Goal: Transaction & Acquisition: Purchase product/service

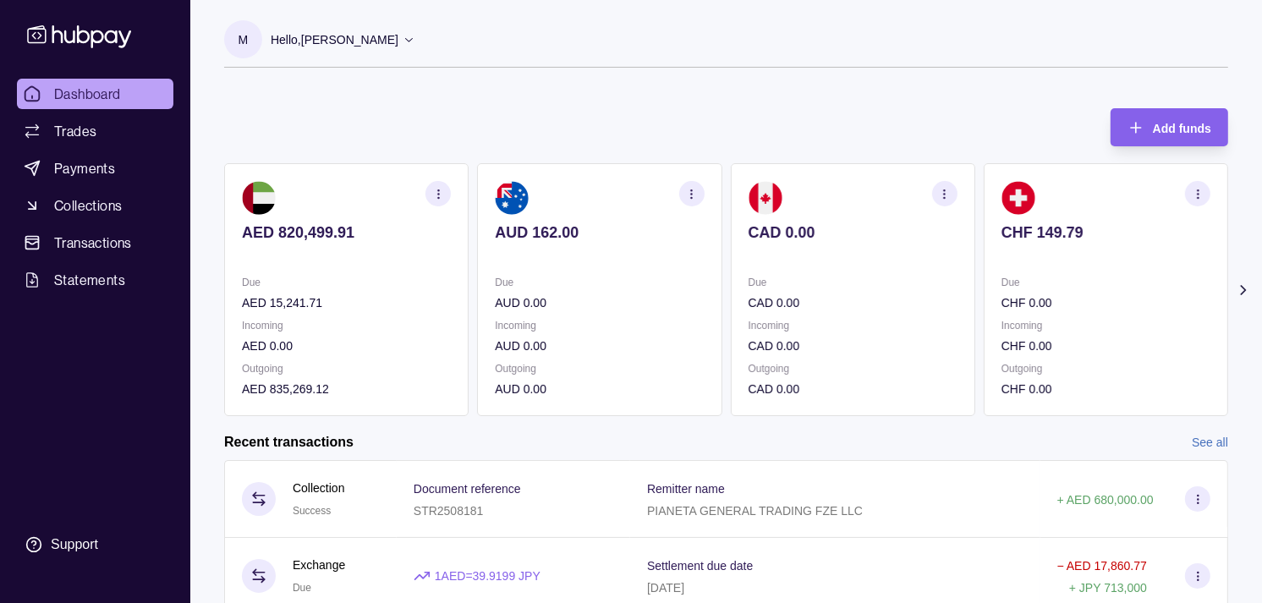
click at [762, 430] on section "Add funds AED 820,499.91 Due AED 15,241.71 Incoming AED 0.00 Outgoing AED 835,2…" at bounding box center [726, 485] width 1072 height 788
click at [760, 294] on div "Due CAD 0.00" at bounding box center [853, 292] width 209 height 39
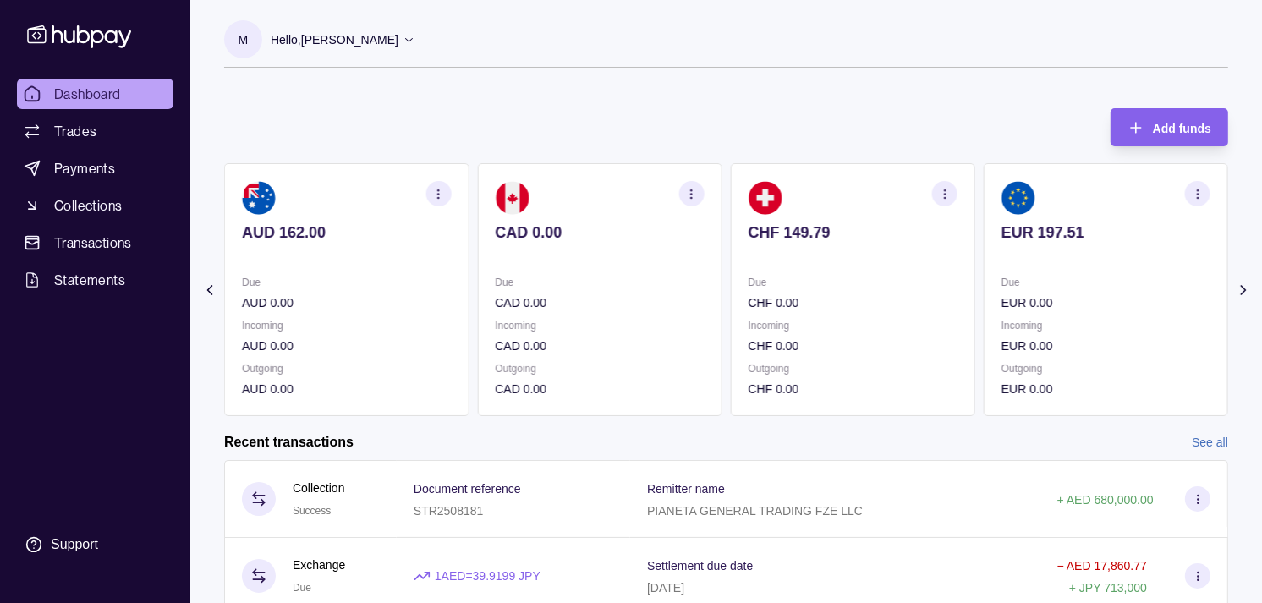
click at [777, 298] on div "Due CHF 0.00" at bounding box center [853, 292] width 209 height 39
click at [880, 282] on p "Due" at bounding box center [853, 282] width 209 height 19
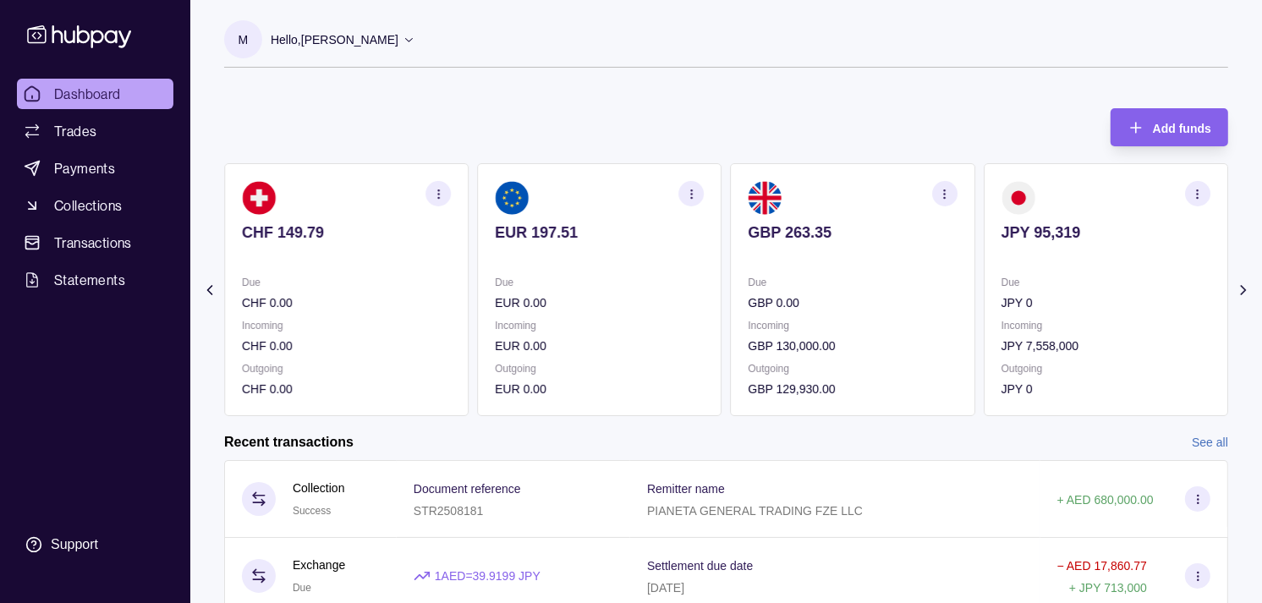
click at [788, 271] on section "GBP 263.35 Due GBP 0.00 Incoming GBP 130,000.00 Outgoing GBP 129,930.00" at bounding box center [853, 289] width 244 height 253
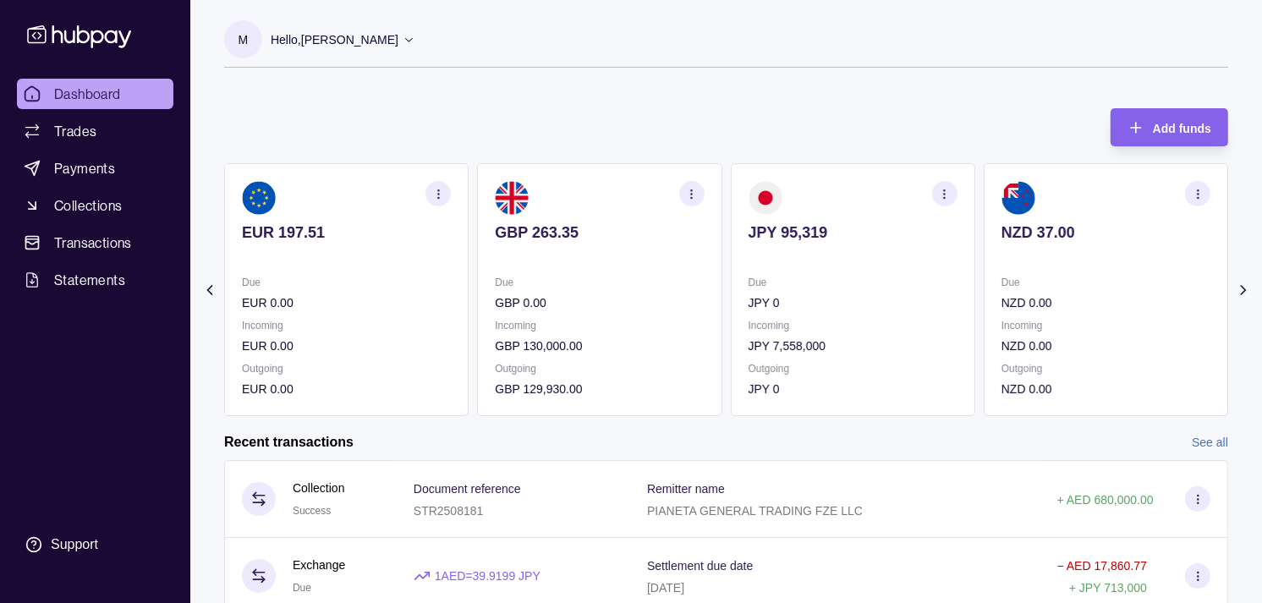
click at [957, 191] on section "button" at bounding box center [944, 193] width 25 height 25
click at [836, 190] on link "View transactions" at bounding box center [824, 193] width 92 height 19
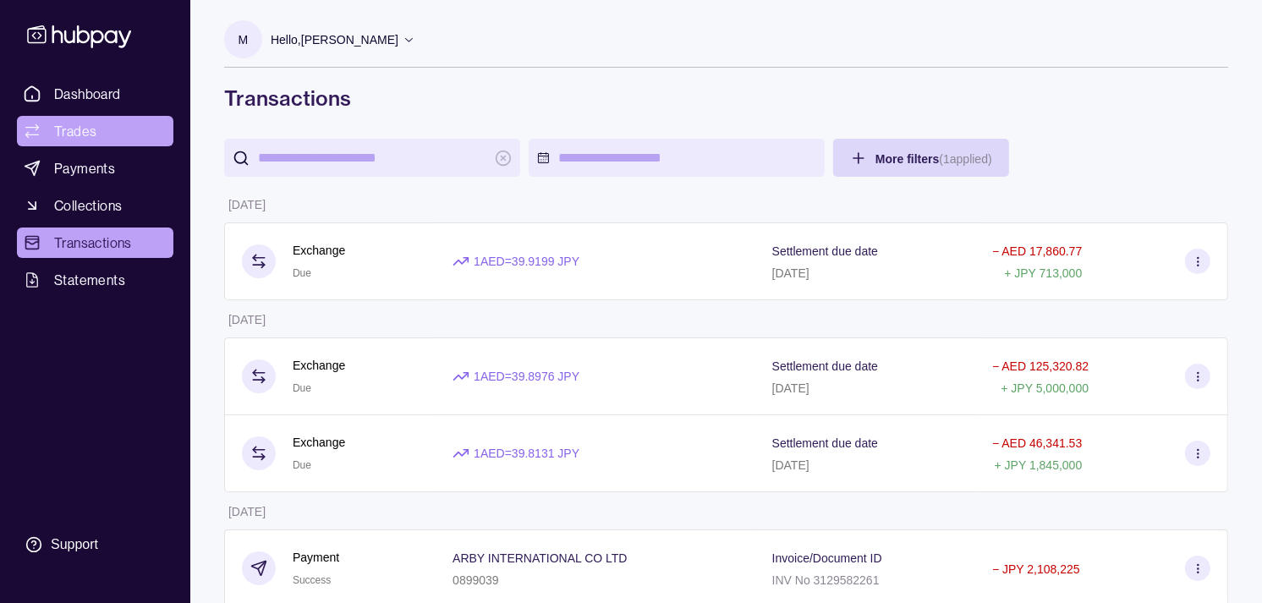
click at [89, 132] on span "Trades" at bounding box center [75, 131] width 42 height 20
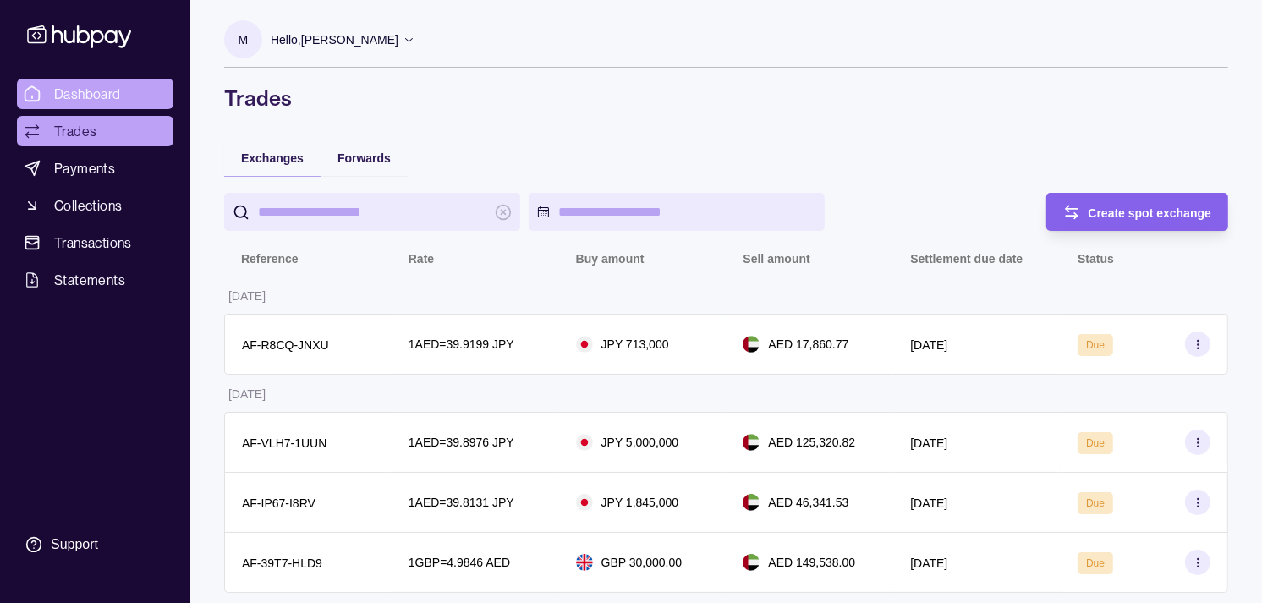
click at [87, 88] on span "Dashboard" at bounding box center [87, 94] width 67 height 20
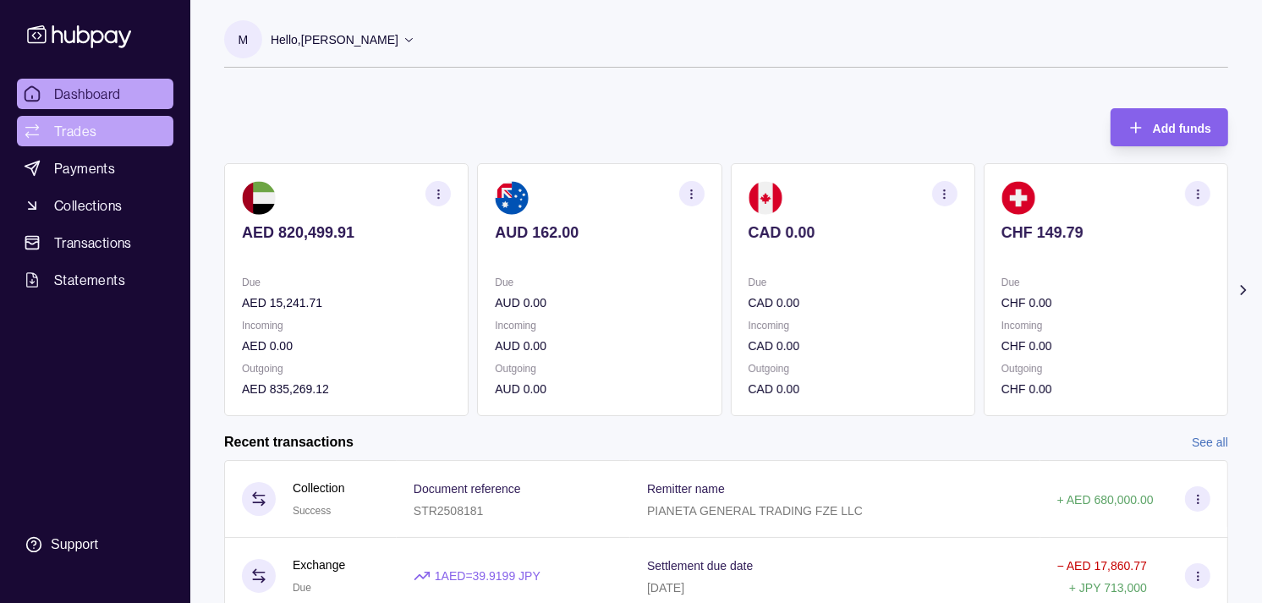
click at [87, 127] on span "Trades" at bounding box center [75, 131] width 42 height 20
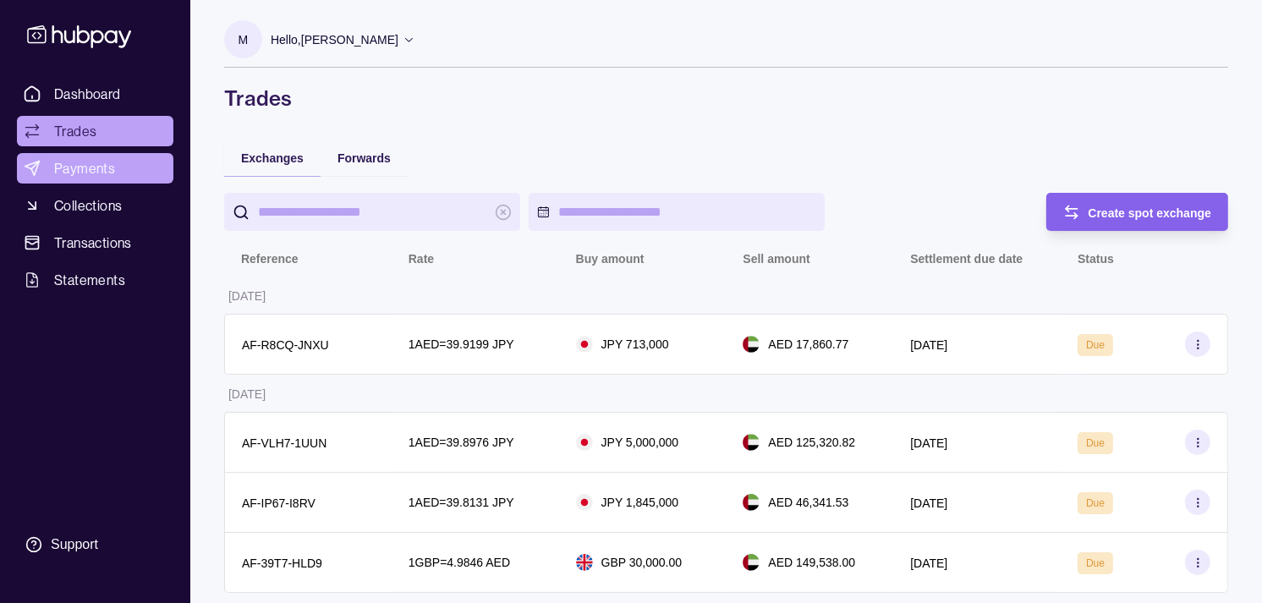
click at [115, 163] on link "Payments" at bounding box center [95, 168] width 157 height 30
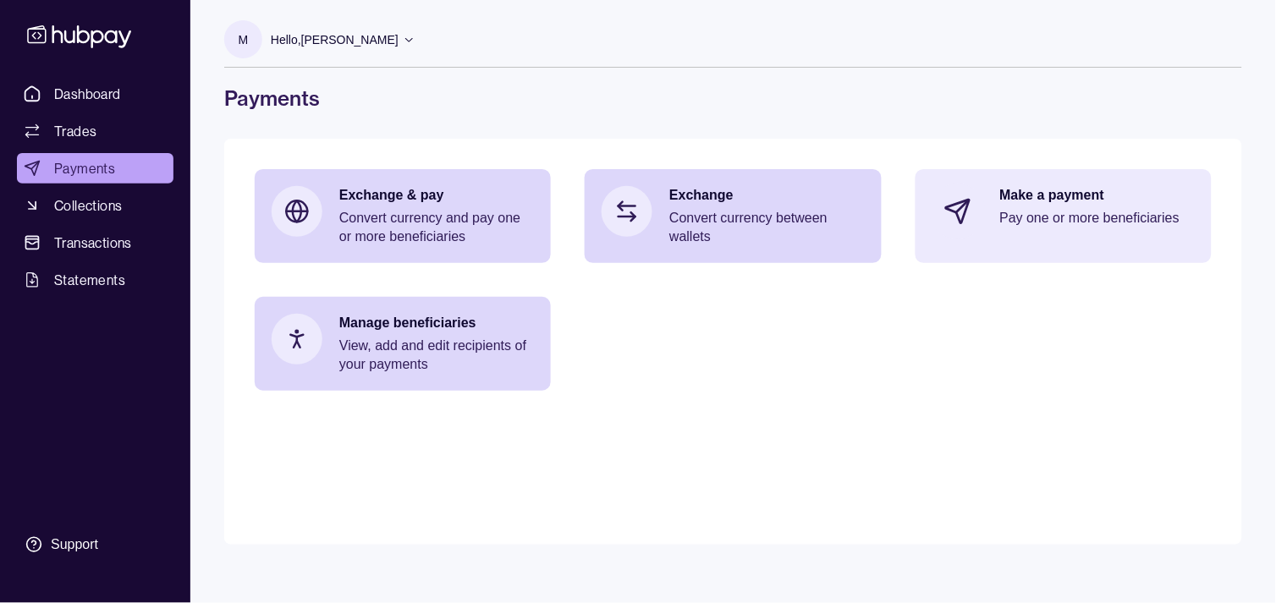
click at [1071, 174] on div "Make a payment Pay one or more beneficiaries" at bounding box center [1063, 211] width 296 height 85
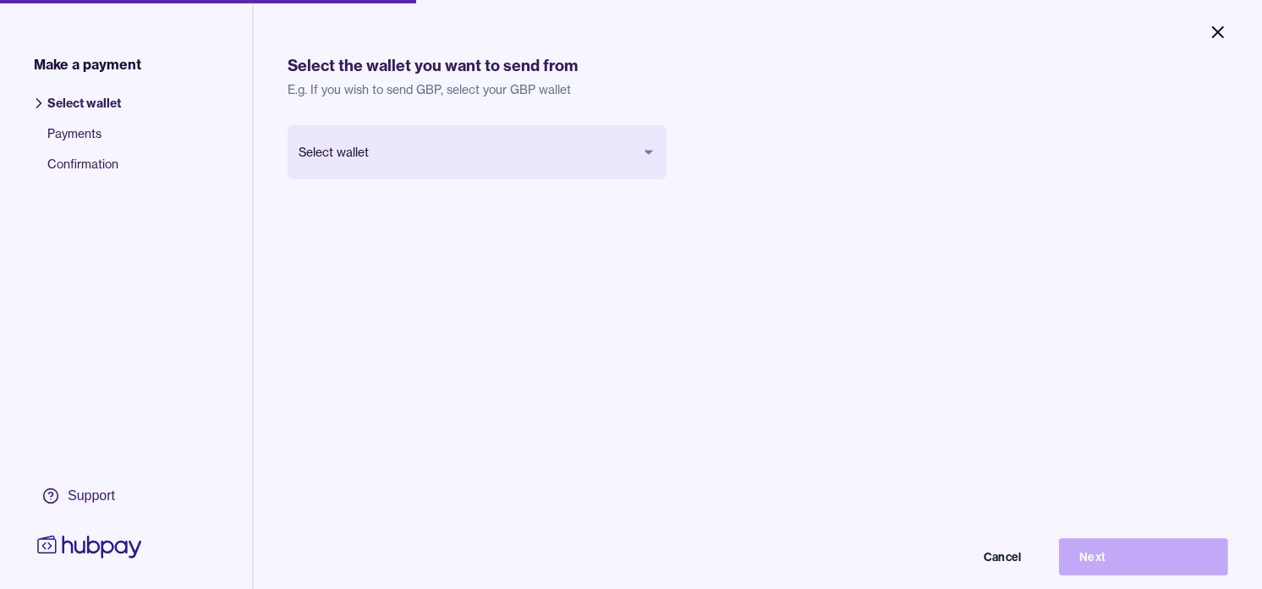
click at [1217, 32] on icon "Close" at bounding box center [1218, 32] width 10 height 10
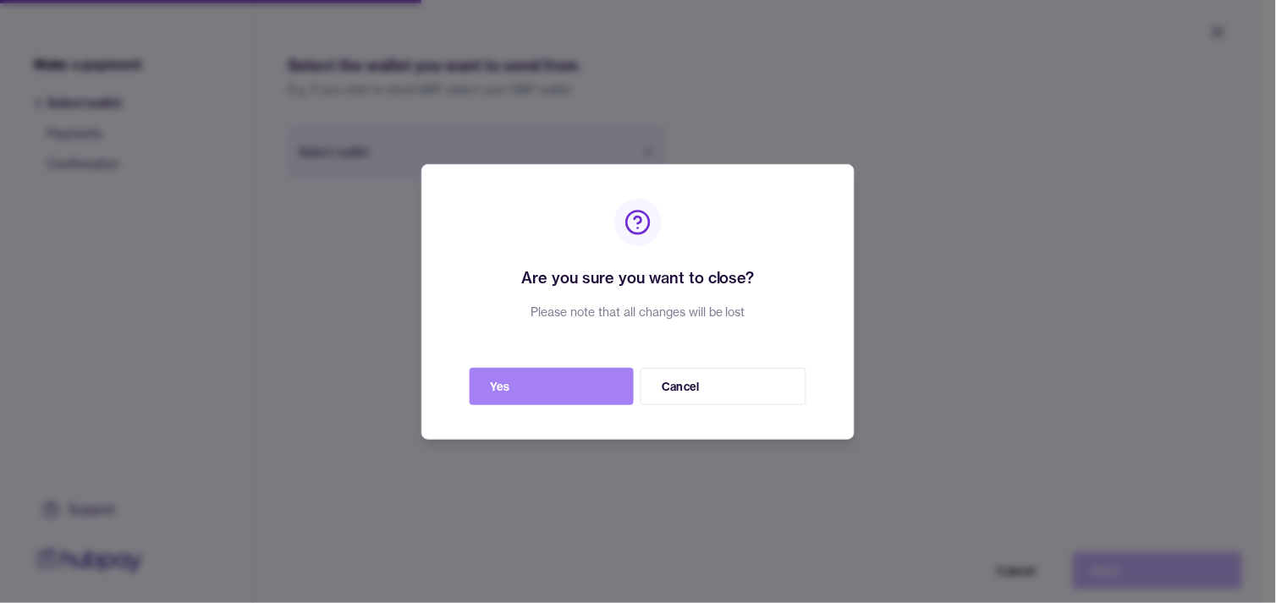
click at [570, 387] on button "Yes" at bounding box center [552, 386] width 164 height 37
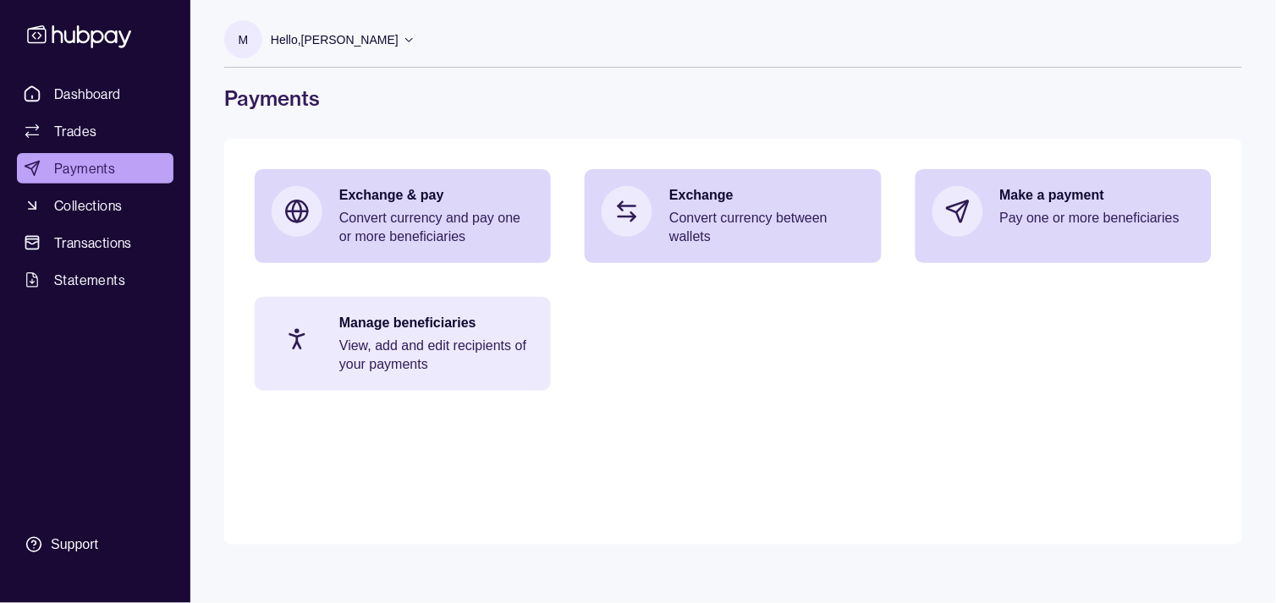
click at [447, 339] on p "View, add and edit recipients of your payments" at bounding box center [436, 355] width 195 height 37
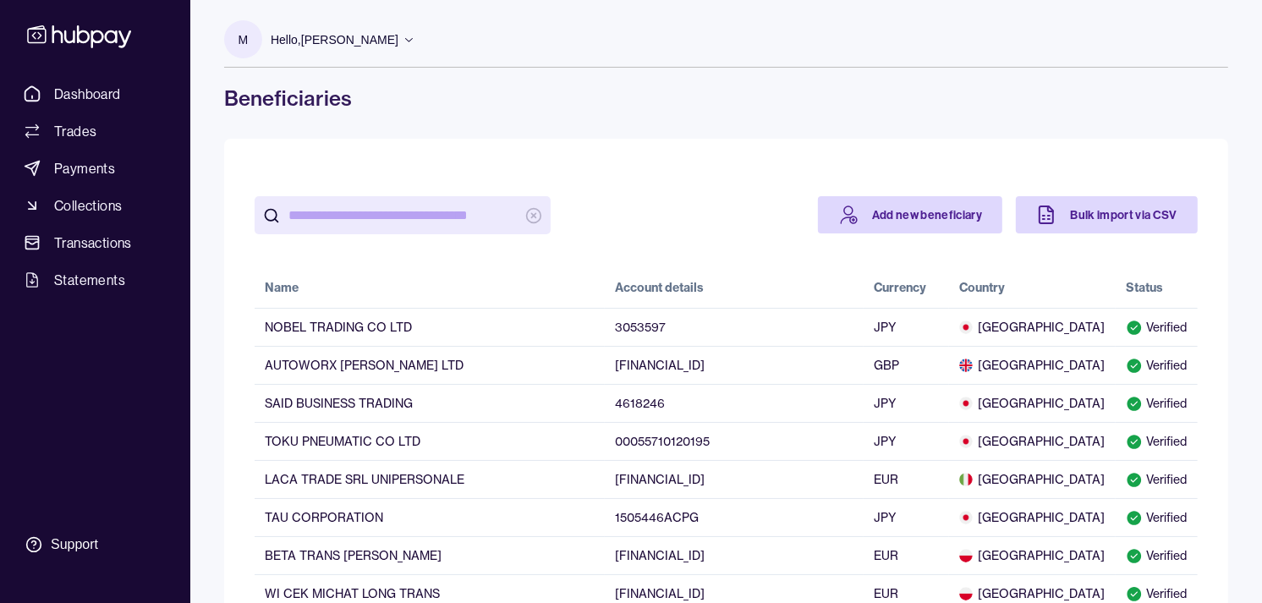
click at [503, 208] on input "search" at bounding box center [402, 215] width 228 height 38
paste input "**********"
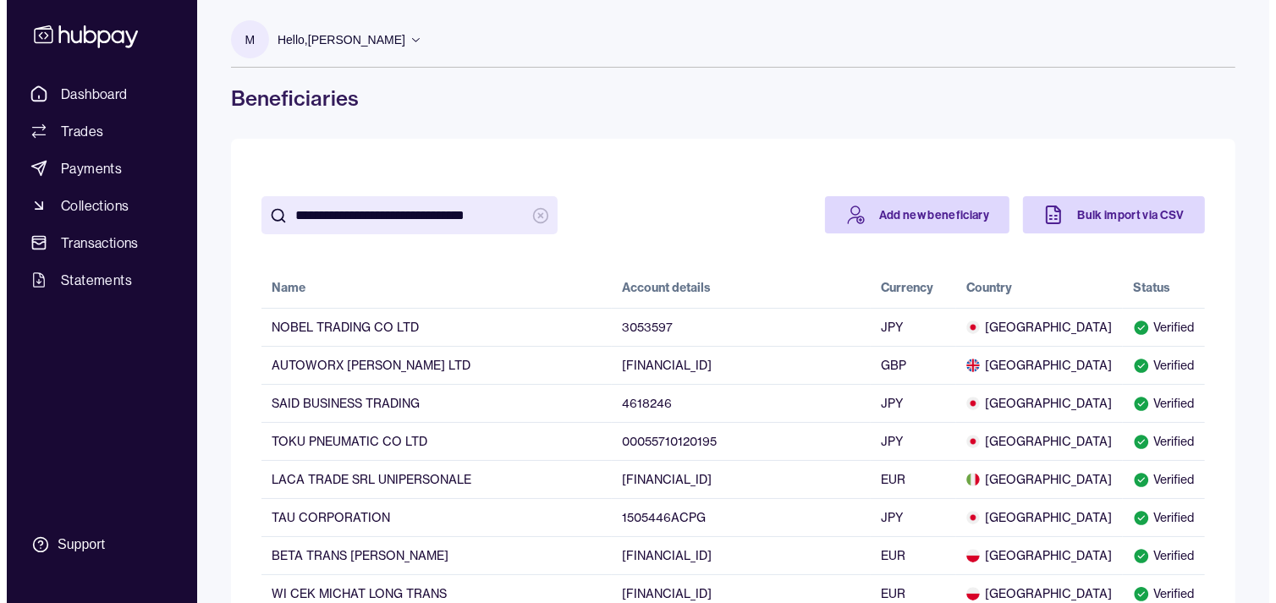
scroll to position [0, 45]
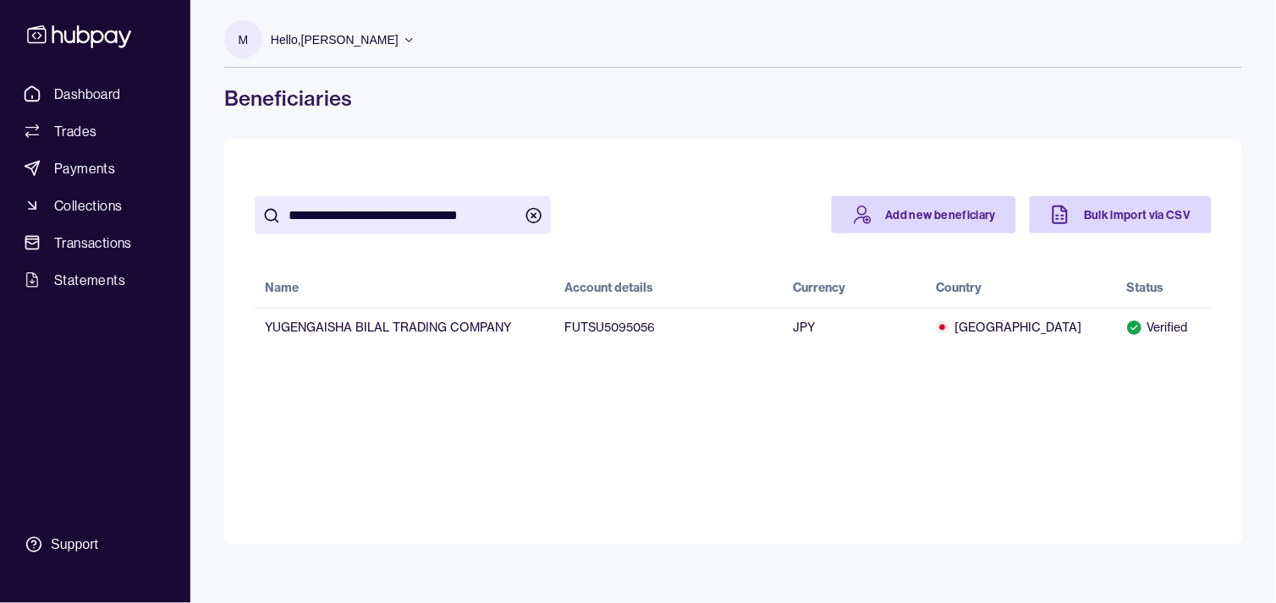
type input "**********"
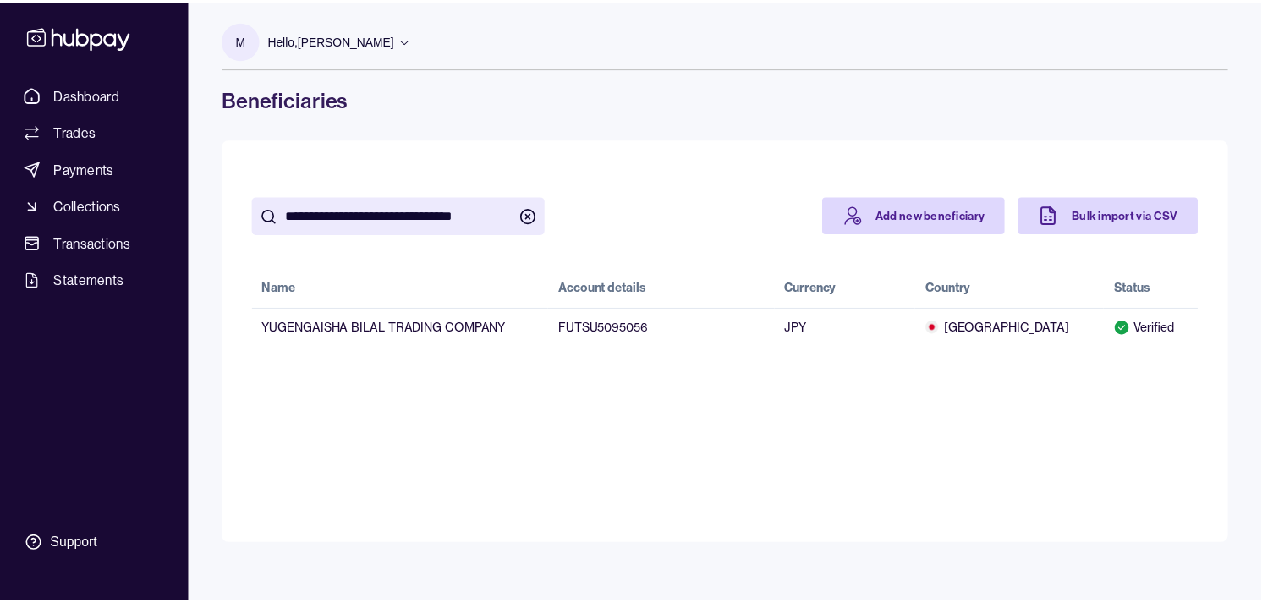
scroll to position [0, 0]
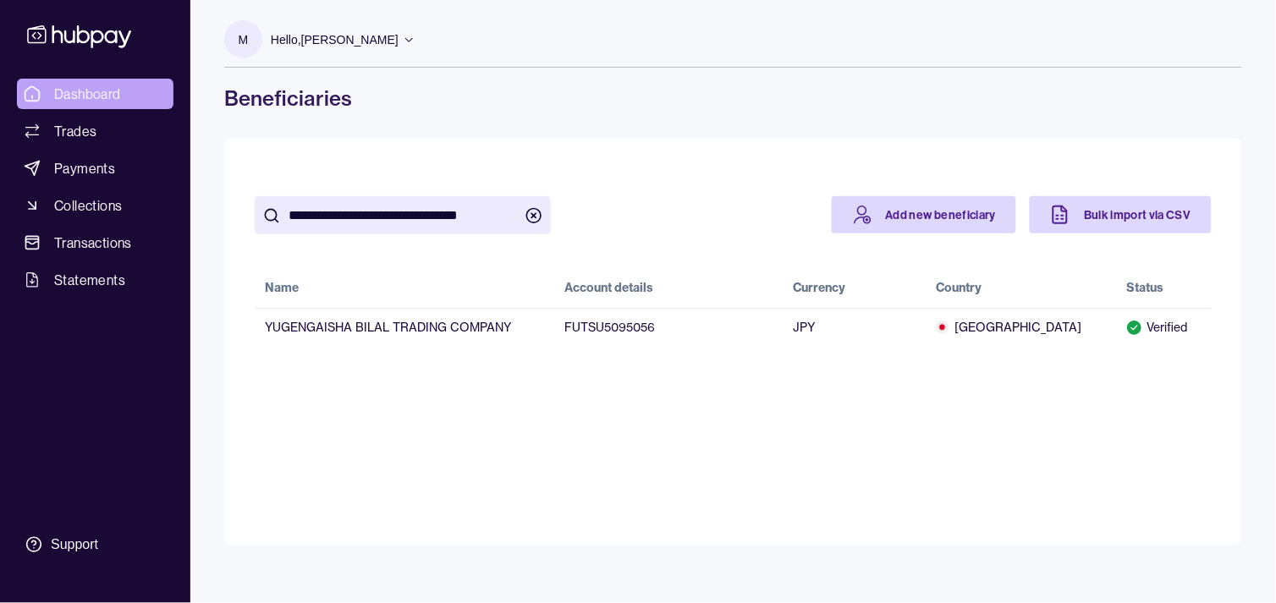
click at [124, 79] on link "Dashboard" at bounding box center [95, 94] width 157 height 30
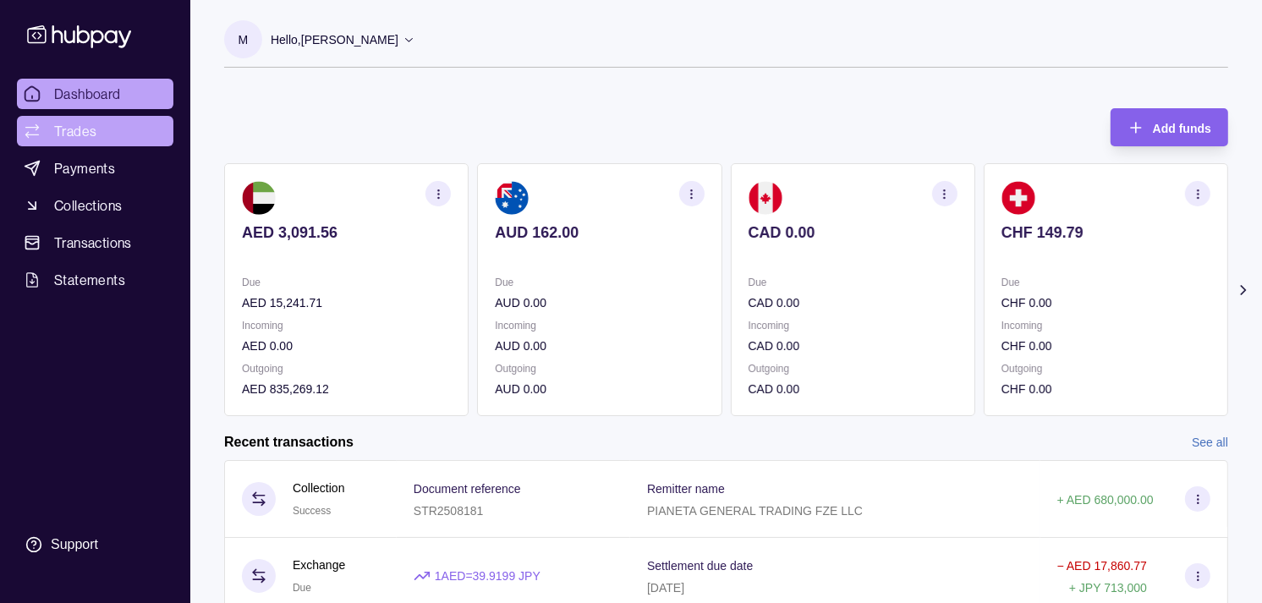
click at [79, 127] on span "Trades" at bounding box center [75, 131] width 42 height 20
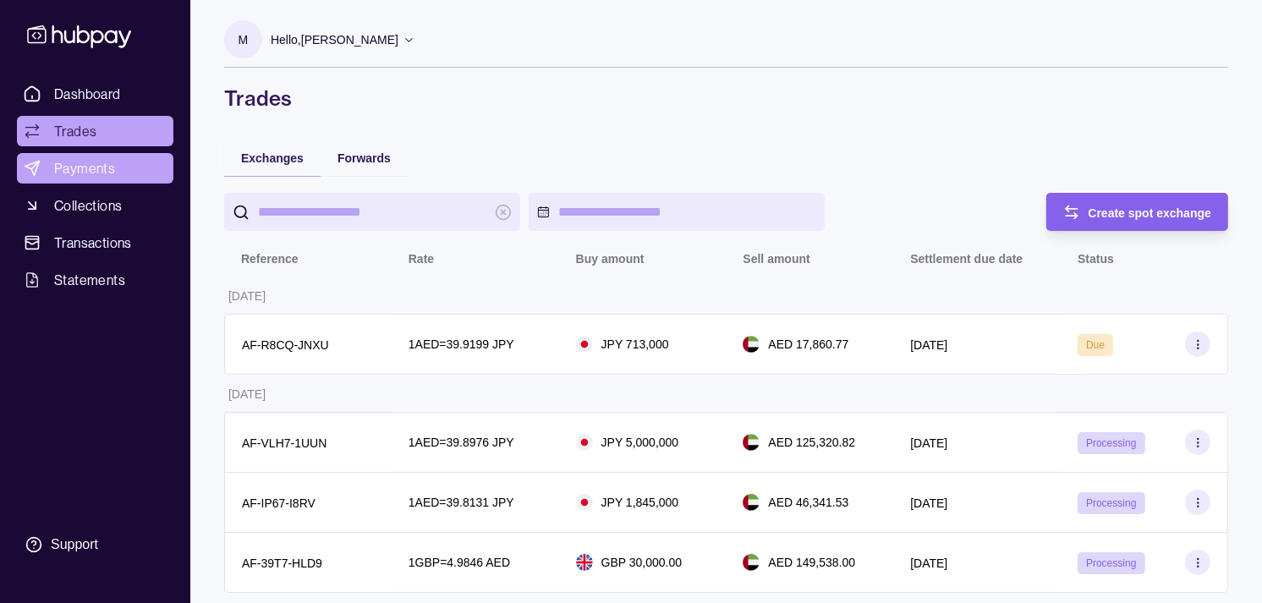
click at [91, 162] on span "Payments" at bounding box center [84, 168] width 61 height 20
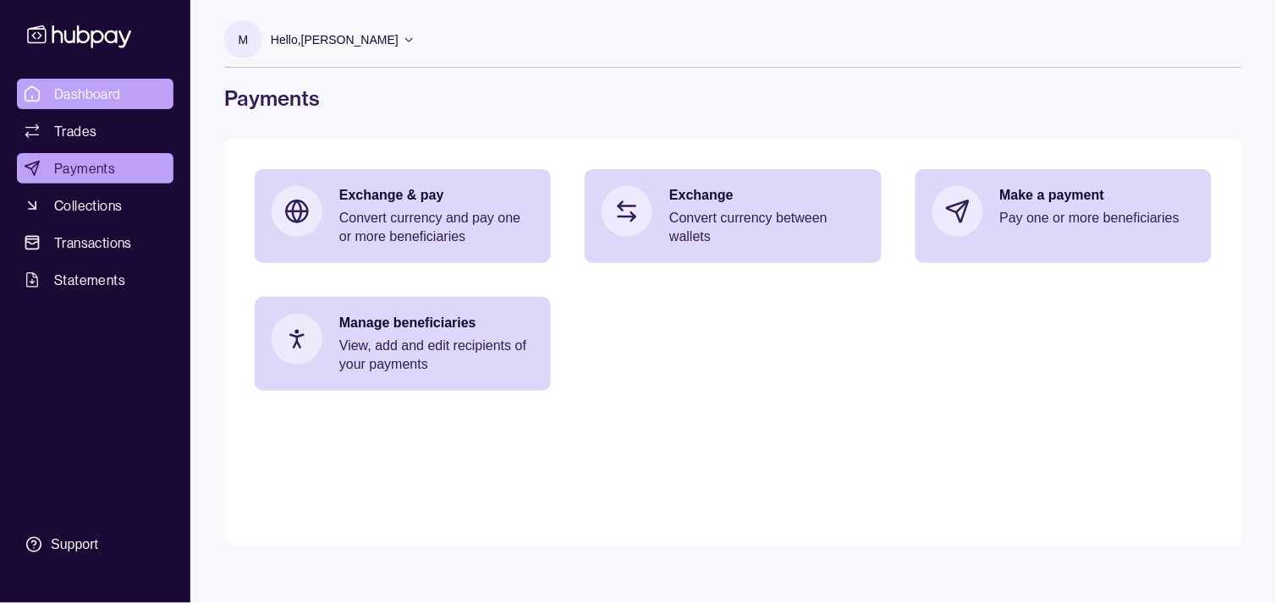
click at [88, 91] on span "Dashboard" at bounding box center [87, 94] width 67 height 20
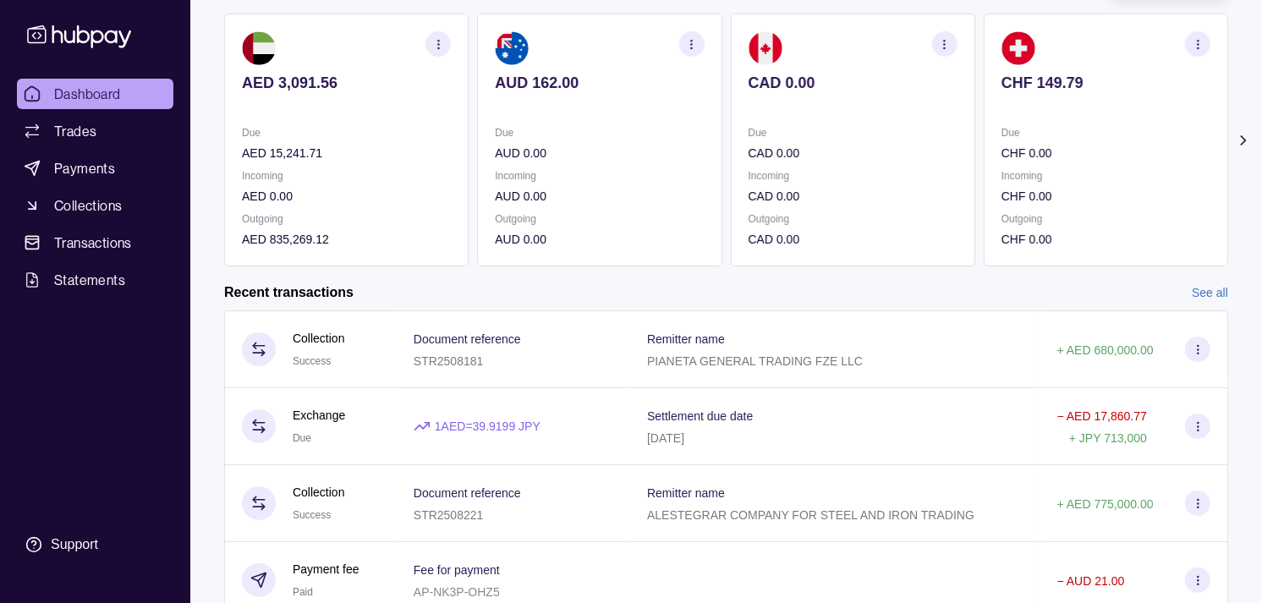
scroll to position [188, 0]
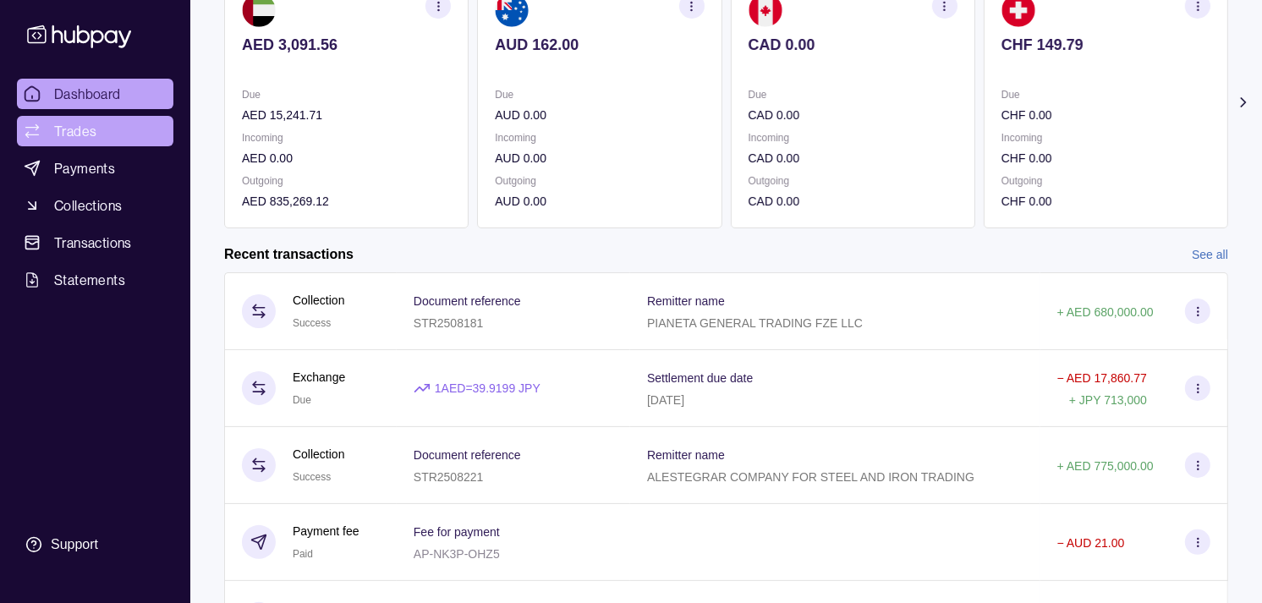
click at [85, 131] on span "Trades" at bounding box center [75, 131] width 42 height 20
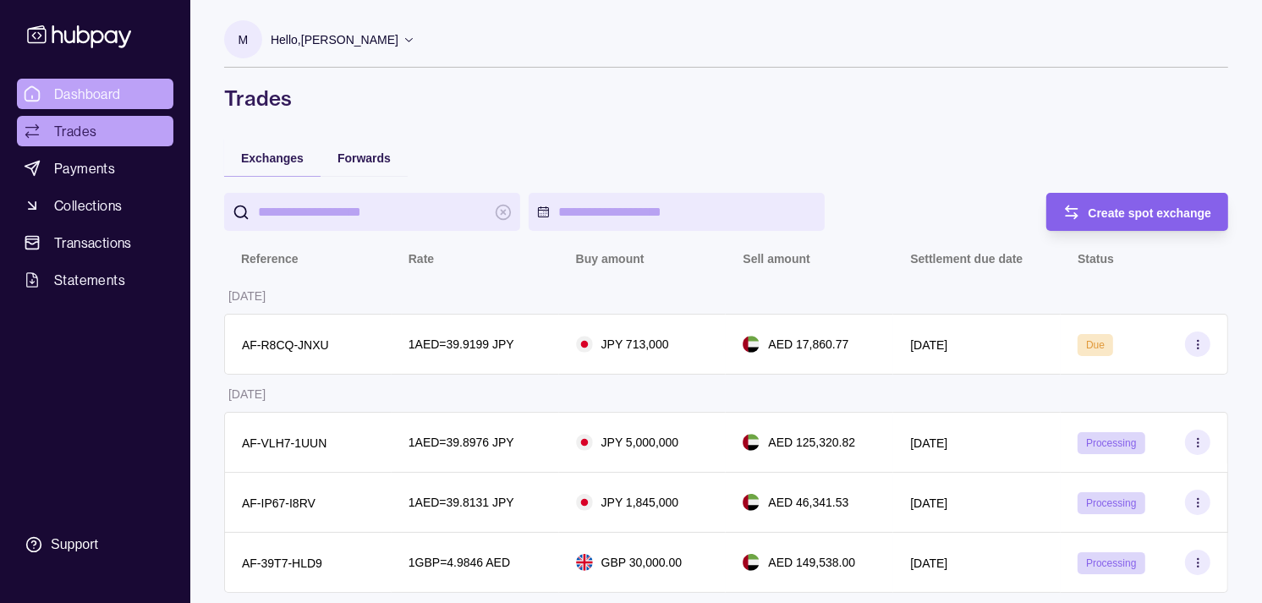
click at [94, 107] on link "Dashboard" at bounding box center [95, 94] width 157 height 30
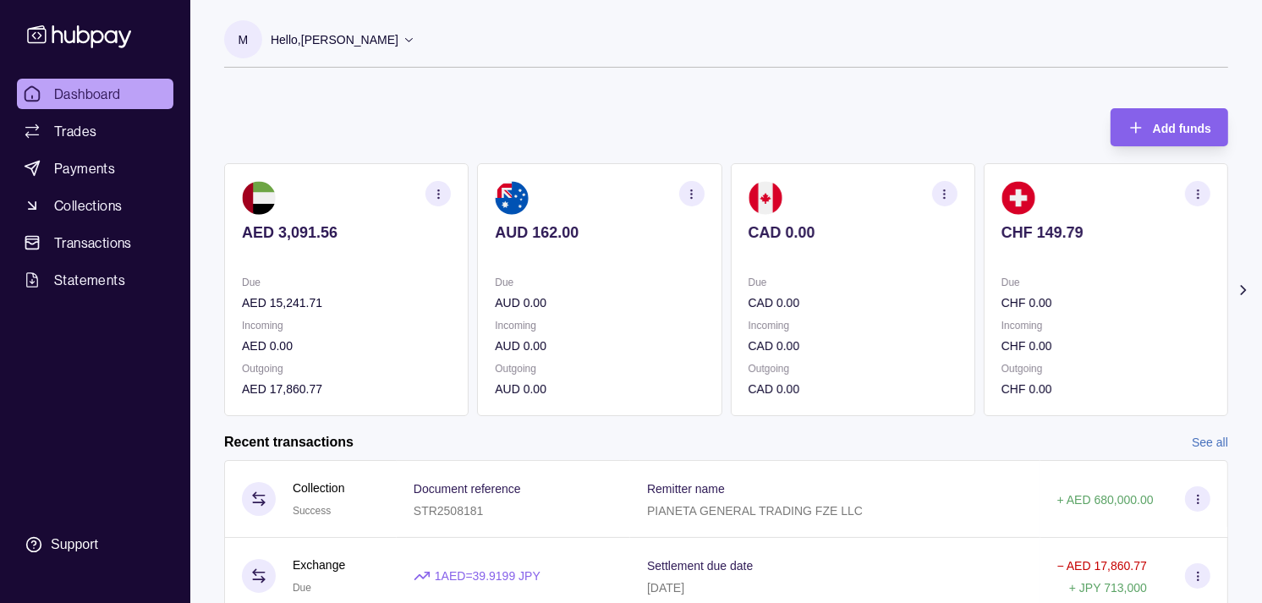
click at [1029, 317] on p "Incoming" at bounding box center [1106, 325] width 209 height 19
click at [1005, 307] on div "Due EUR 0.00 Incoming EUR 0.00 Outgoing EUR 0.00" at bounding box center [1106, 335] width 209 height 125
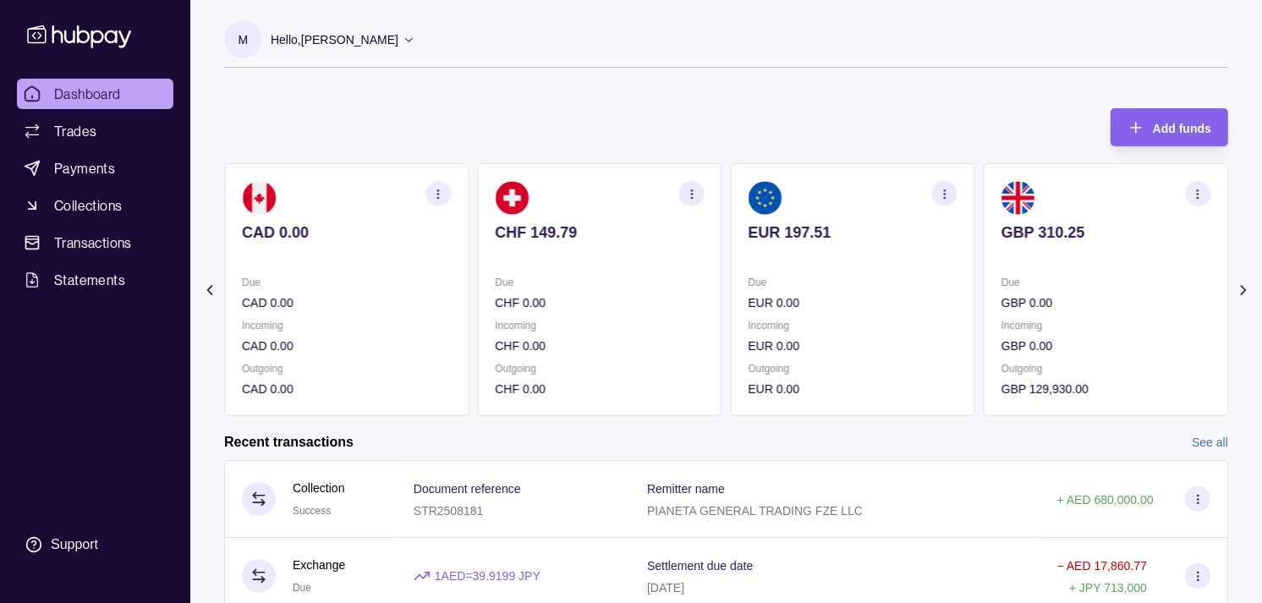
click at [1017, 305] on p "GBP 0.00" at bounding box center [1106, 303] width 209 height 19
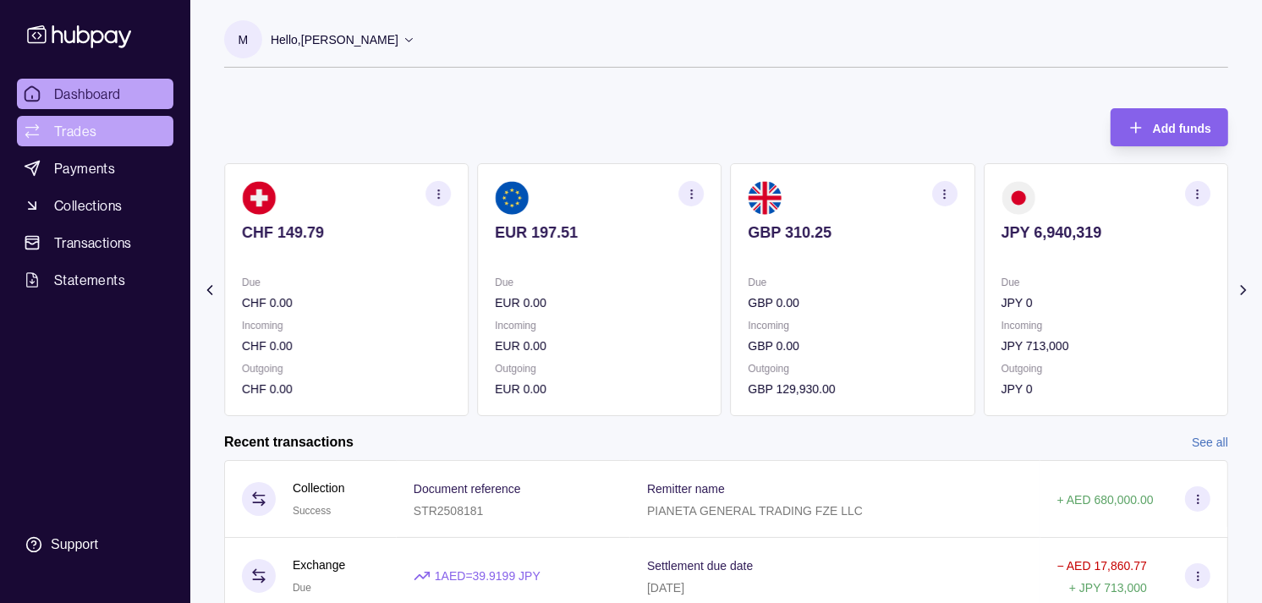
click at [88, 133] on span "Trades" at bounding box center [75, 131] width 42 height 20
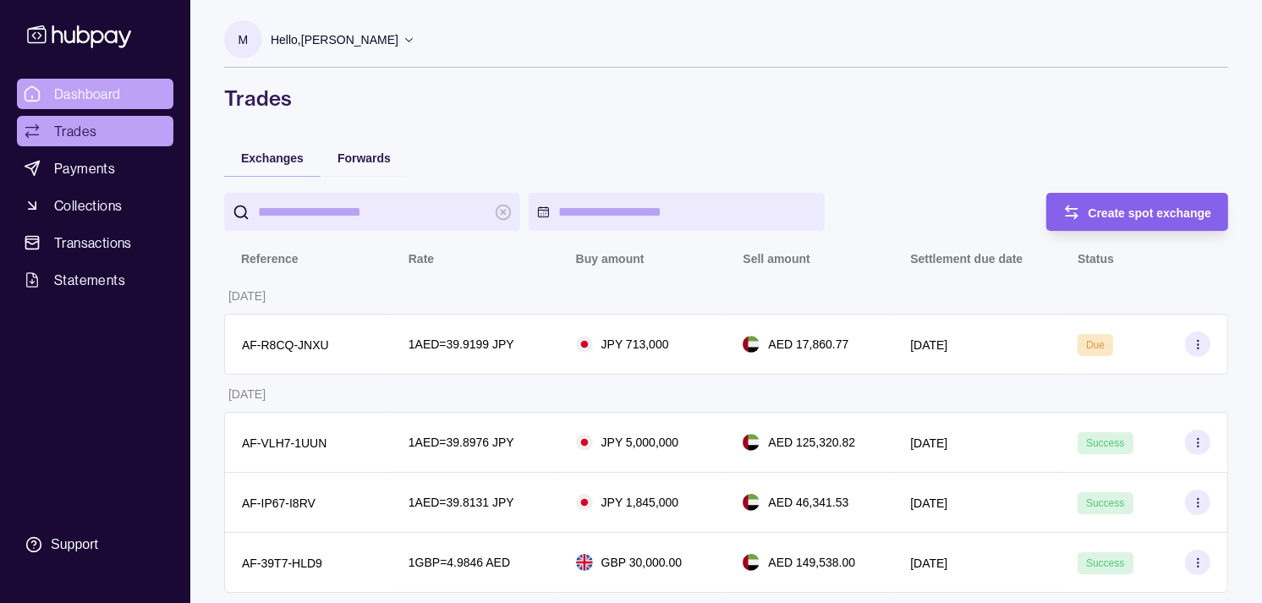
click at [85, 97] on span "Dashboard" at bounding box center [87, 94] width 67 height 20
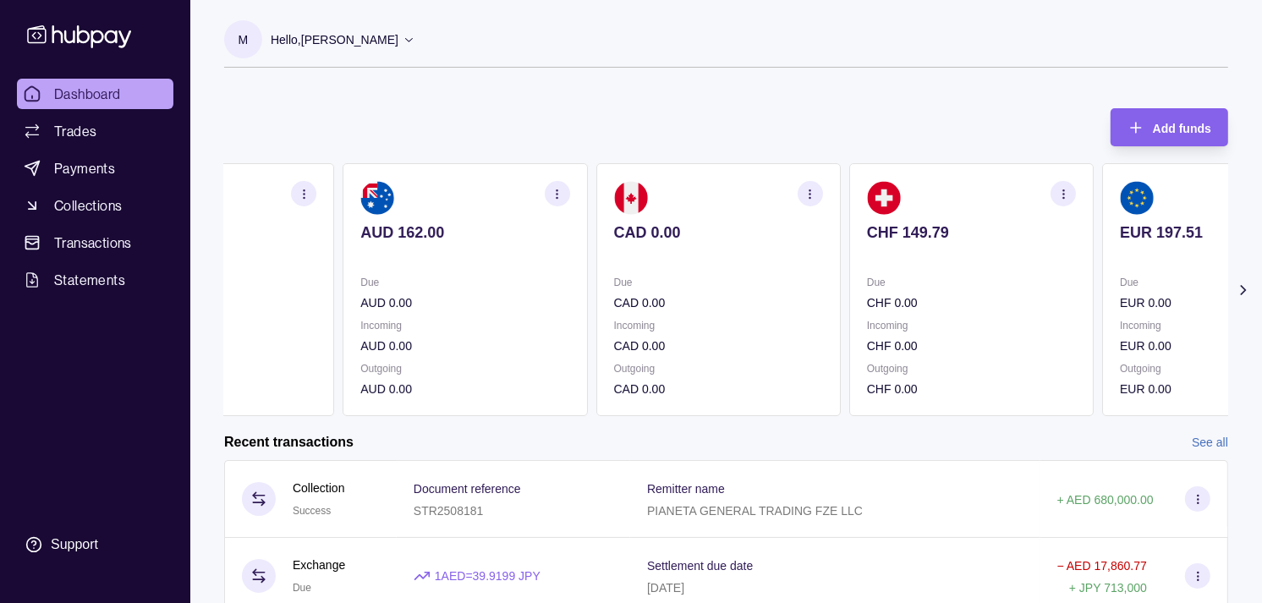
click at [963, 332] on div "Incoming CHF 0.00" at bounding box center [971, 335] width 209 height 39
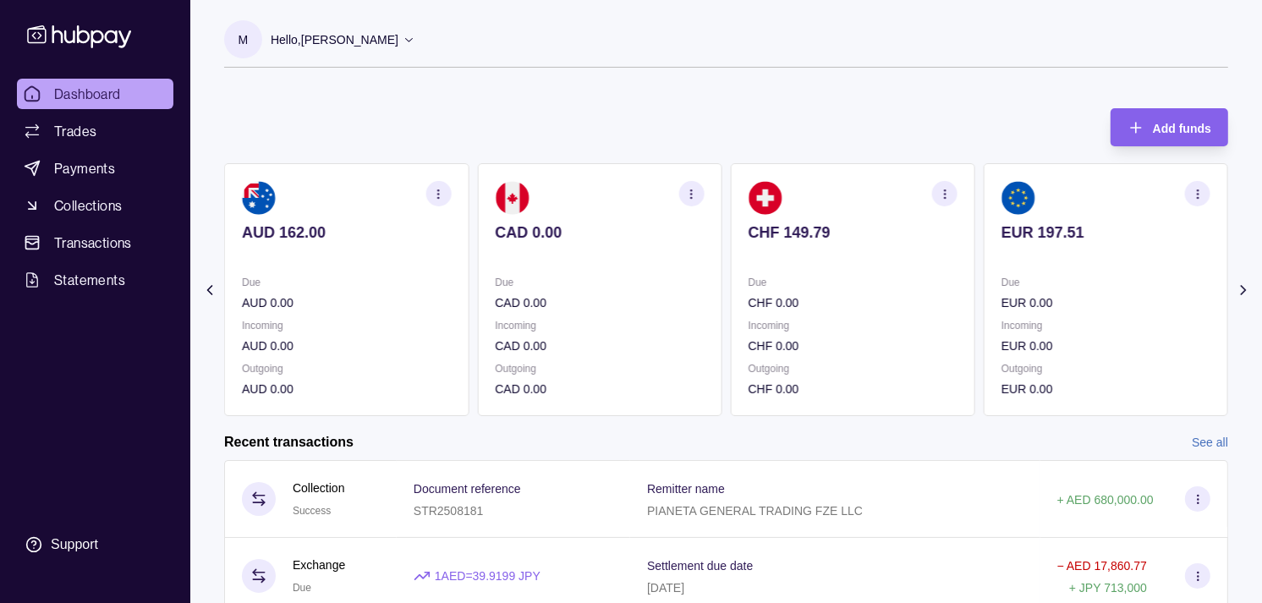
click at [1002, 305] on div "Due EUR 0.00 Incoming EUR 0.00 Outgoing EUR 0.00" at bounding box center [1106, 335] width 209 height 125
click at [1002, 292] on div "Due GBP 0.00" at bounding box center [1106, 292] width 209 height 39
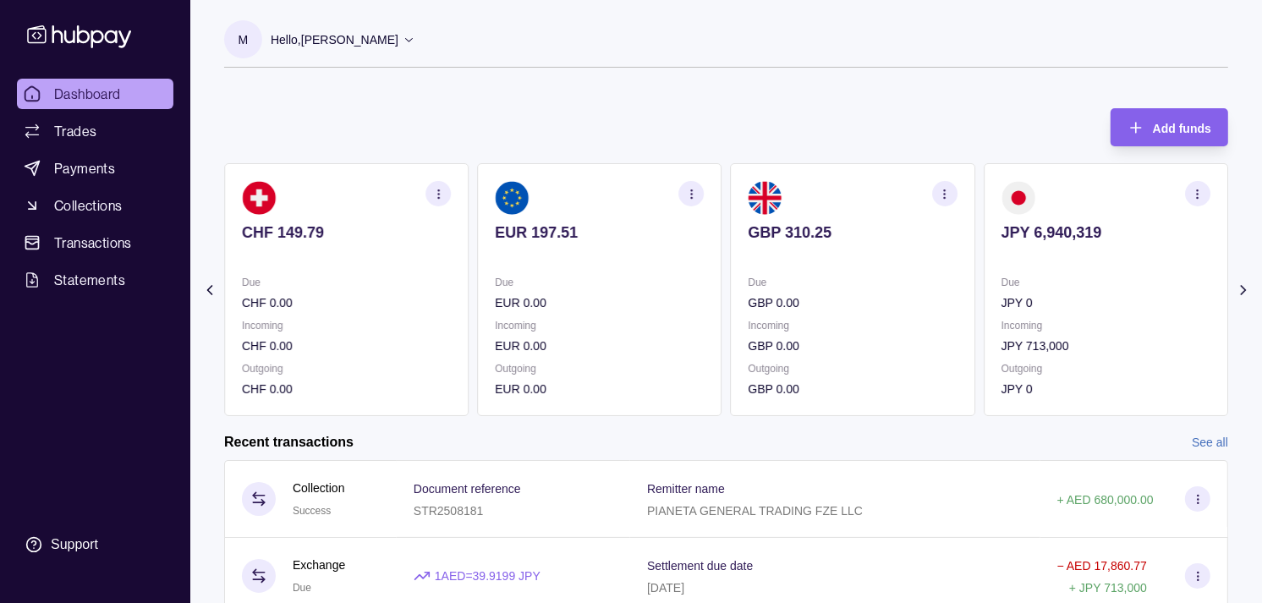
click at [1199, 193] on icon "button" at bounding box center [1198, 194] width 13 height 13
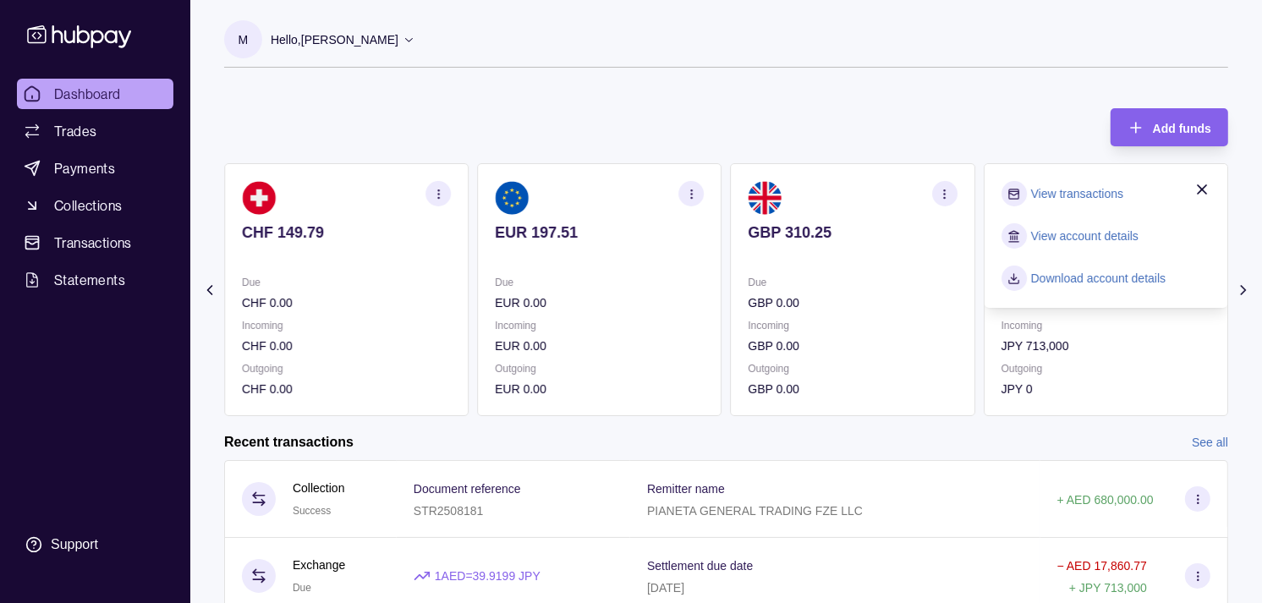
click at [1079, 190] on link "View transactions" at bounding box center [1077, 193] width 92 height 19
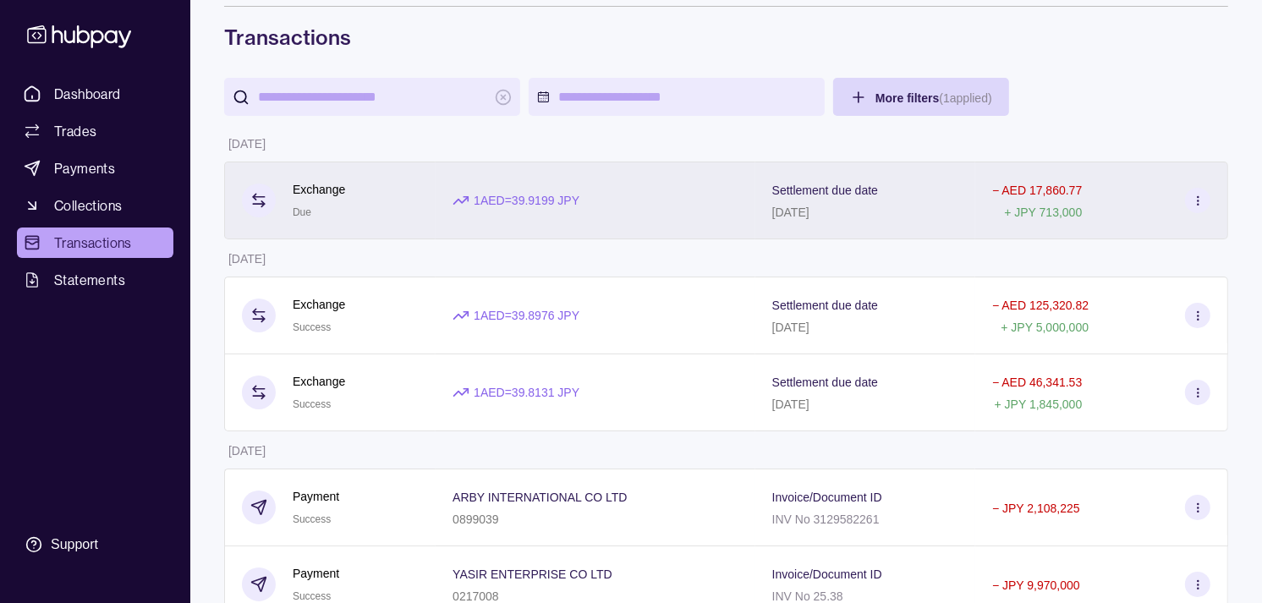
scroll to position [94, 0]
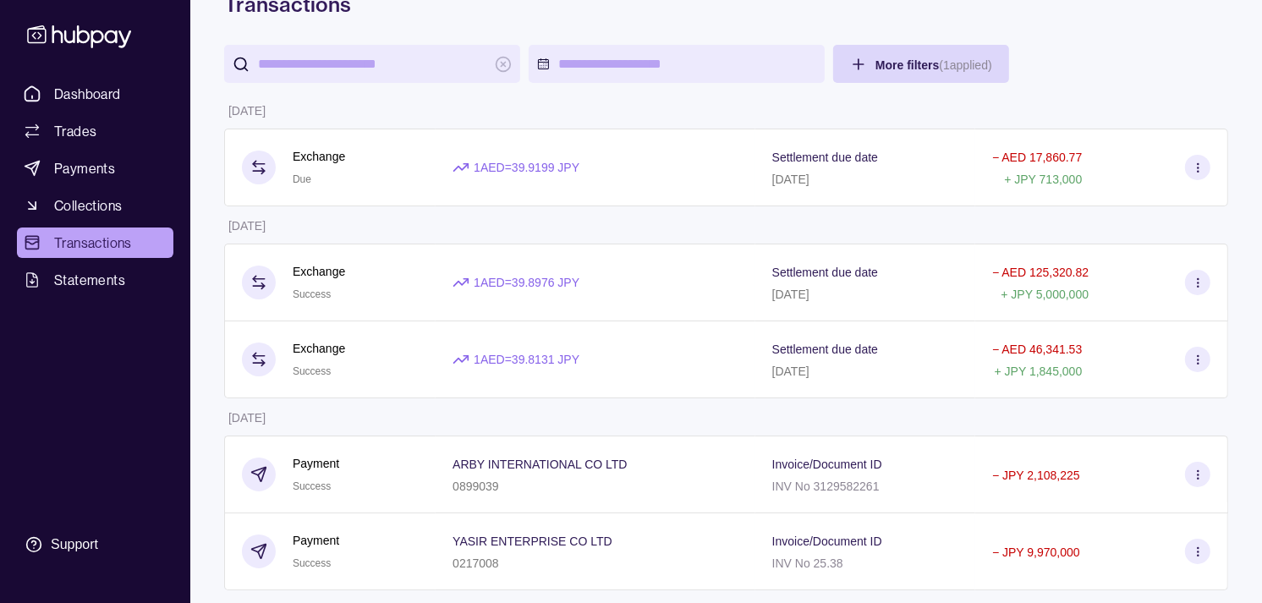
click at [423, 76] on input "search" at bounding box center [372, 64] width 228 height 38
paste input "**********"
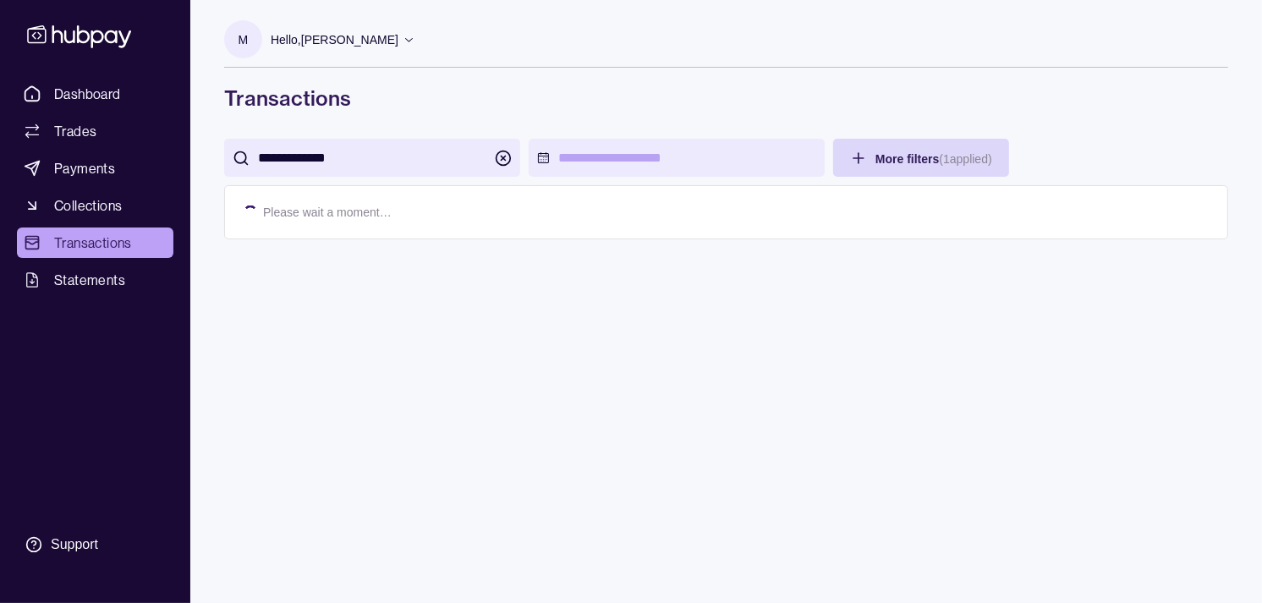
scroll to position [0, 0]
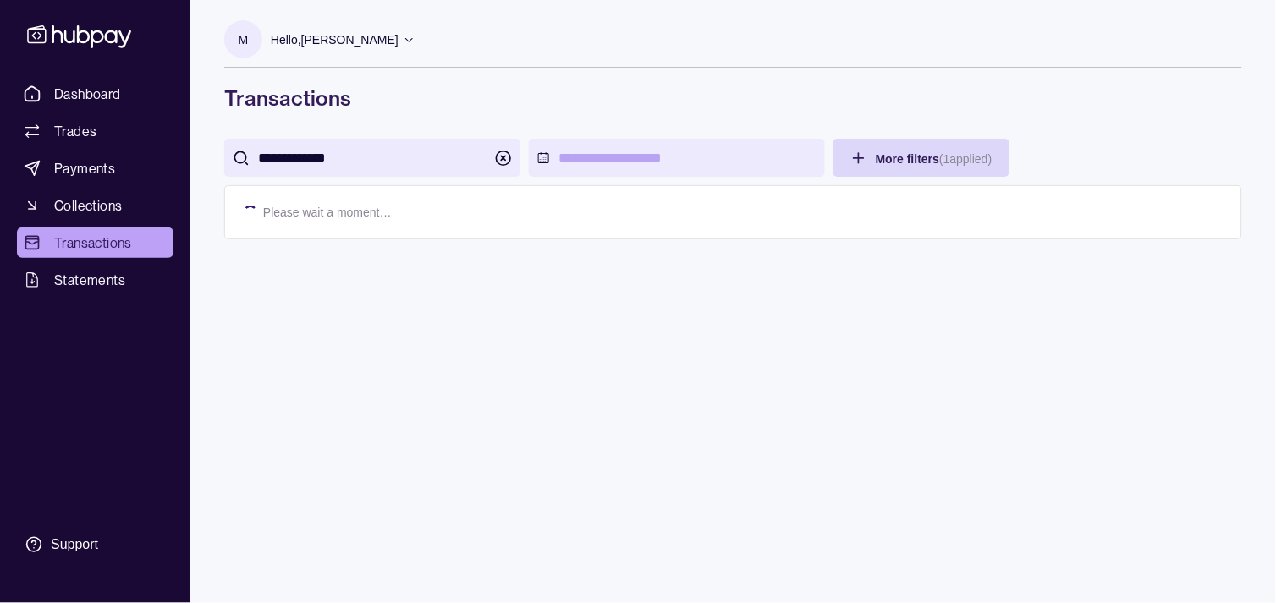
click at [306, 63] on div "M Hello, [PERSON_NAME]" at bounding box center [319, 43] width 191 height 47
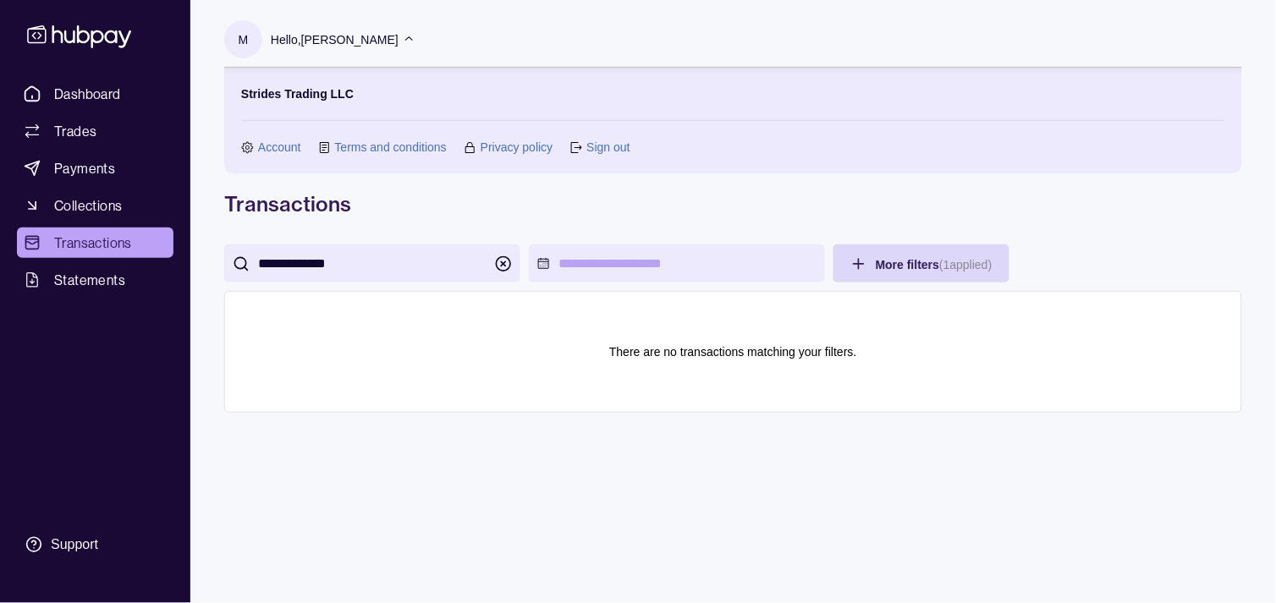
click at [305, 265] on input "**********" at bounding box center [372, 263] width 228 height 38
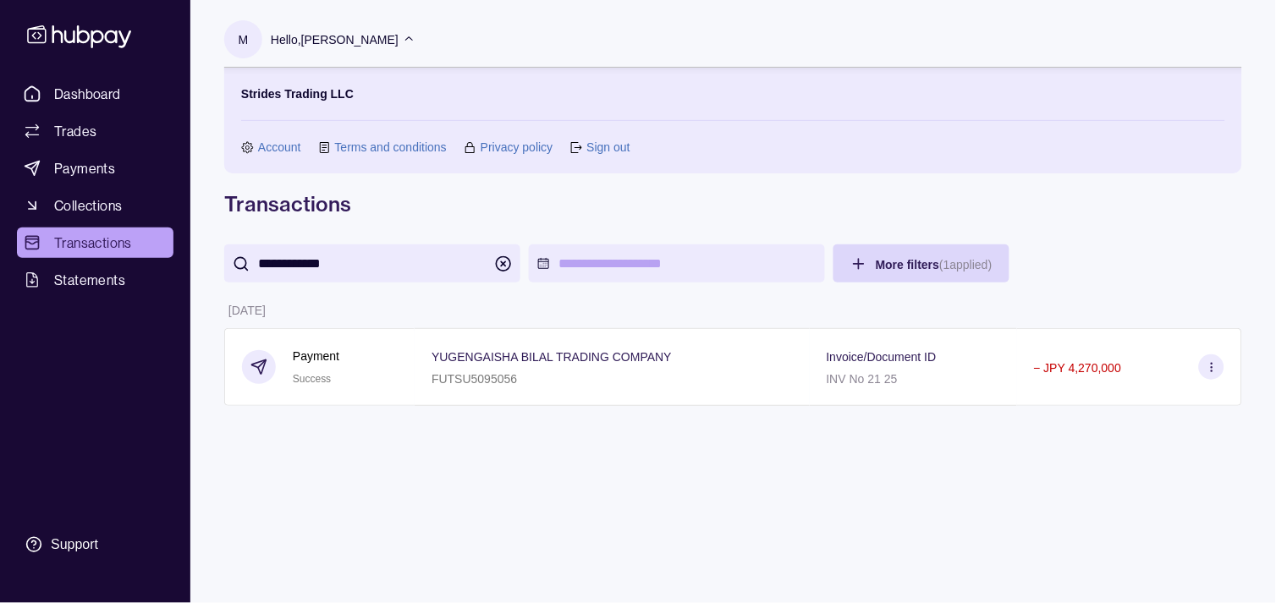
click at [303, 268] on input "**********" at bounding box center [372, 263] width 228 height 38
drag, startPoint x: 303, startPoint y: 268, endPoint x: 321, endPoint y: 268, distance: 18.6
click at [321, 268] on input "**********" at bounding box center [372, 263] width 228 height 38
type input "**********"
click at [111, 94] on span "Dashboard" at bounding box center [87, 94] width 67 height 20
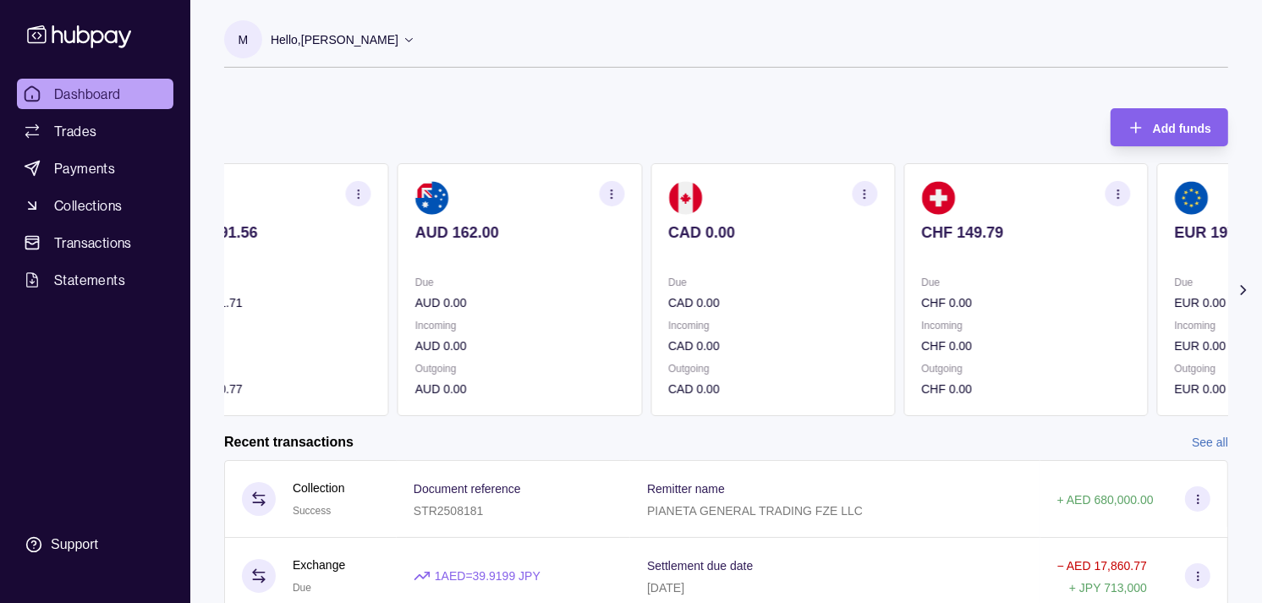
click at [1052, 222] on section "CHF 149.79 Due CHF 0.00 Incoming CHF 0.00 Outgoing CHF 0.00" at bounding box center [1026, 289] width 244 height 253
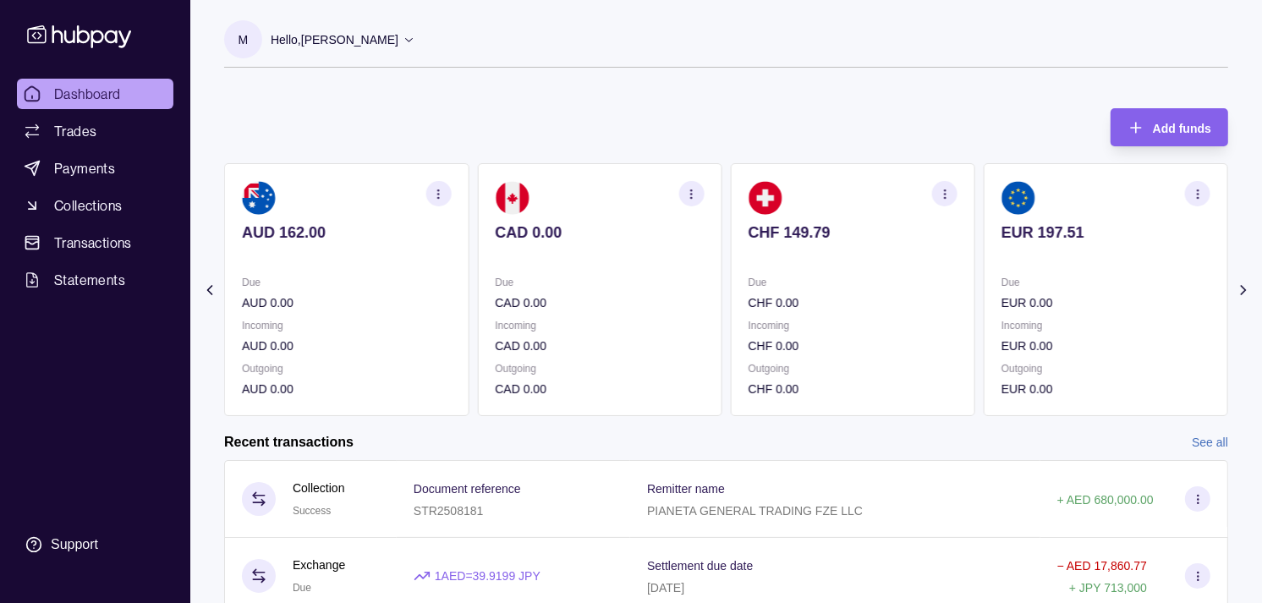
click at [1069, 222] on section "EUR 197.51 Due EUR 0.00 Incoming EUR 0.00 Outgoing EUR 0.00" at bounding box center [1106, 289] width 244 height 253
click at [1060, 216] on section "GBP 310.25 Due GBP 0.00 Incoming GBP 0.00 Outgoing GBP 0.00" at bounding box center [1106, 289] width 244 height 253
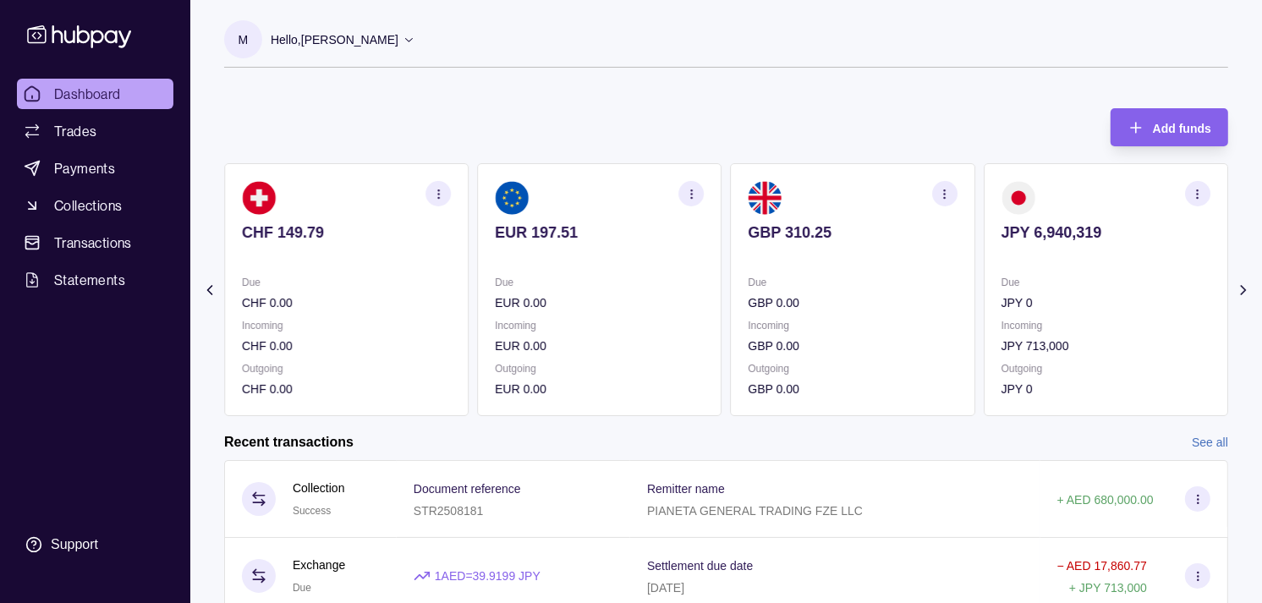
click at [1197, 191] on icon "button" at bounding box center [1198, 194] width 13 height 13
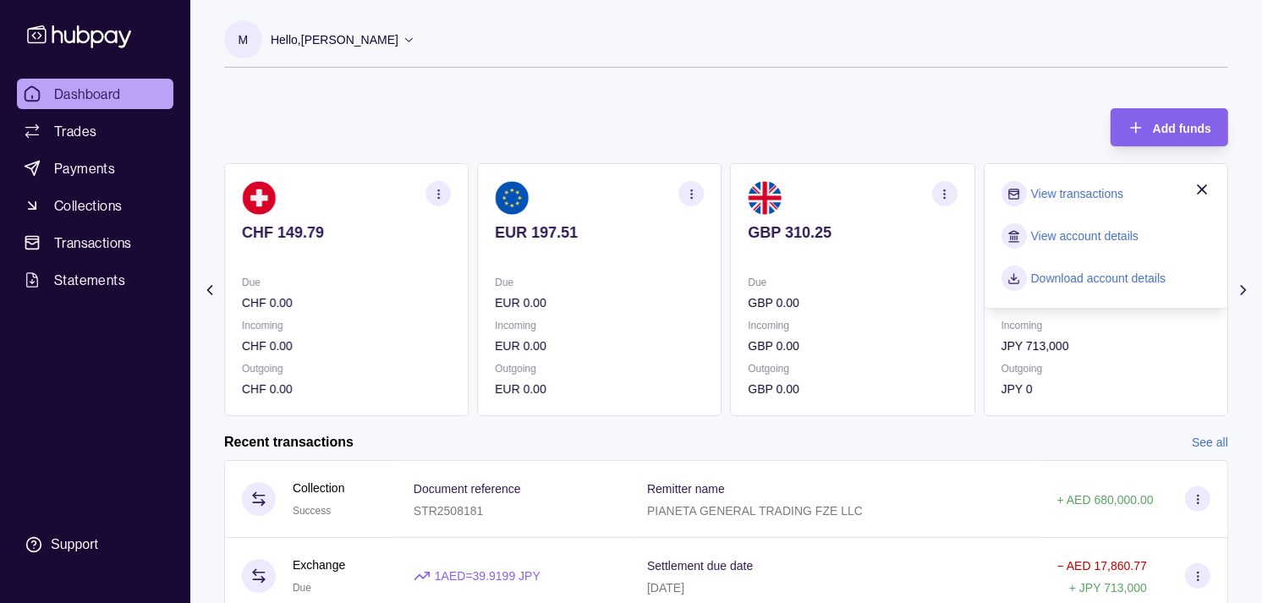
click at [1071, 186] on link "View transactions" at bounding box center [1077, 193] width 92 height 19
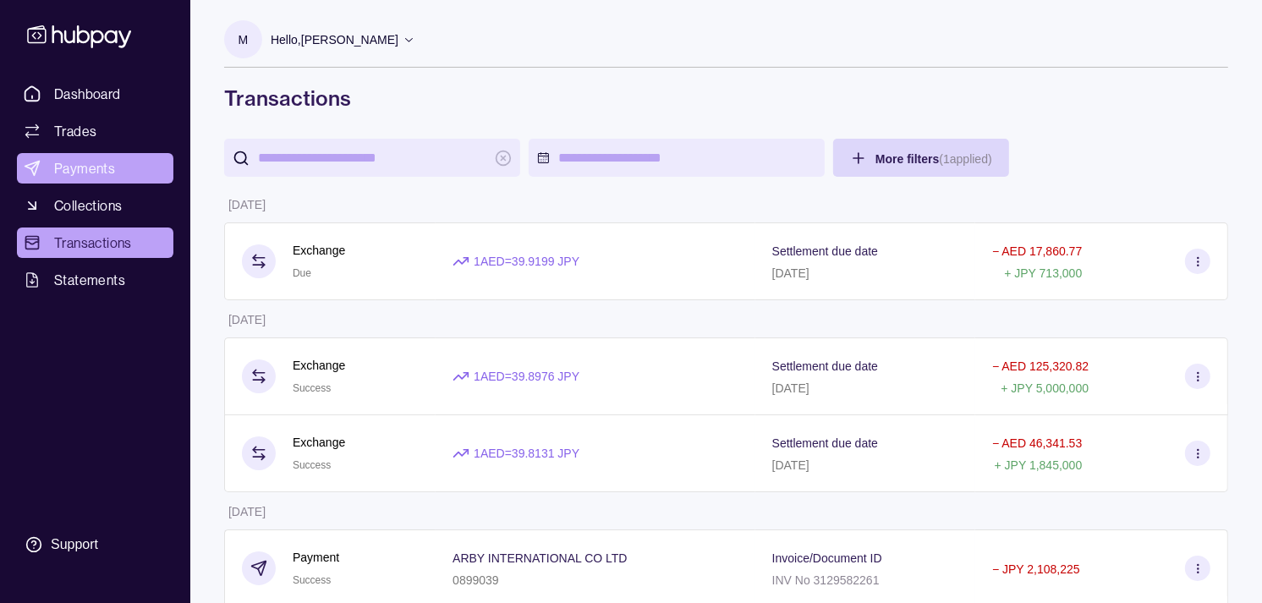
click at [96, 159] on span "Payments" at bounding box center [84, 168] width 61 height 20
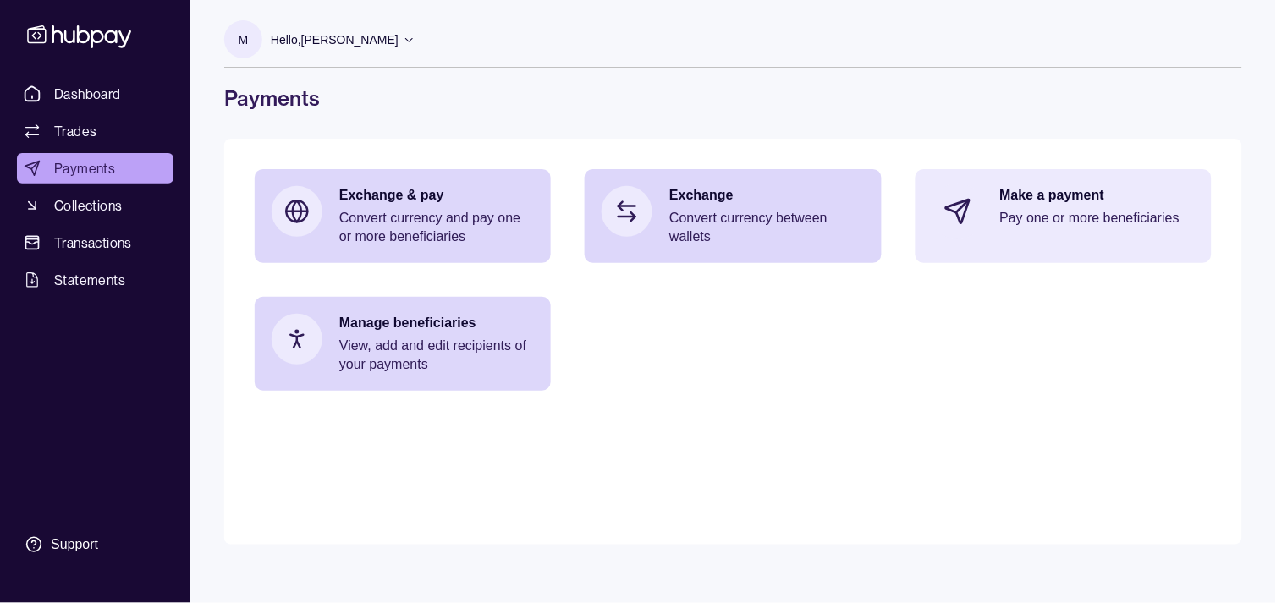
click at [1010, 241] on div "Make a payment Pay one or more beneficiaries" at bounding box center [1063, 211] width 296 height 85
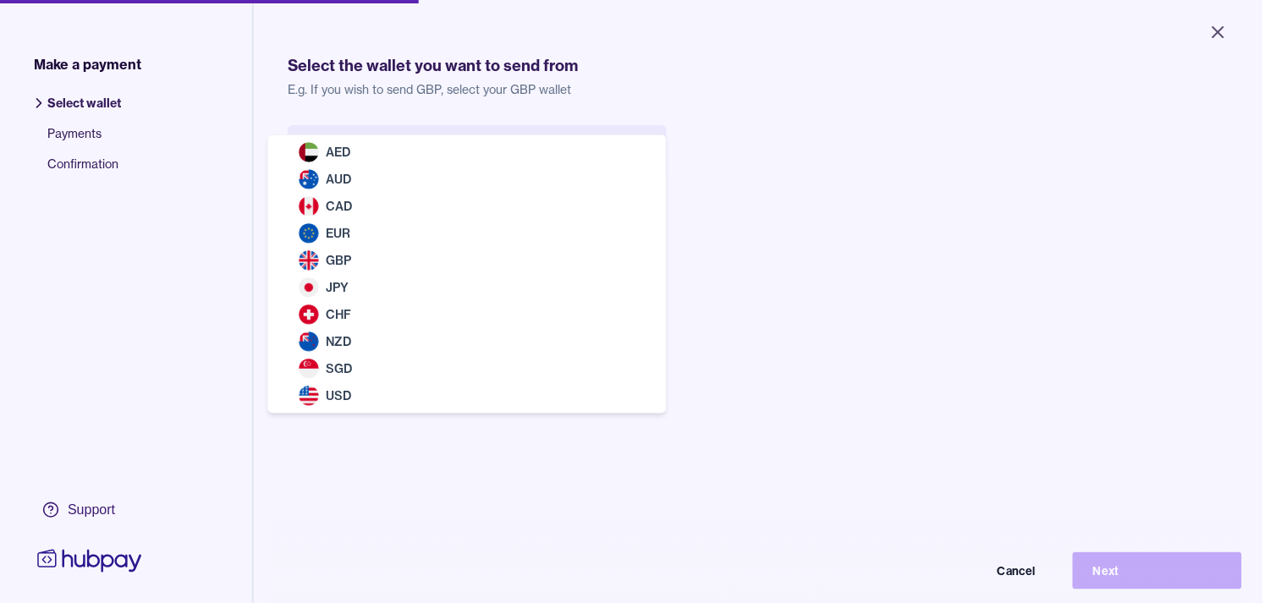
click at [460, 157] on body "Close Make a payment Select wallet Payments Confirmation Support Select the wal…" at bounding box center [631, 301] width 1262 height 603
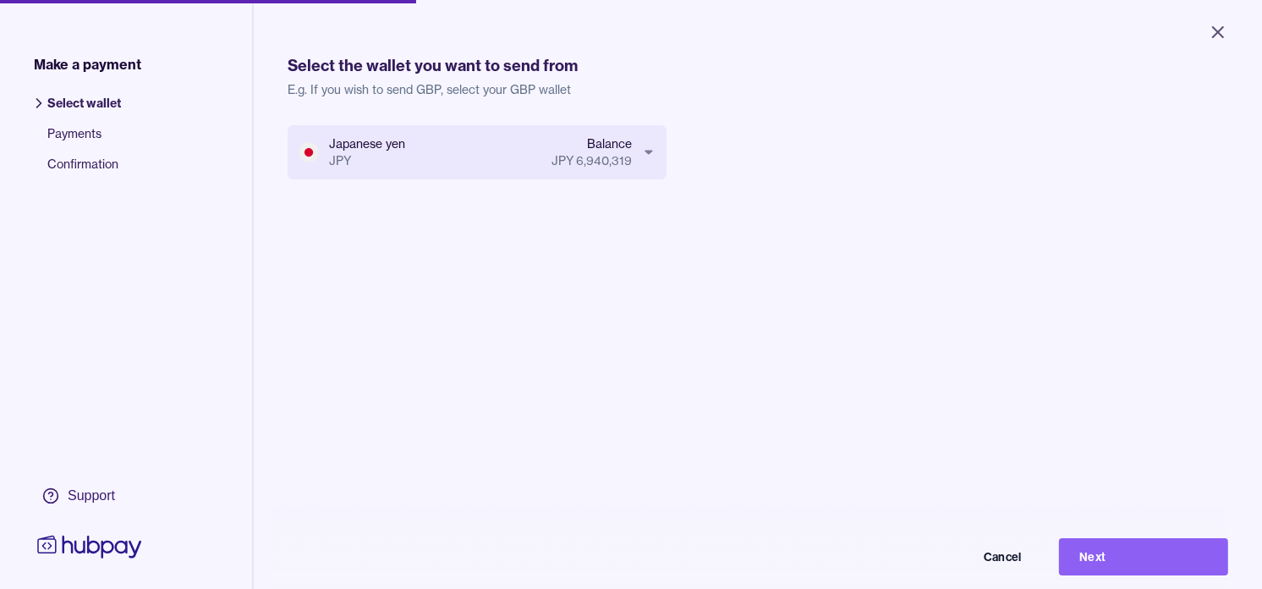
click at [1144, 552] on div "Japanese yen JPY Balance JPY 6,940,319 Cancel Next" at bounding box center [758, 419] width 941 height 589
click at [1135, 560] on button "Next" at bounding box center [1143, 556] width 169 height 37
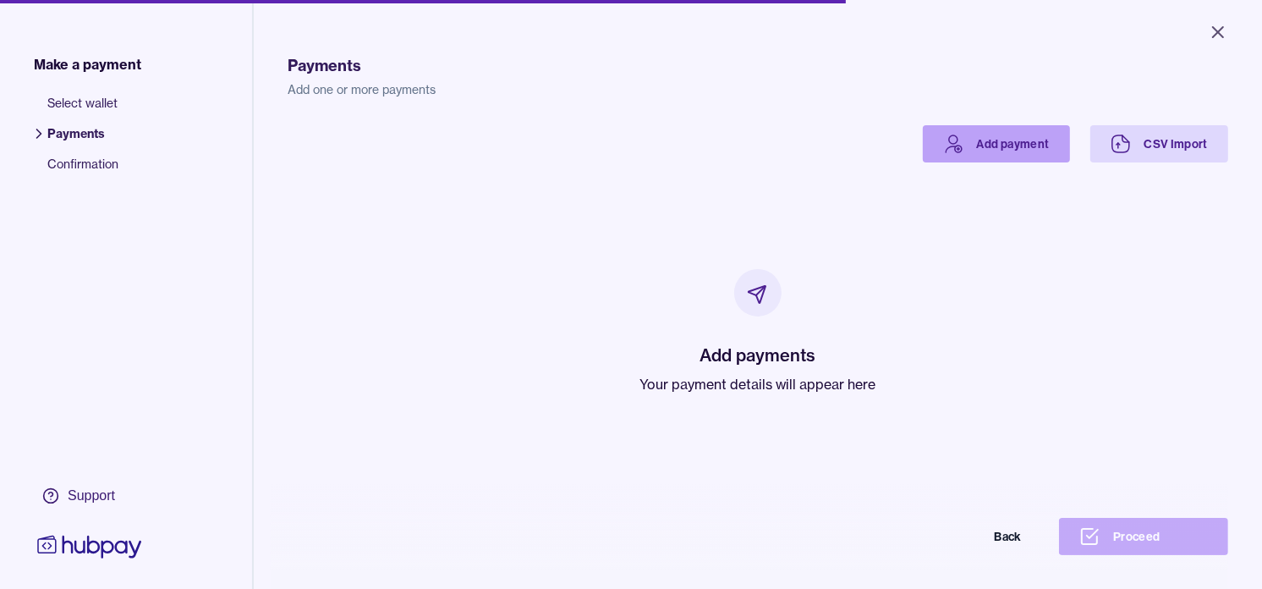
click at [961, 153] on link "Add payment" at bounding box center [996, 143] width 147 height 37
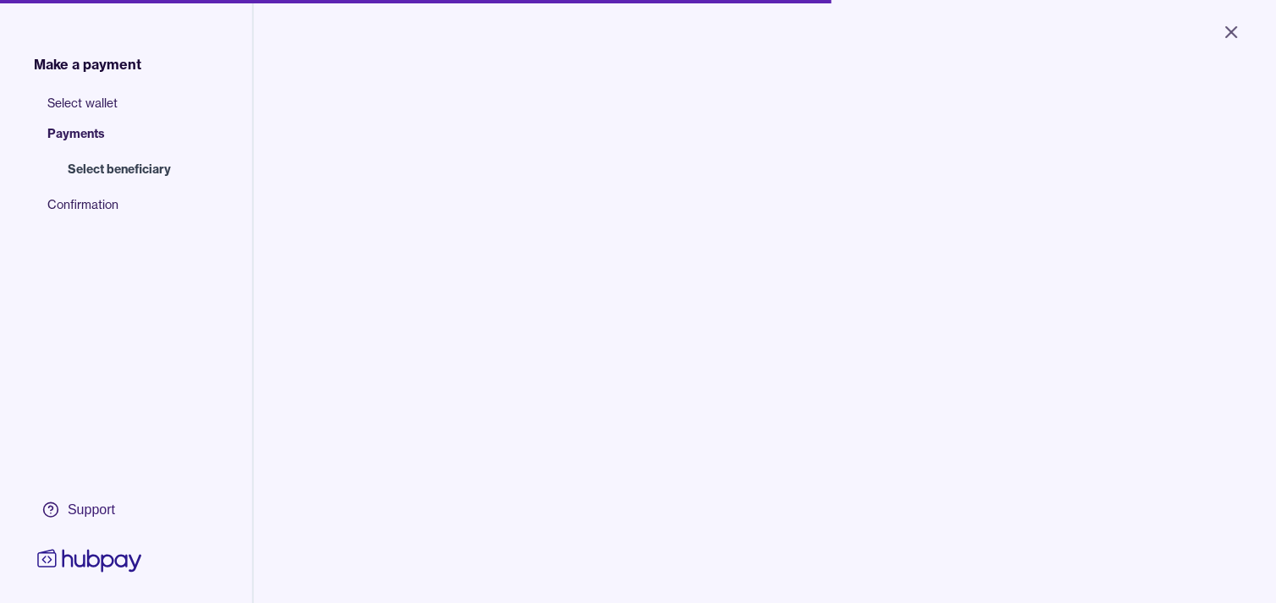
click at [431, 173] on input "search" at bounding box center [435, 171] width 228 height 38
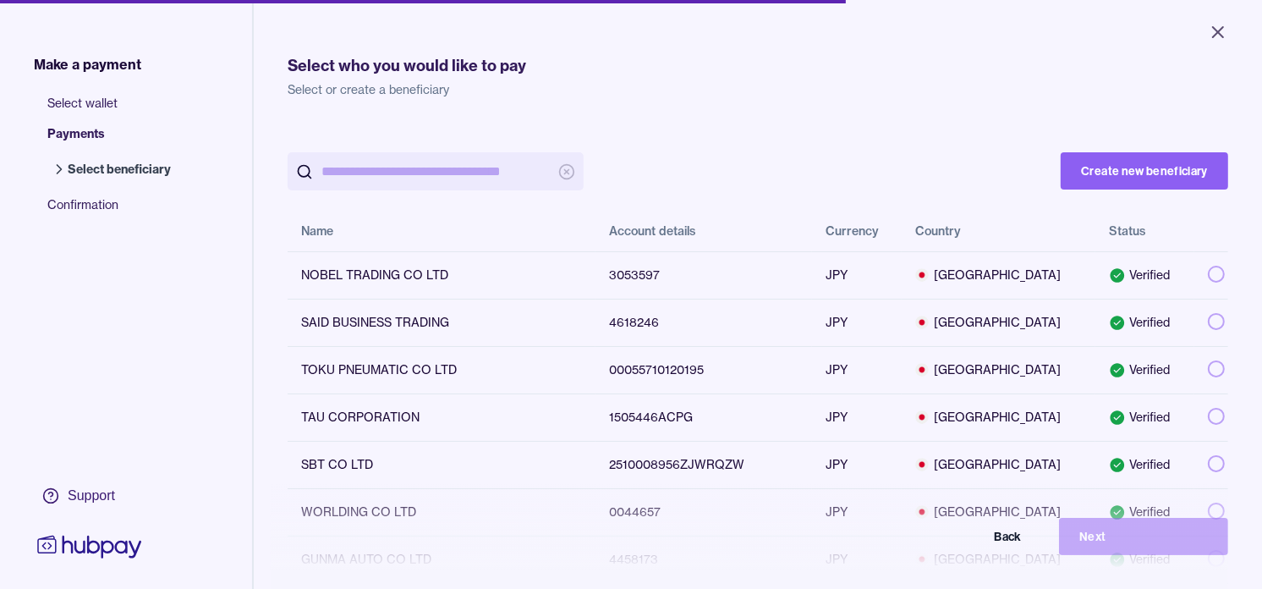
paste input "**********"
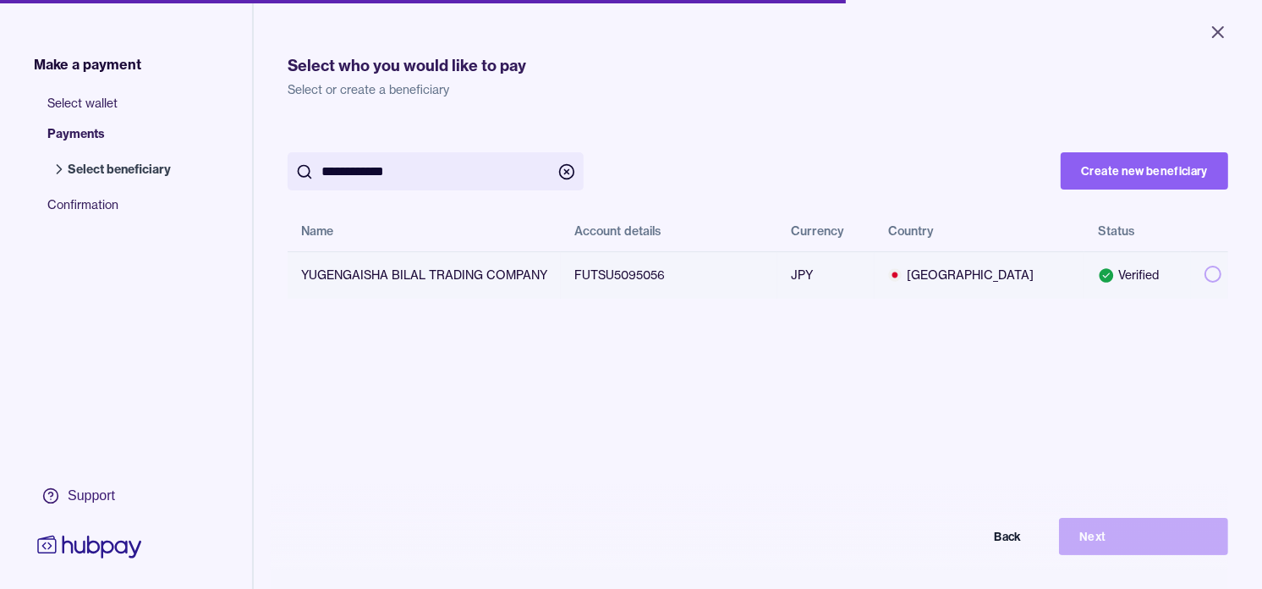
type input "**********"
click at [1205, 272] on button "button" at bounding box center [1213, 274] width 17 height 17
click at [1174, 547] on button "Next" at bounding box center [1143, 536] width 169 height 37
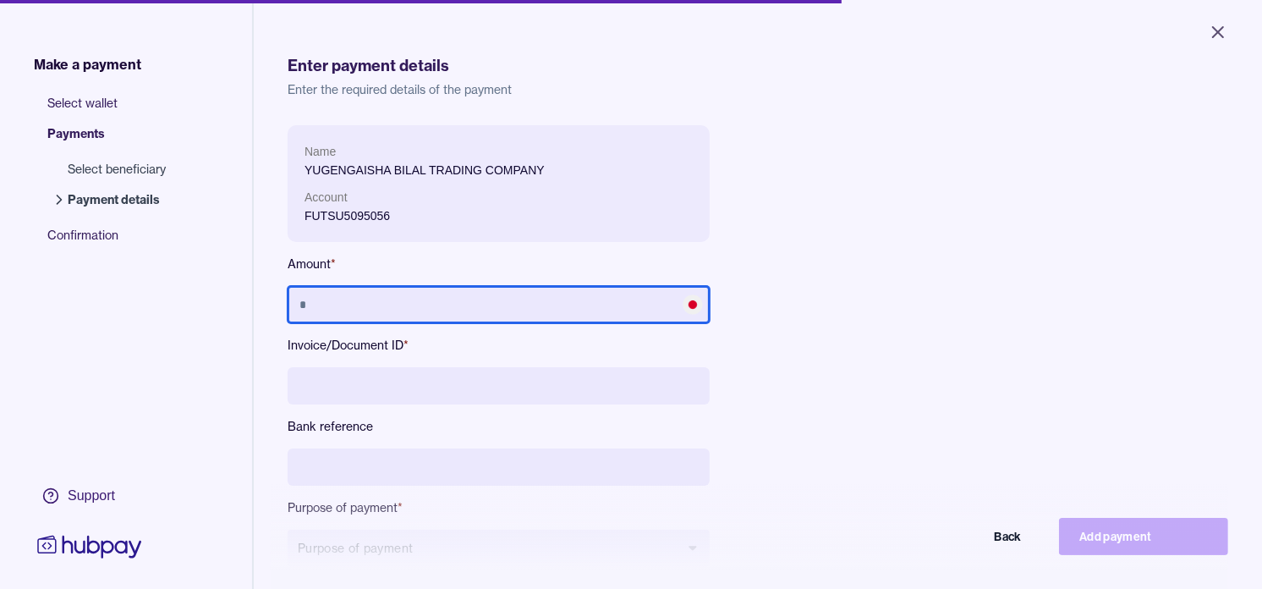
click at [486, 307] on input "text" at bounding box center [499, 304] width 422 height 37
type input "*********"
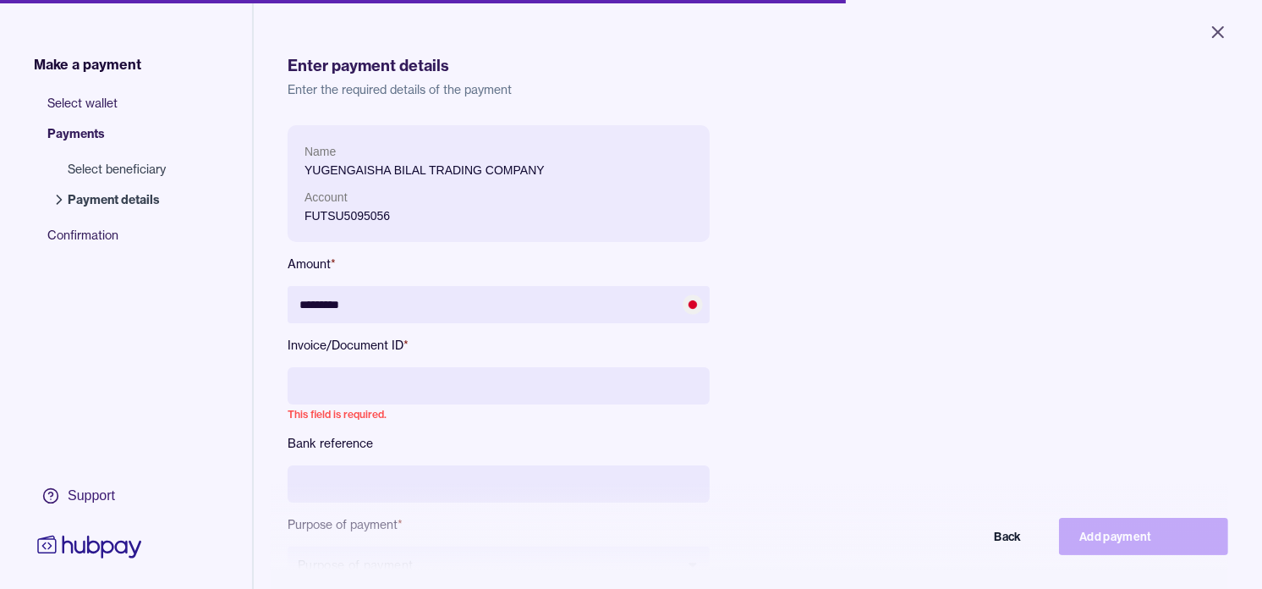
paste input "**********"
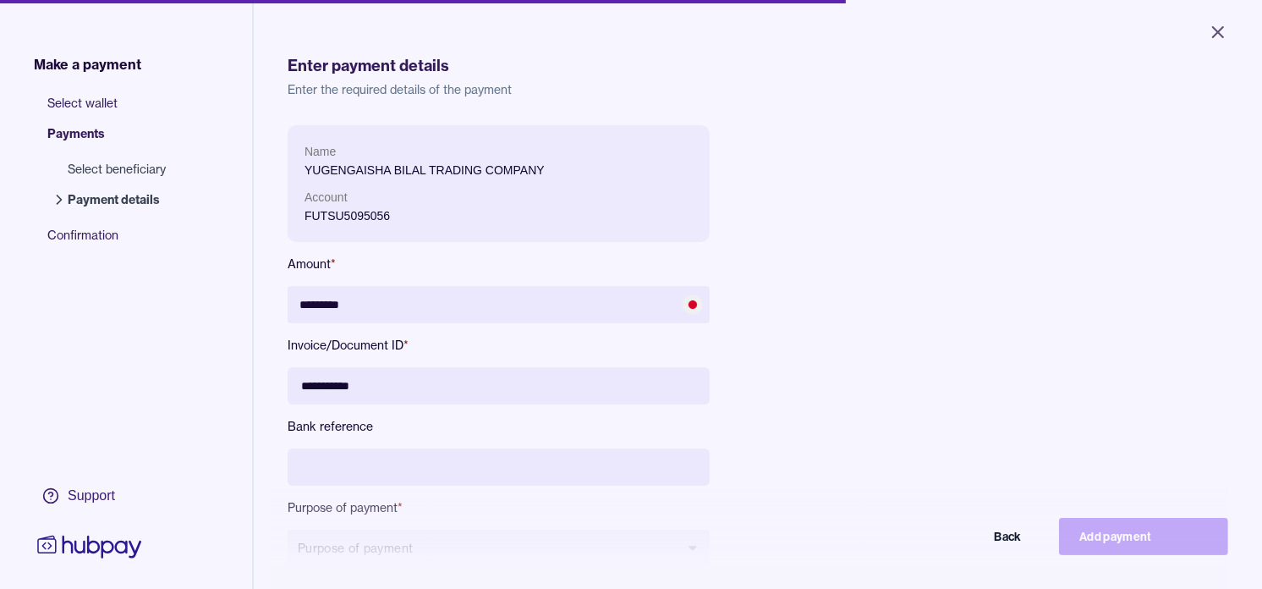
click at [355, 387] on input "**********" at bounding box center [499, 385] width 422 height 37
type input "**********"
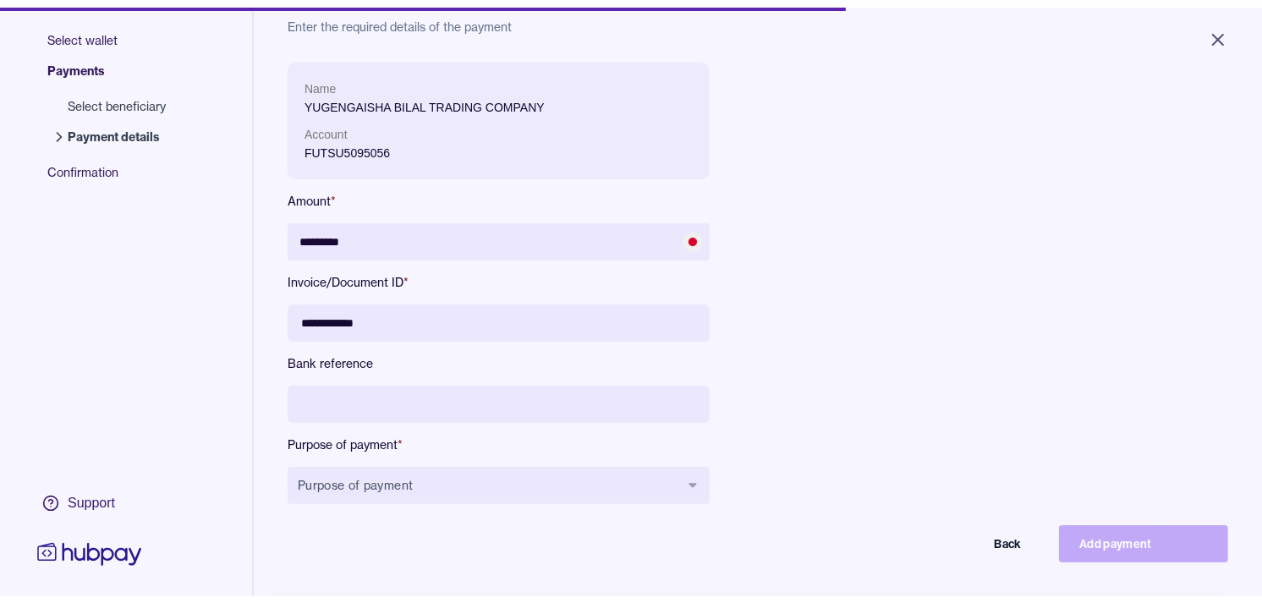
scroll to position [188, 0]
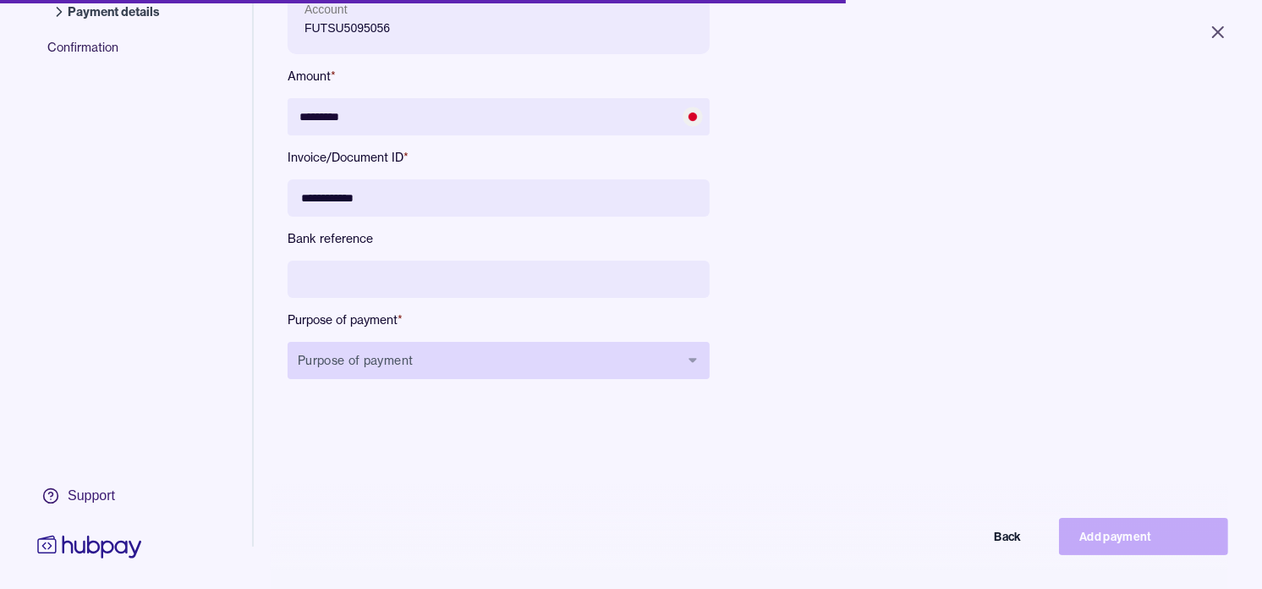
click at [497, 357] on button "Purpose of payment" at bounding box center [499, 360] width 422 height 37
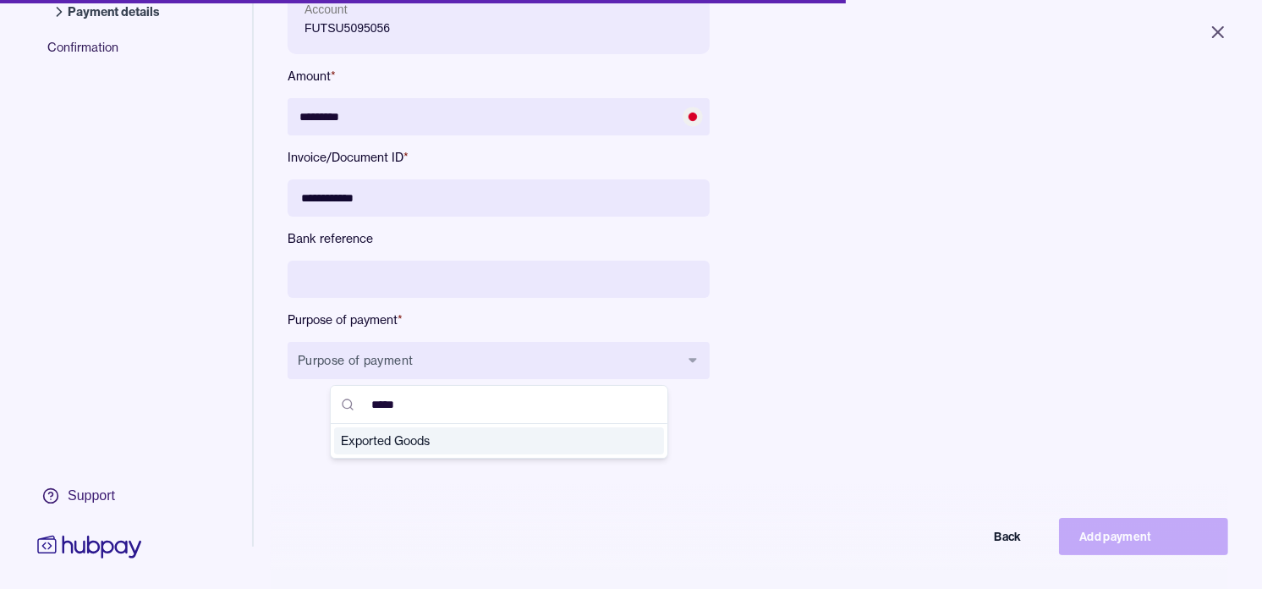
type input "*****"
click at [453, 433] on span "Exported Goods" at bounding box center [489, 440] width 296 height 17
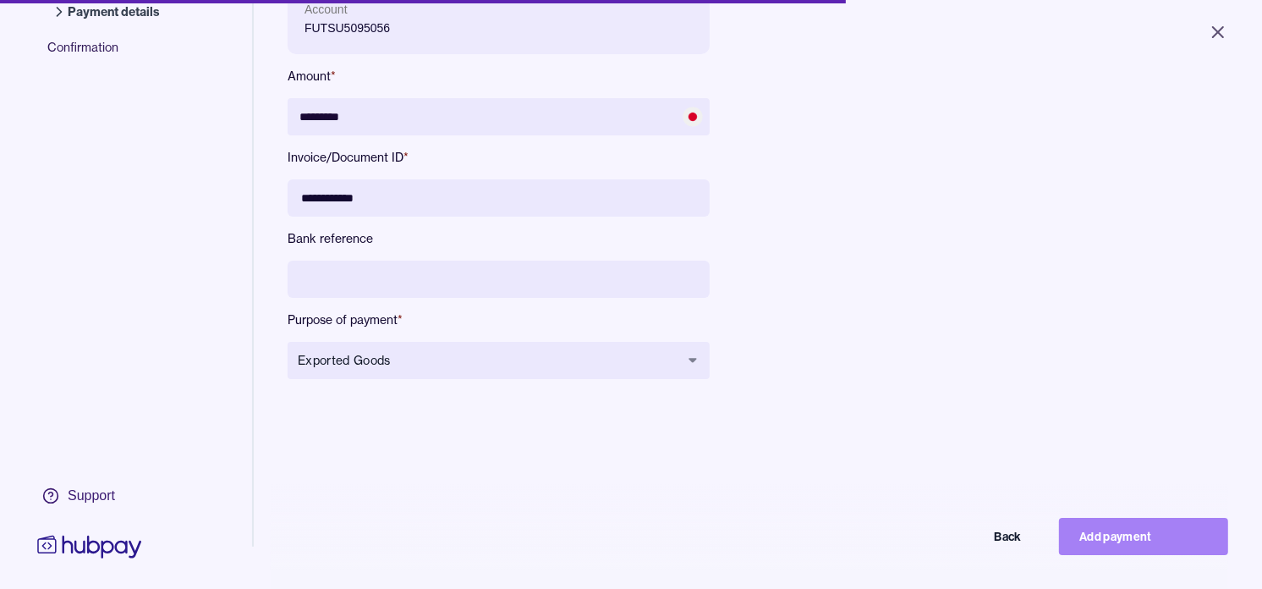
click at [1151, 542] on button "Add payment" at bounding box center [1143, 536] width 169 height 37
type input "*******"
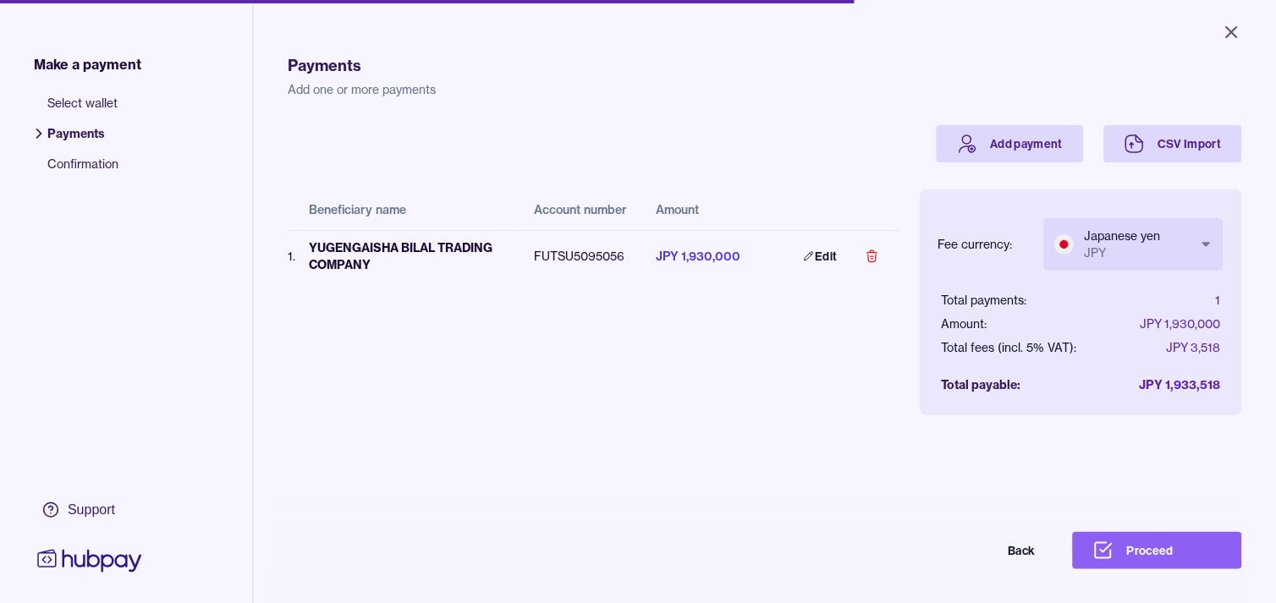
click at [1127, 265] on html "Close Make a payment Select wallet Payments Confirmation Support Payments Add o…" at bounding box center [638, 301] width 1276 height 603
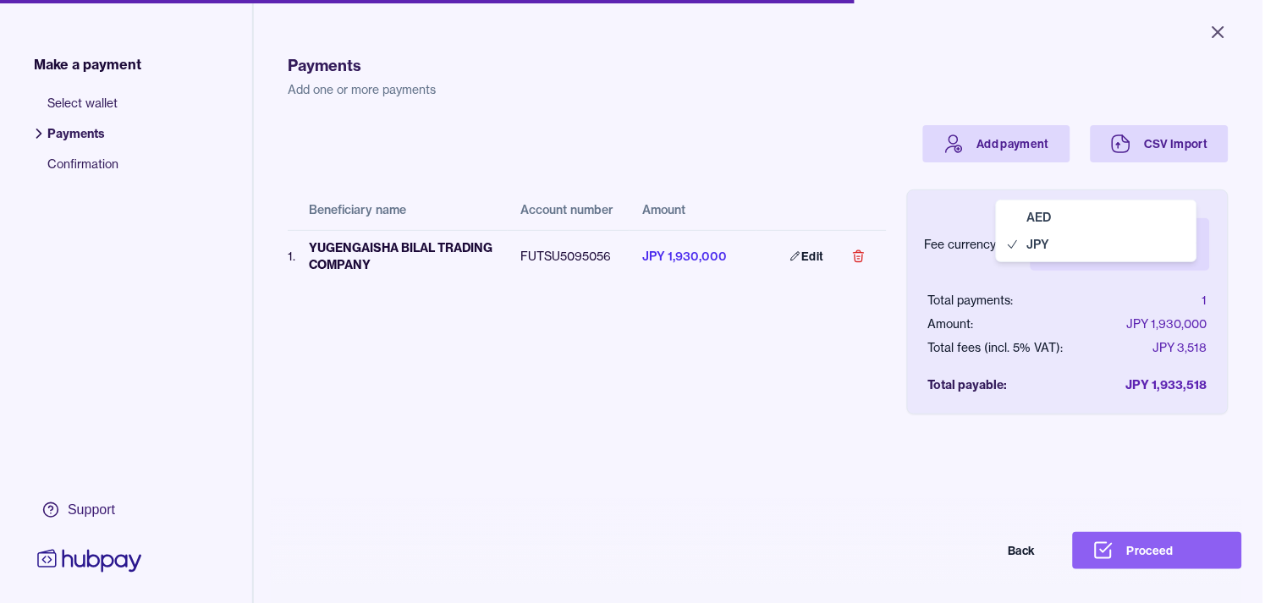
select select "***"
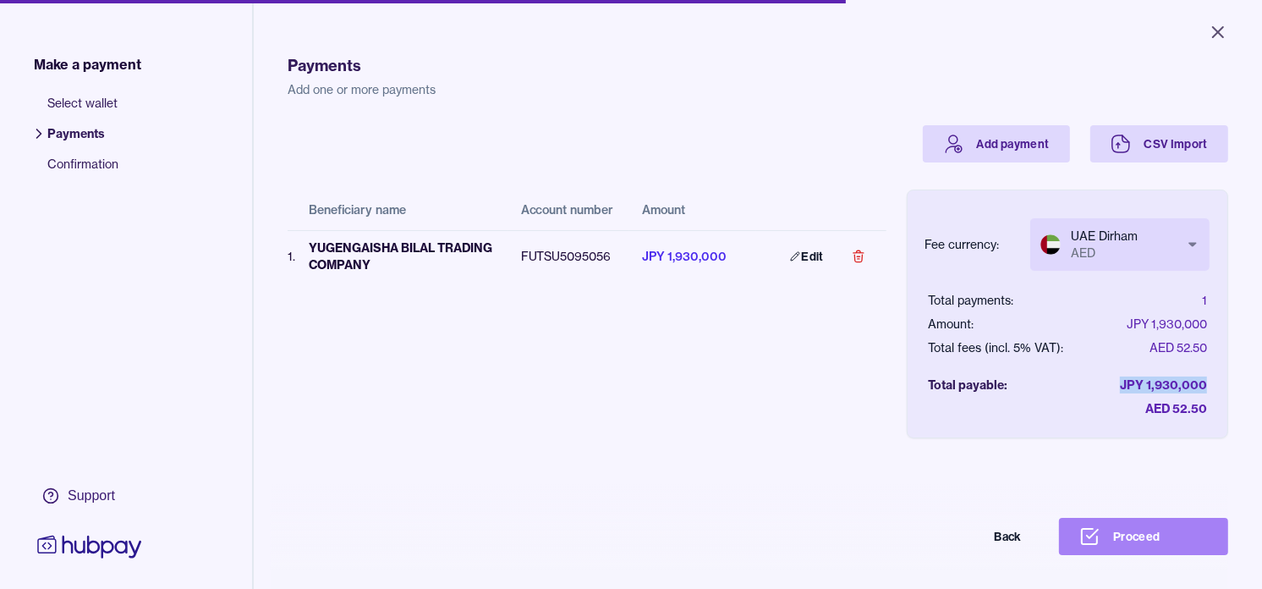
click at [1165, 543] on button "Proceed" at bounding box center [1143, 536] width 169 height 37
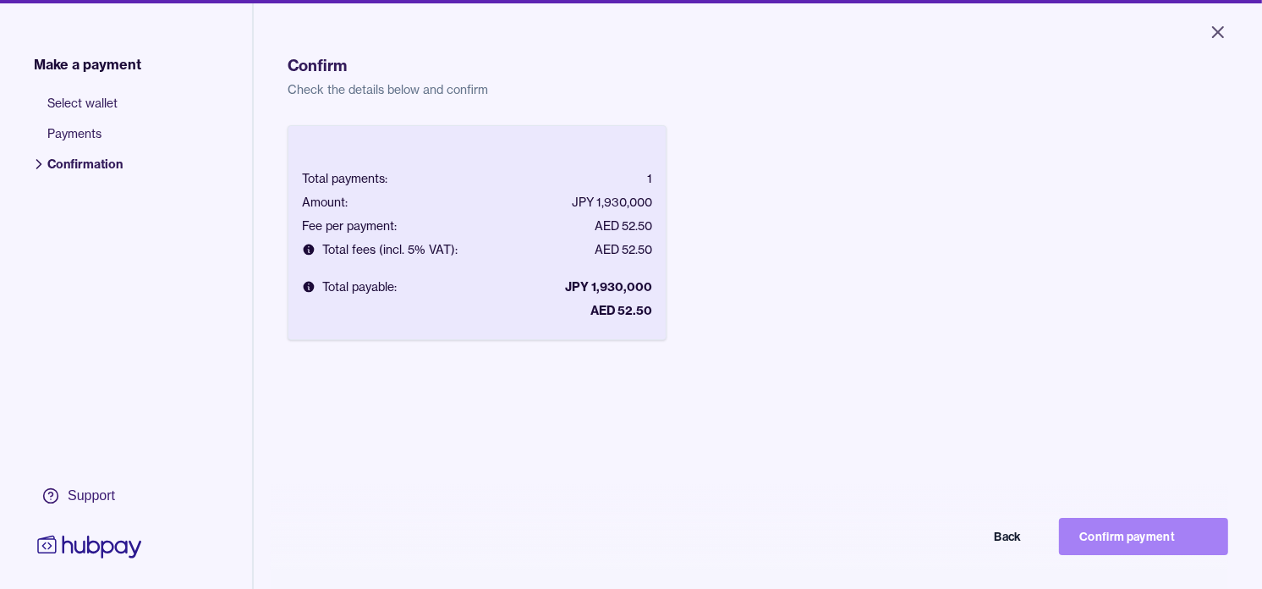
click at [1160, 545] on button "Confirm payment" at bounding box center [1143, 536] width 169 height 37
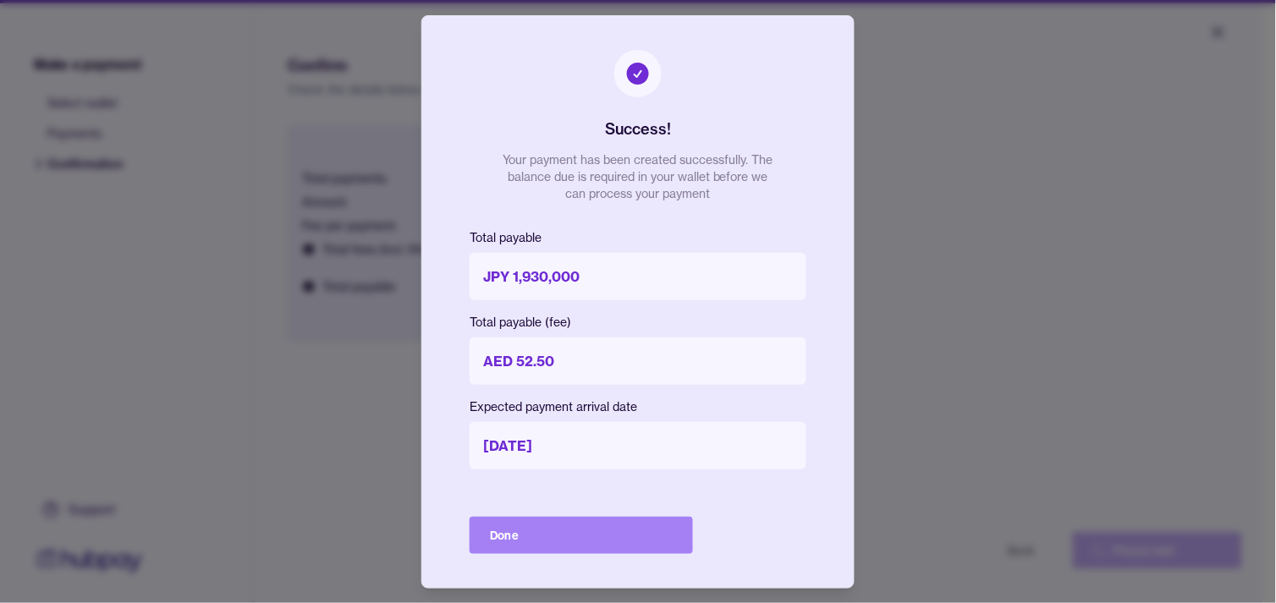
click at [615, 523] on button "Done" at bounding box center [581, 535] width 223 height 37
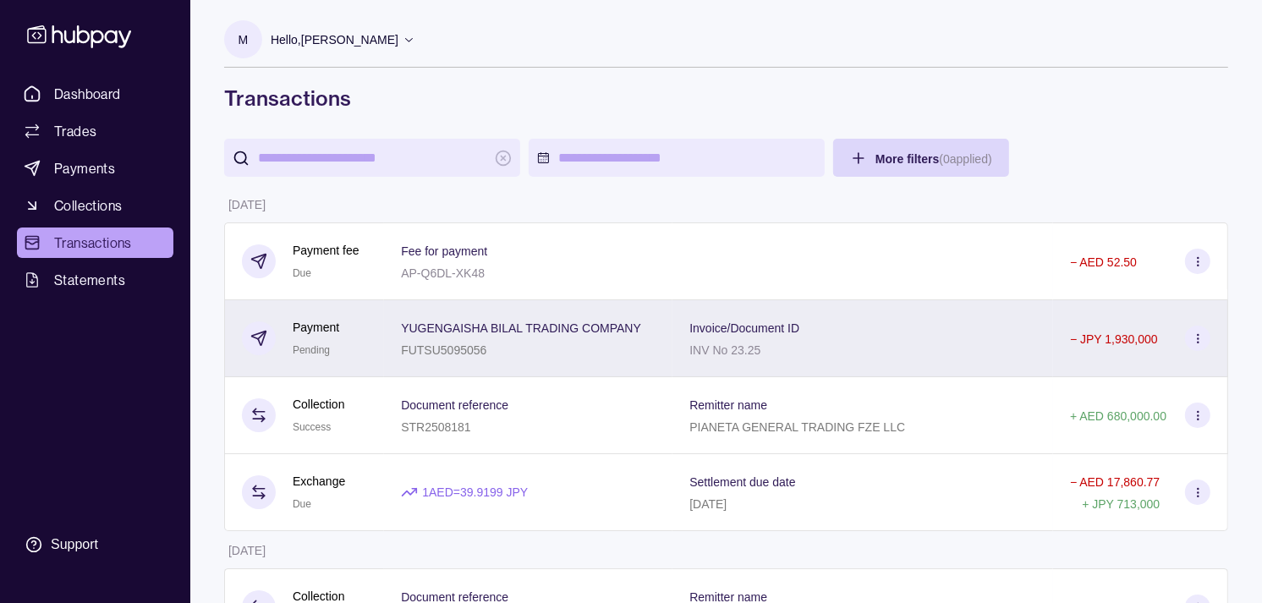
click at [386, 344] on div "YUGENGAISHA BILAL TRADING COMPANY FUTSU5095056" at bounding box center [528, 338] width 288 height 77
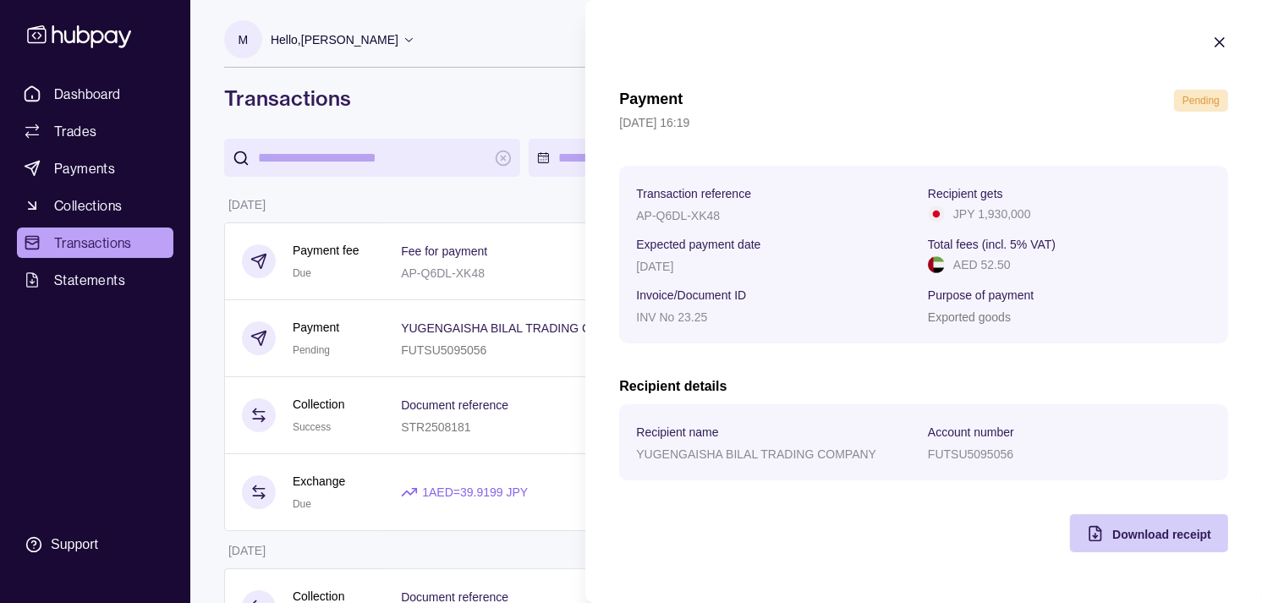
click at [1104, 530] on div "Download receipt" at bounding box center [1137, 533] width 150 height 38
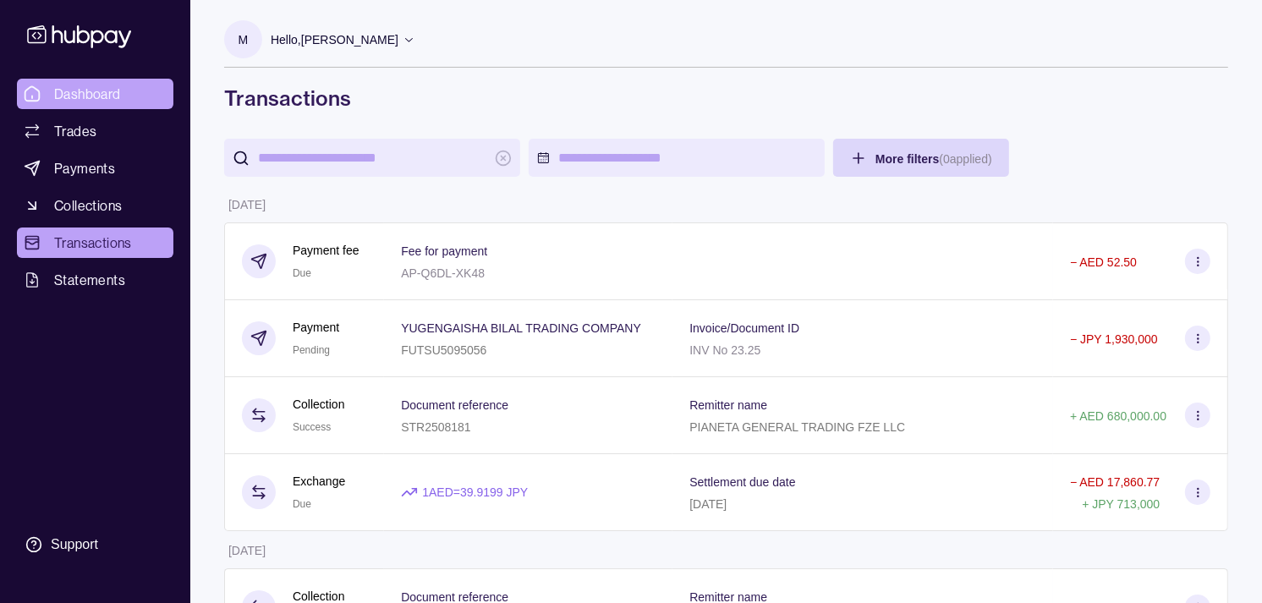
click at [140, 102] on link "Dashboard" at bounding box center [95, 94] width 157 height 30
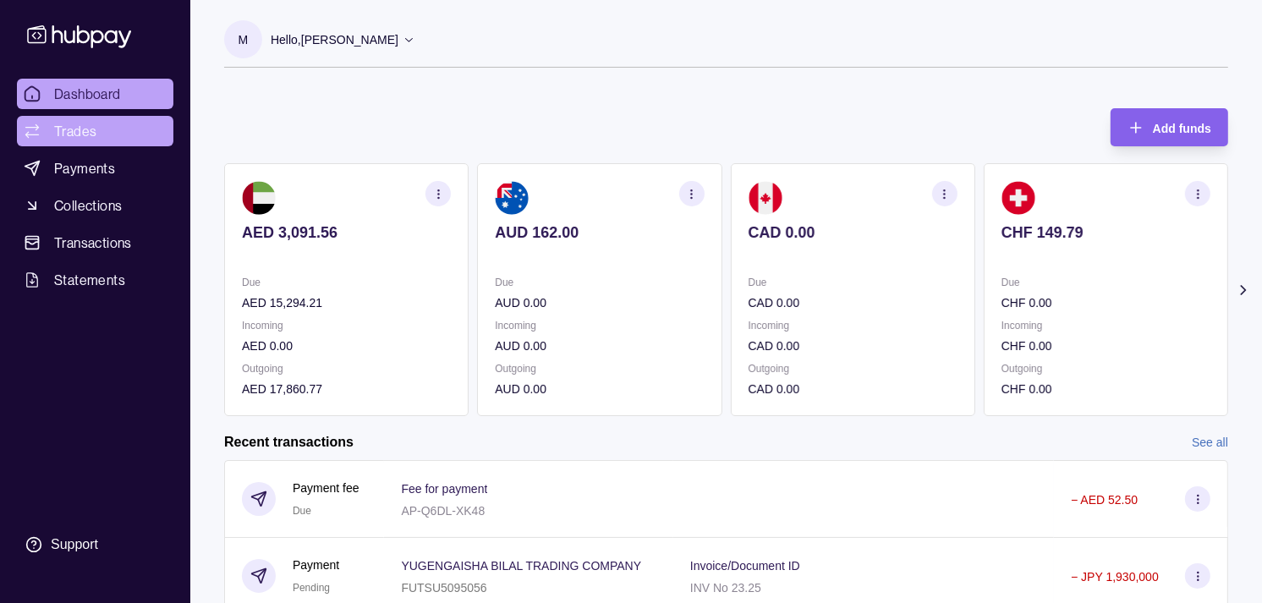
click at [102, 129] on link "Trades" at bounding box center [95, 131] width 157 height 30
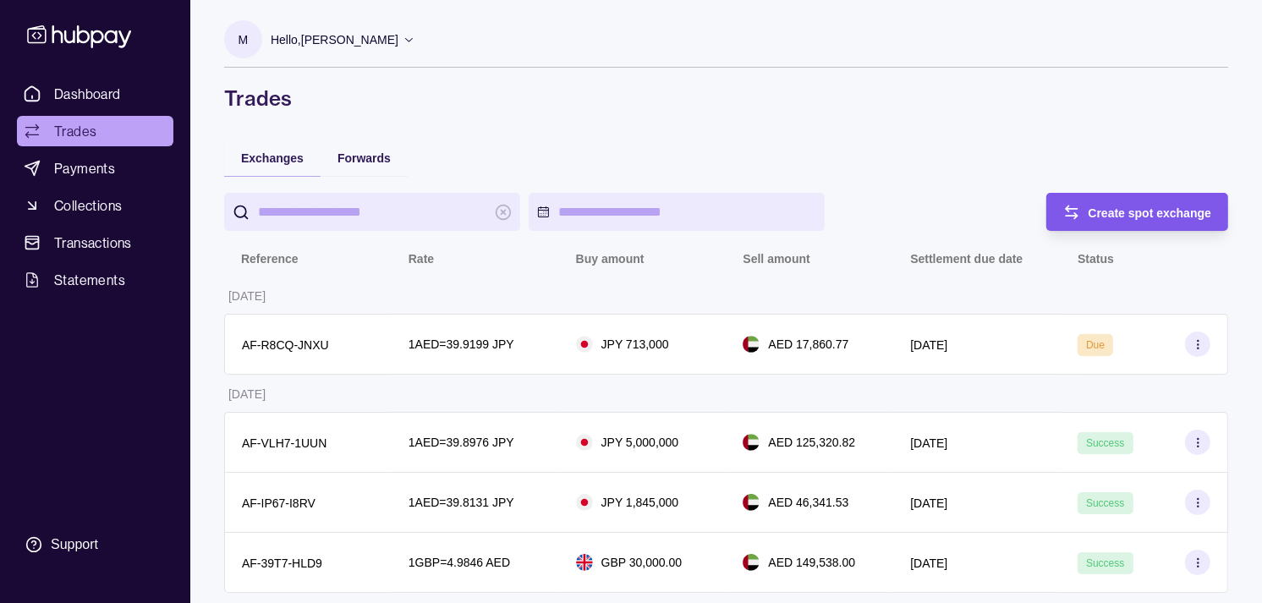
click at [1108, 208] on span "Create spot exchange" at bounding box center [1151, 213] width 124 height 14
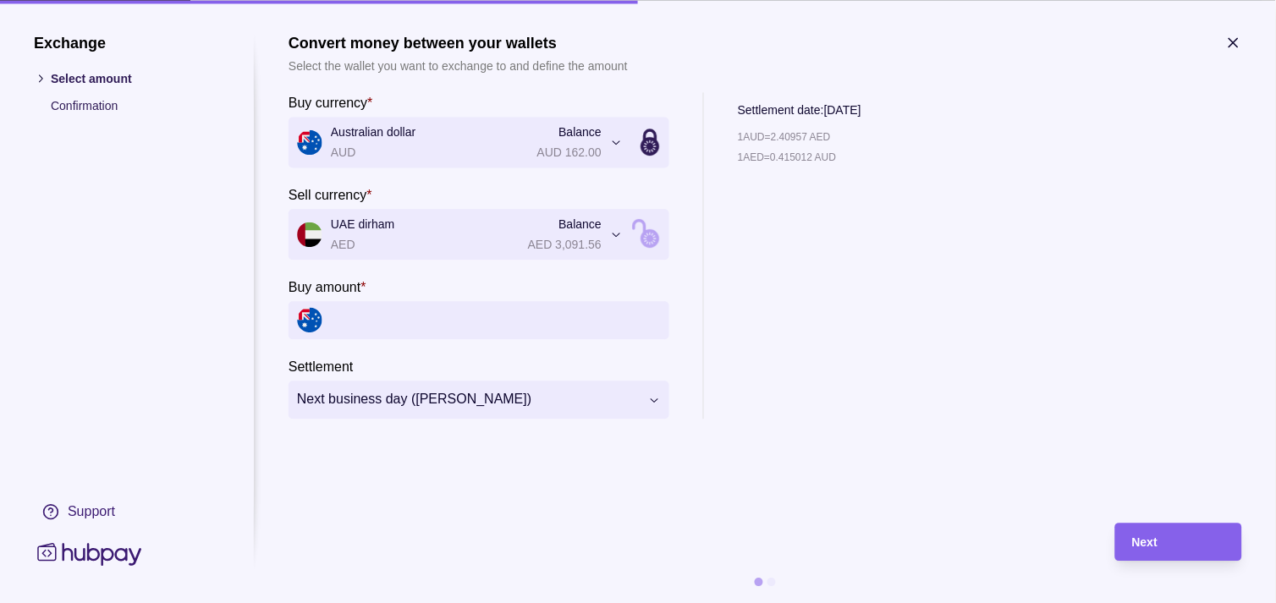
click at [1239, 37] on icon "button" at bounding box center [1233, 42] width 17 height 17
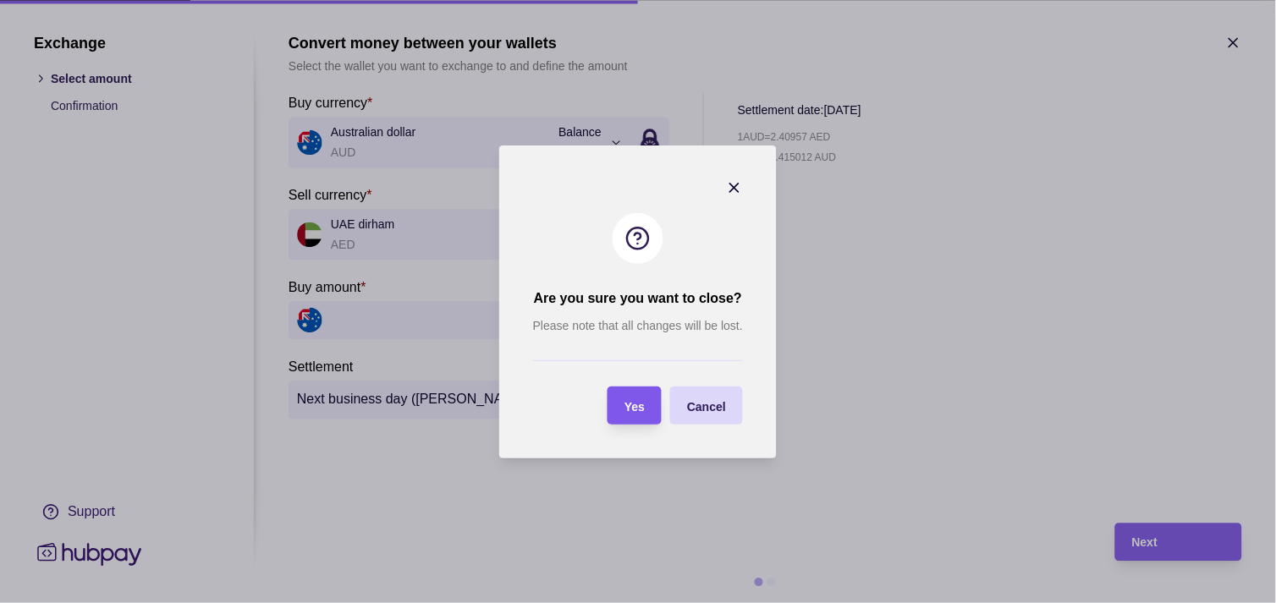
click at [644, 402] on span "Yes" at bounding box center [634, 406] width 20 height 14
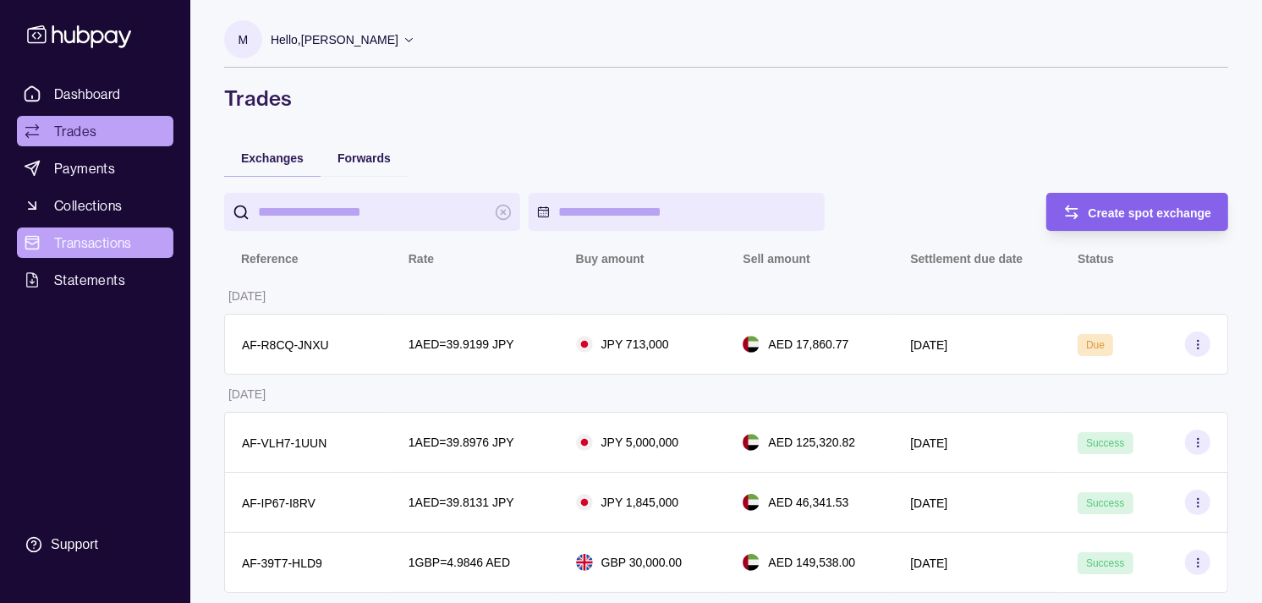
click at [78, 240] on span "Transactions" at bounding box center [93, 243] width 78 height 20
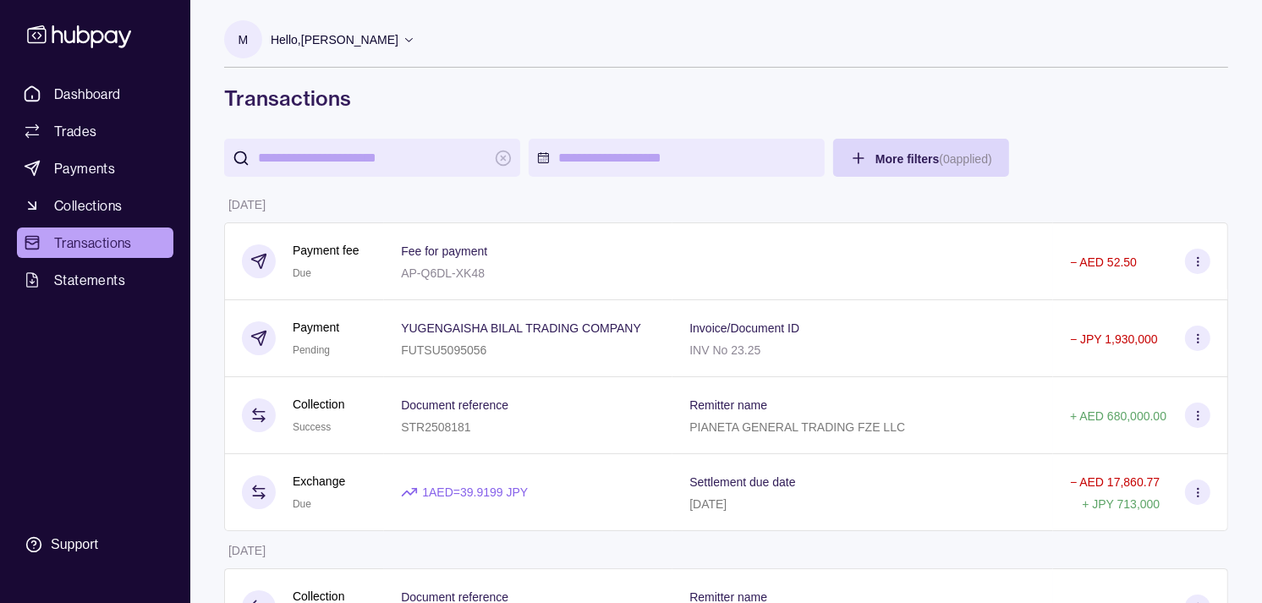
click at [362, 161] on input "search" at bounding box center [372, 158] width 228 height 38
paste input "********"
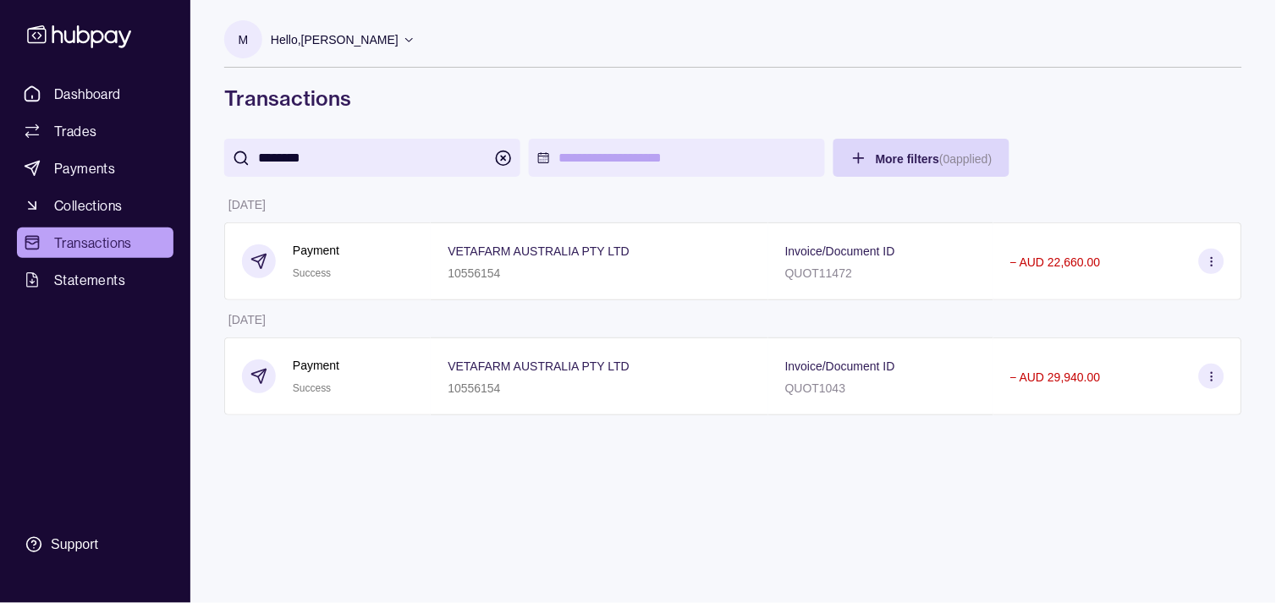
type input "********"
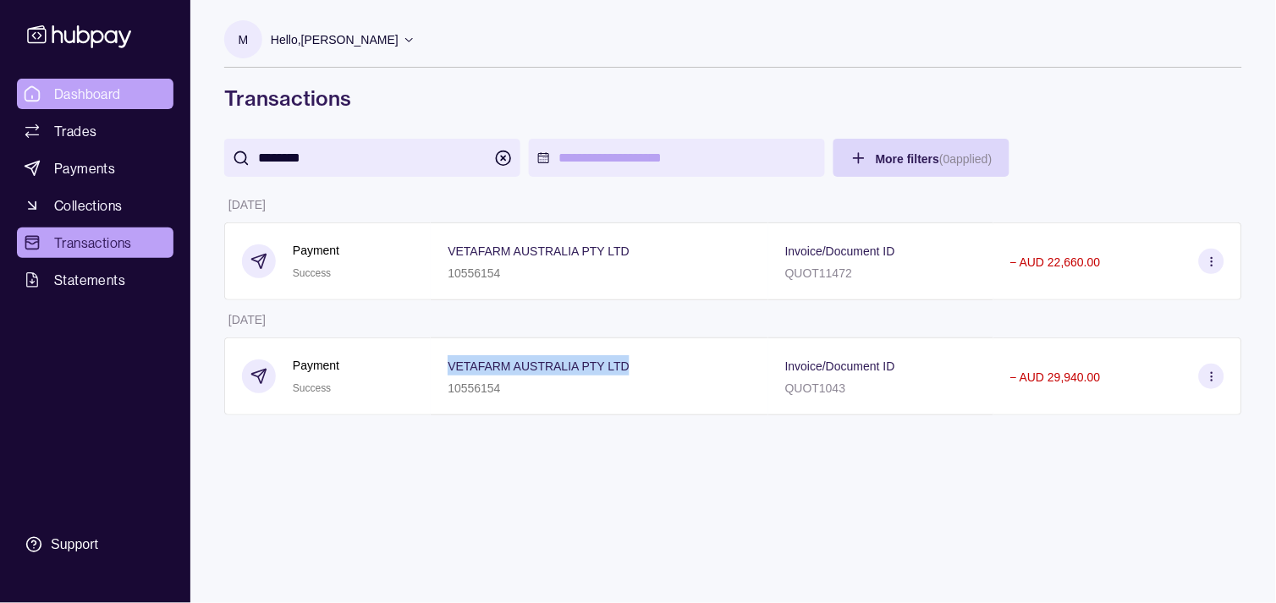
drag, startPoint x: 91, startPoint y: 102, endPoint x: 82, endPoint y: 103, distance: 8.6
click at [91, 102] on span "Dashboard" at bounding box center [87, 94] width 67 height 20
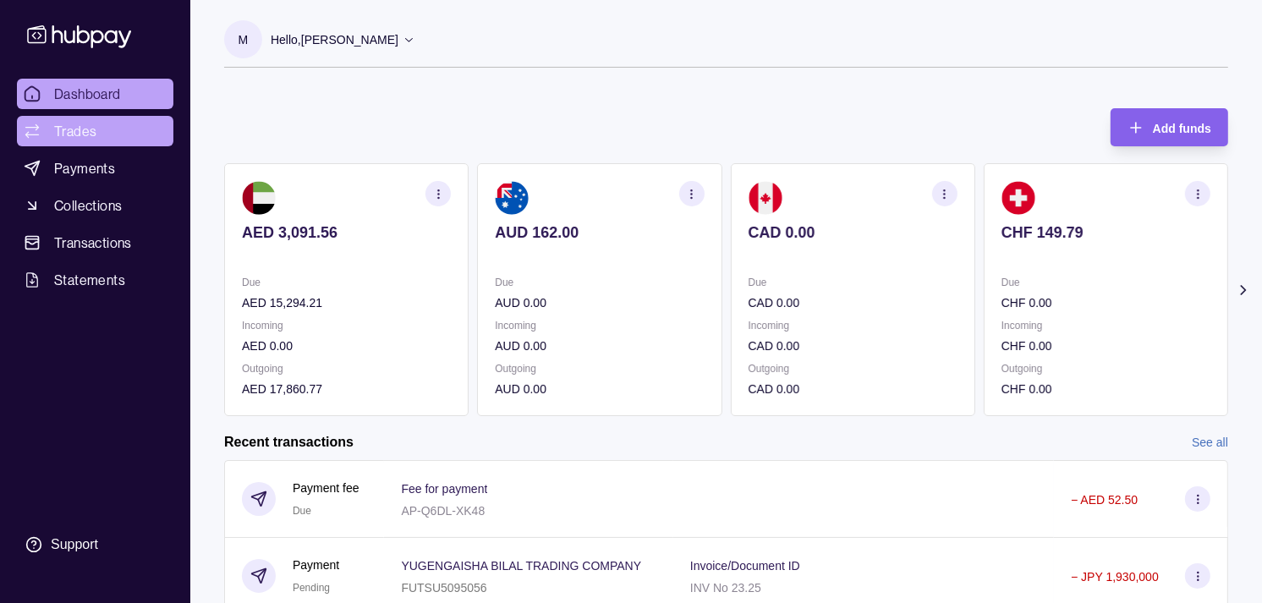
click at [85, 128] on span "Trades" at bounding box center [75, 131] width 42 height 20
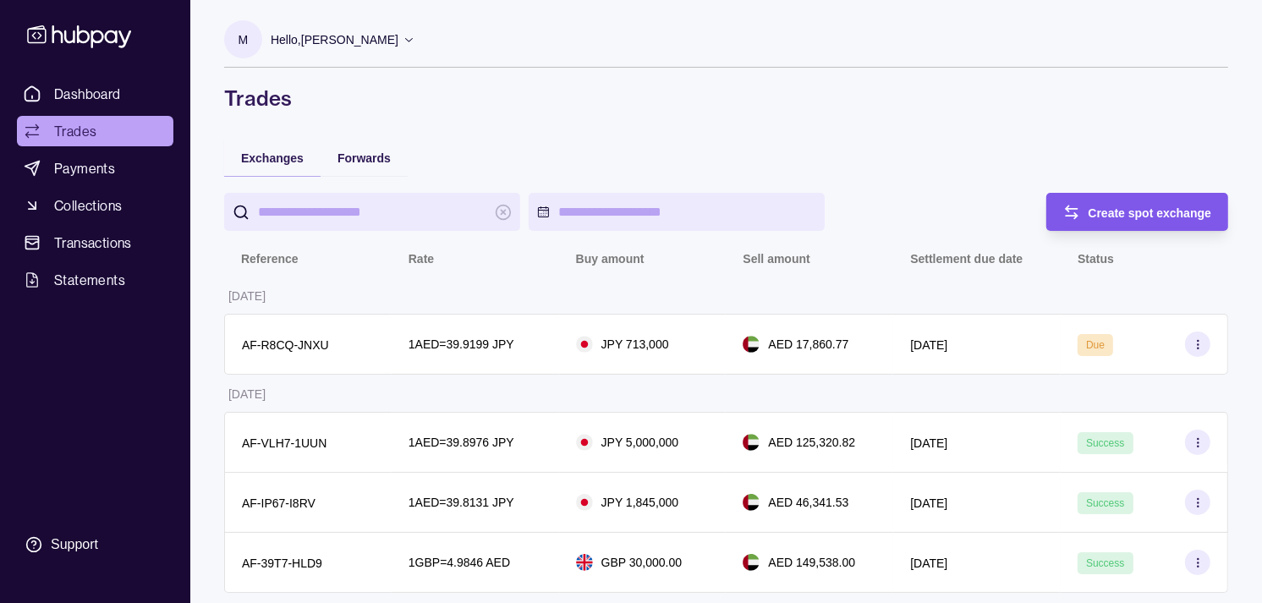
click at [1178, 202] on div "Create spot exchange" at bounding box center [1151, 212] width 124 height 20
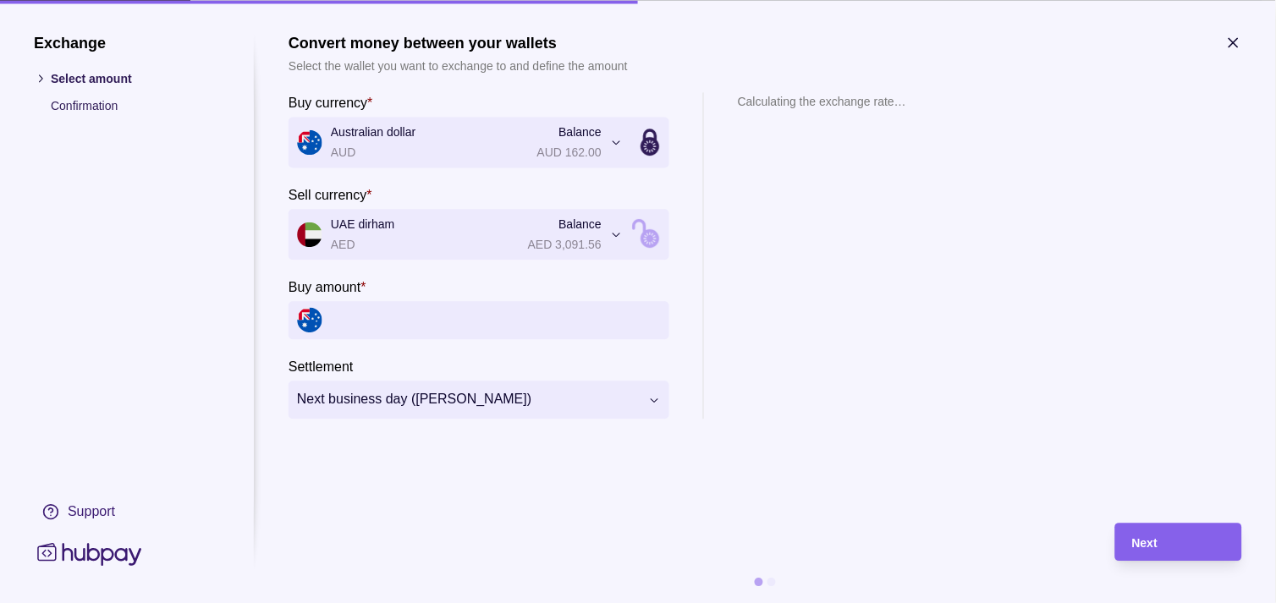
click at [385, 323] on input "Buy amount *" at bounding box center [496, 320] width 330 height 38
paste input "*******"
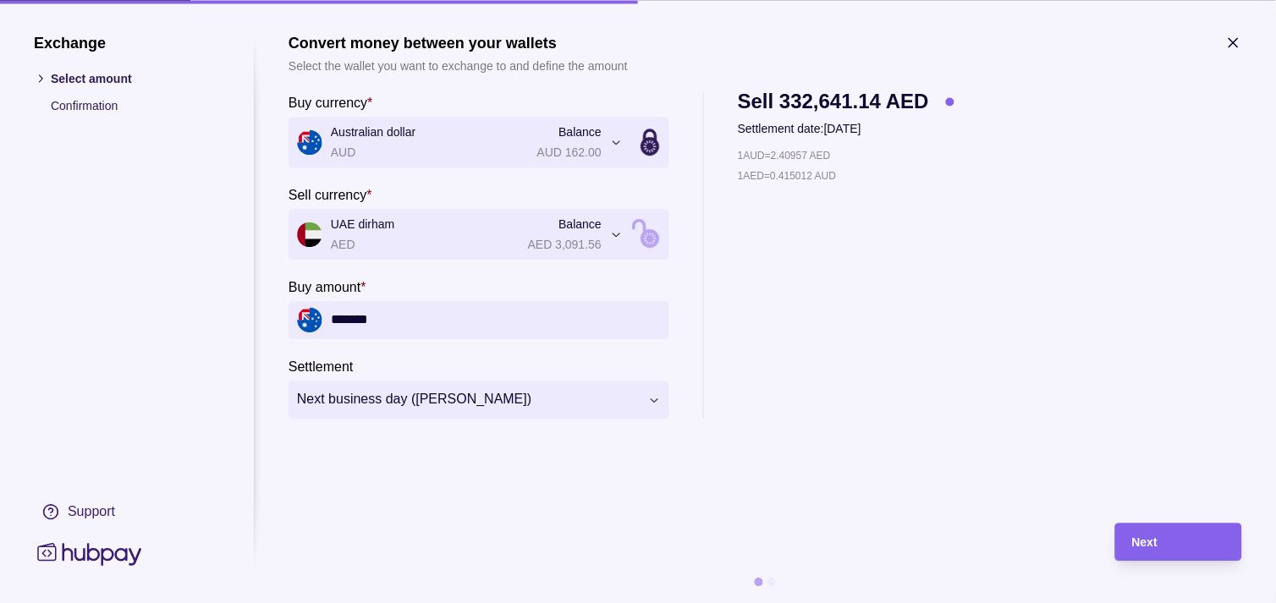
type input "*******"
click at [1187, 550] on div "Next" at bounding box center [1178, 542] width 93 height 20
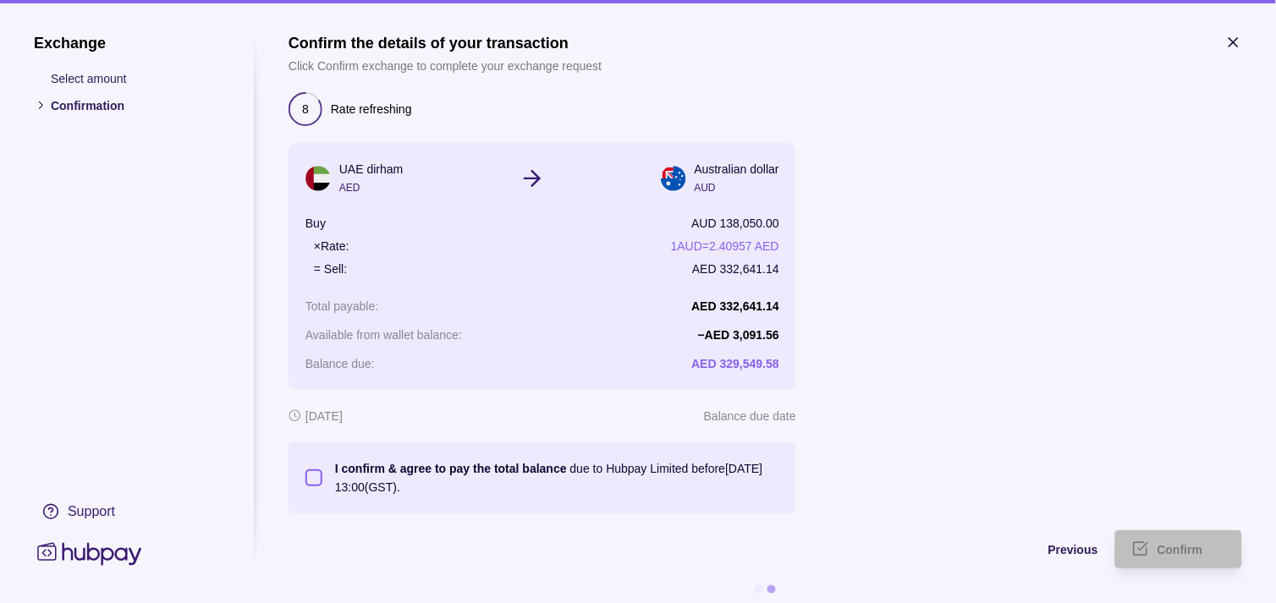
click at [318, 481] on button "I confirm & agree to pay the total balance due to Hubpay Limited before [DATE] …" at bounding box center [313, 478] width 17 height 17
type button "on"
click at [1172, 546] on span "Confirm" at bounding box center [1180, 551] width 46 height 14
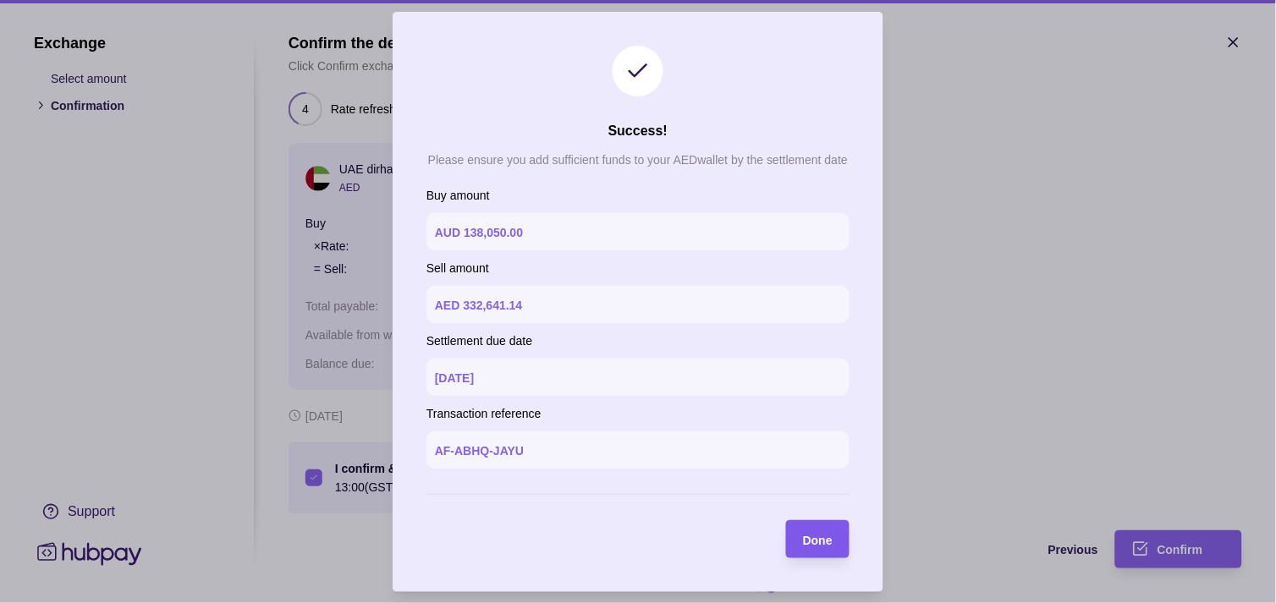
click at [830, 530] on div "Done" at bounding box center [818, 539] width 30 height 20
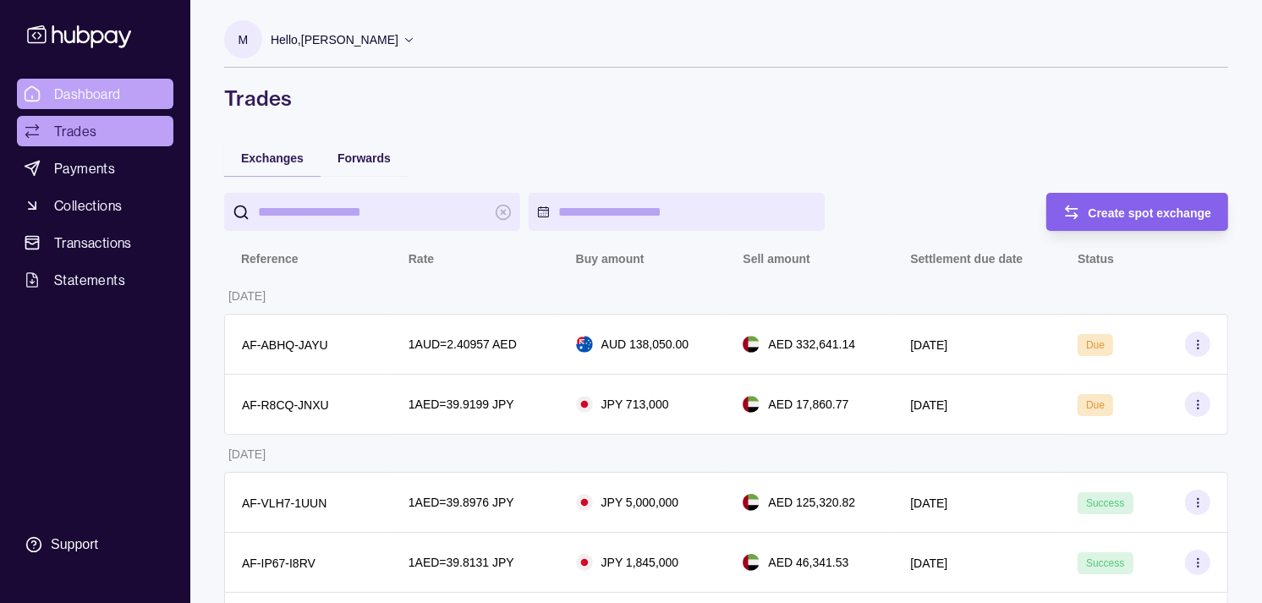
click at [108, 102] on span "Dashboard" at bounding box center [87, 94] width 67 height 20
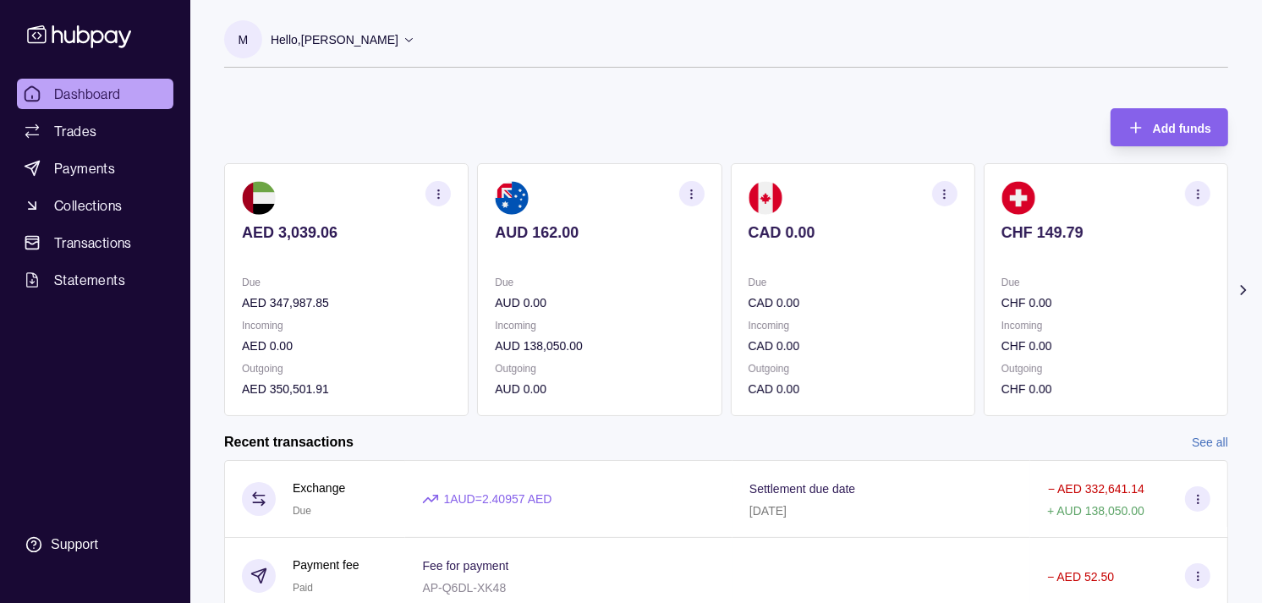
click at [883, 275] on p "Due" at bounding box center [853, 282] width 209 height 19
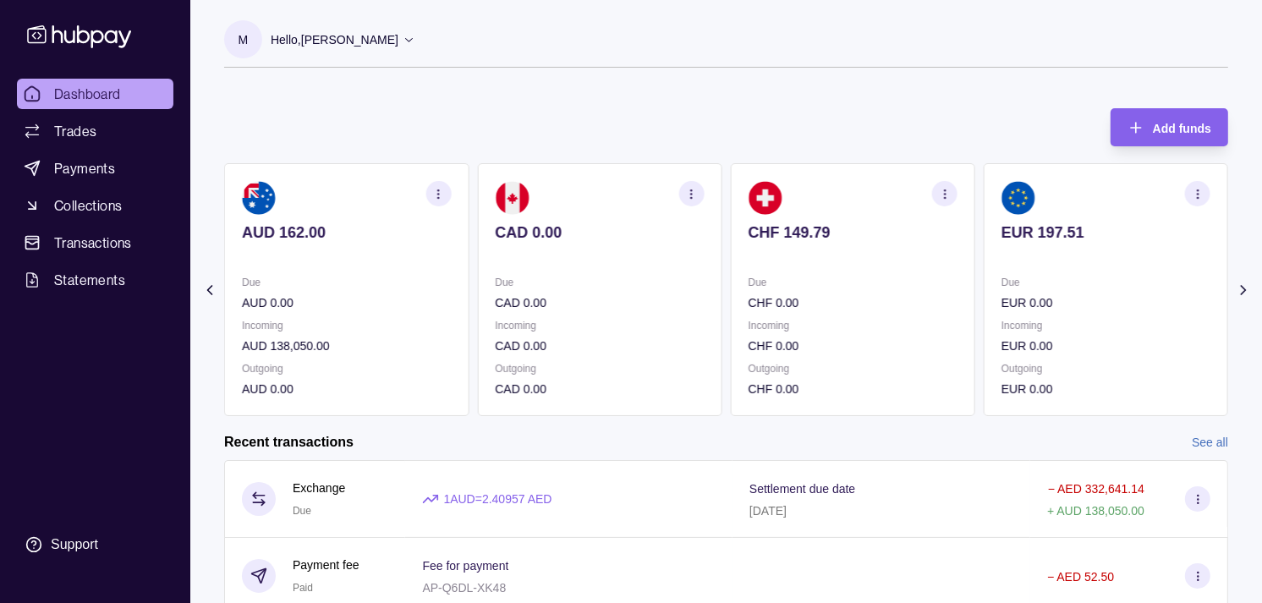
click at [843, 275] on div "Due CHF 0.00" at bounding box center [853, 292] width 209 height 39
click at [898, 269] on section "EUR 197.51 Due EUR 0.00 Incoming EUR 0.00 Outgoing EUR 0.00" at bounding box center [853, 289] width 244 height 253
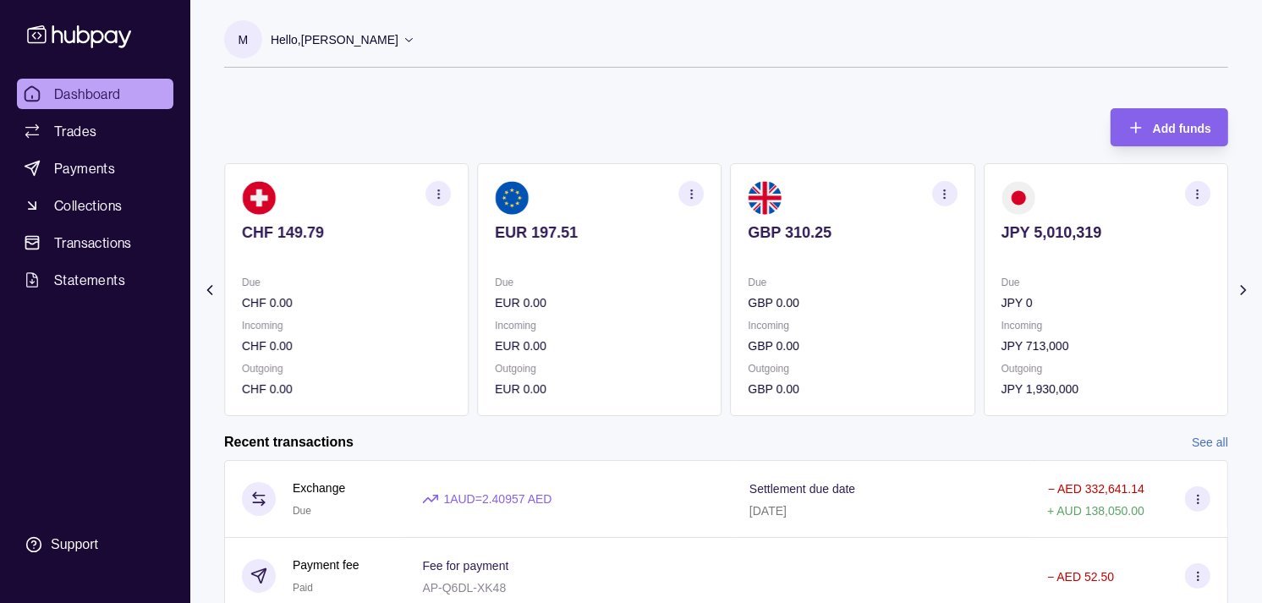
click at [945, 195] on icon "button" at bounding box center [944, 194] width 13 height 13
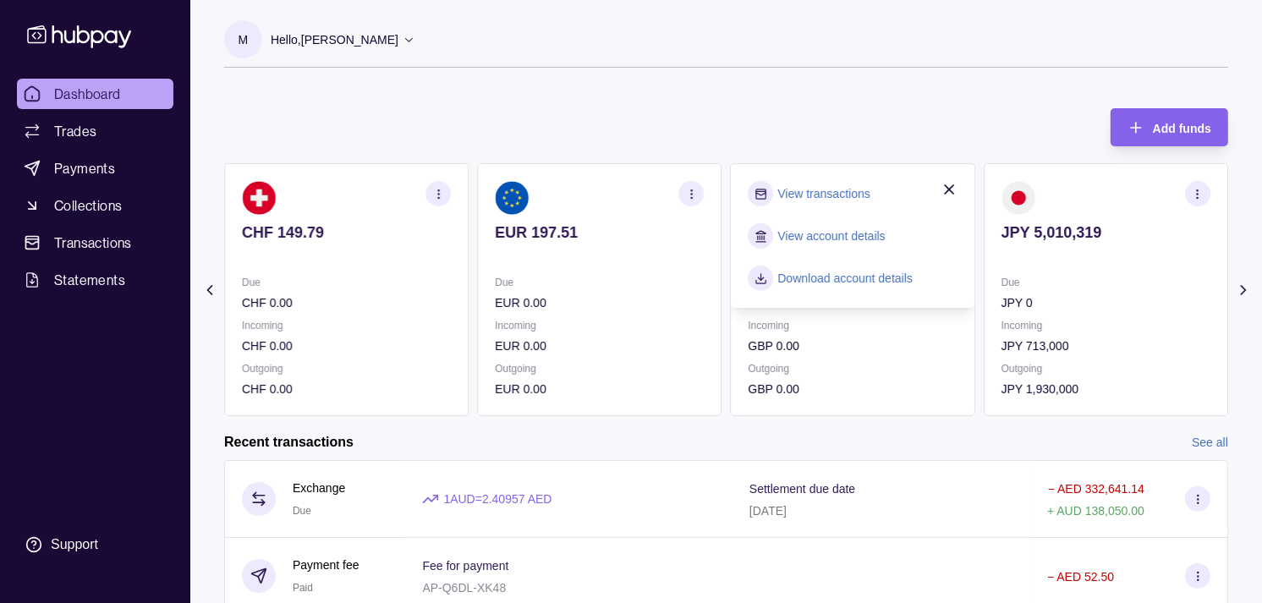
click at [864, 198] on link "View transactions" at bounding box center [824, 193] width 92 height 19
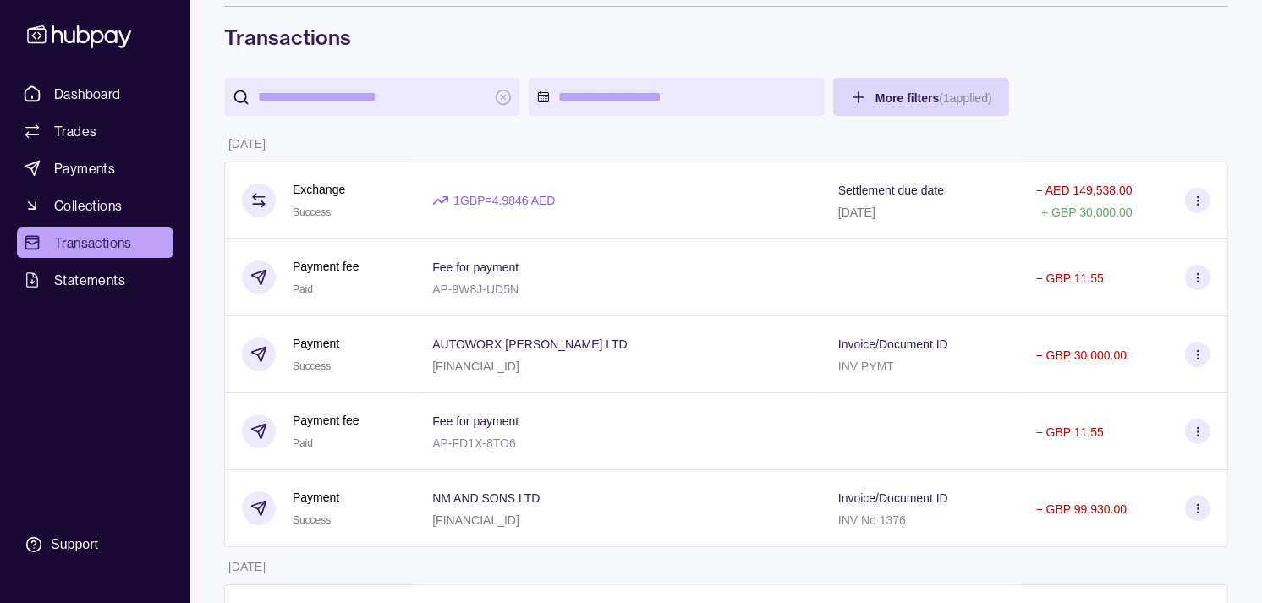
scroll to position [94, 0]
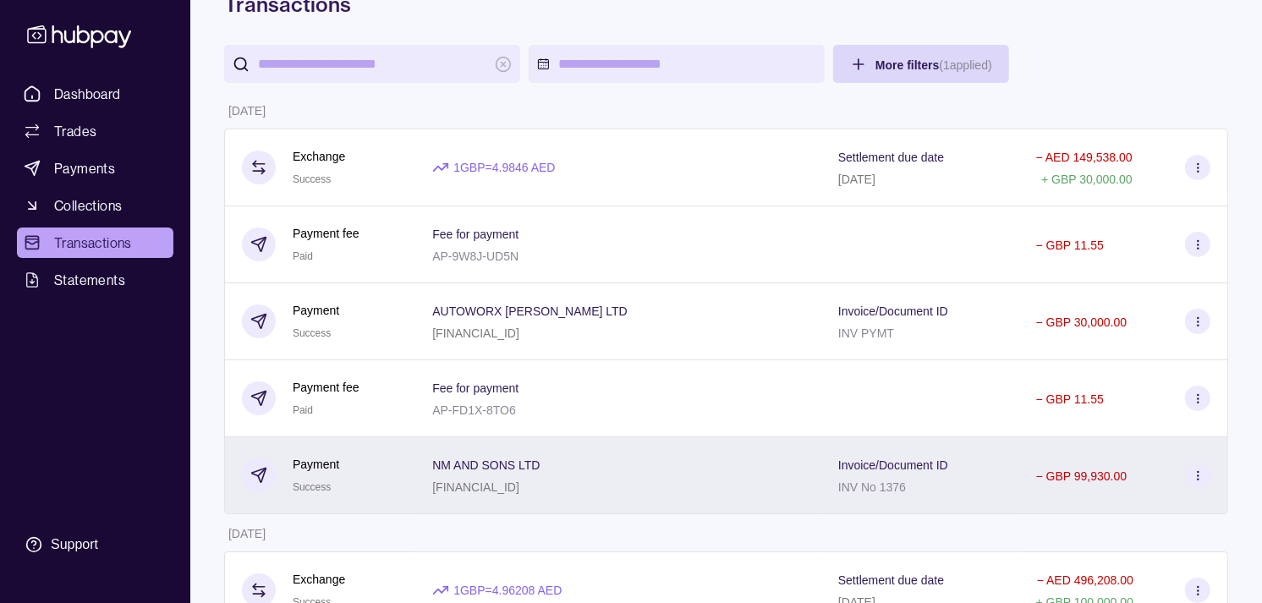
click at [631, 471] on div "NM AND SONS LTD [FINANCIAL_ID]" at bounding box center [618, 475] width 372 height 42
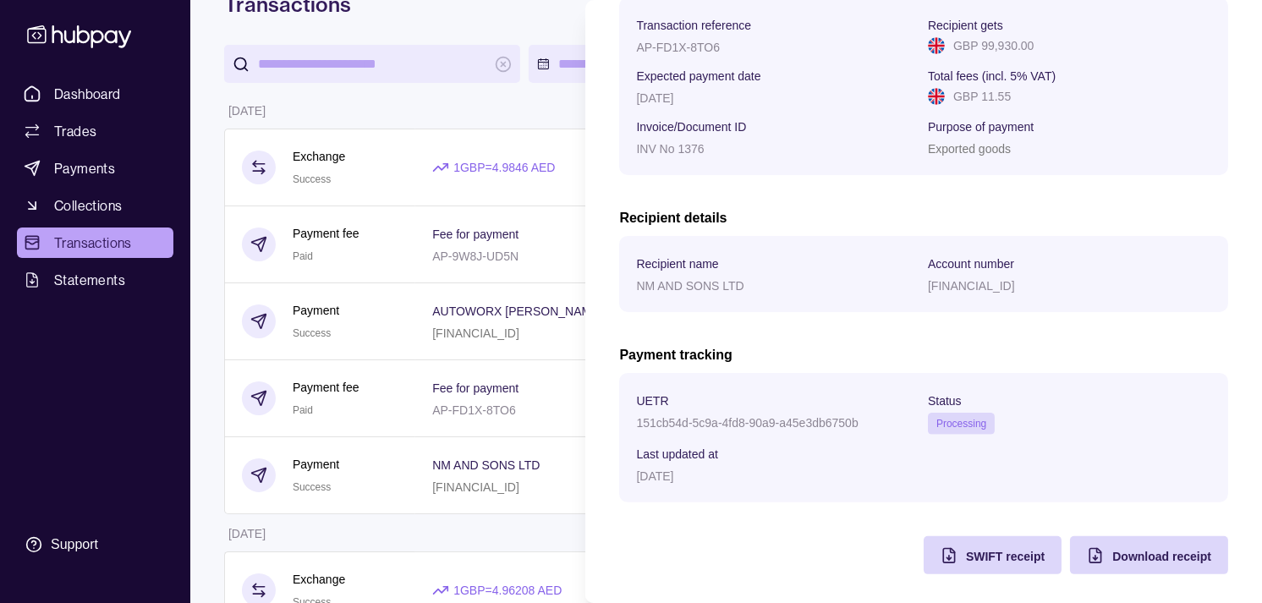
scroll to position [283, 0]
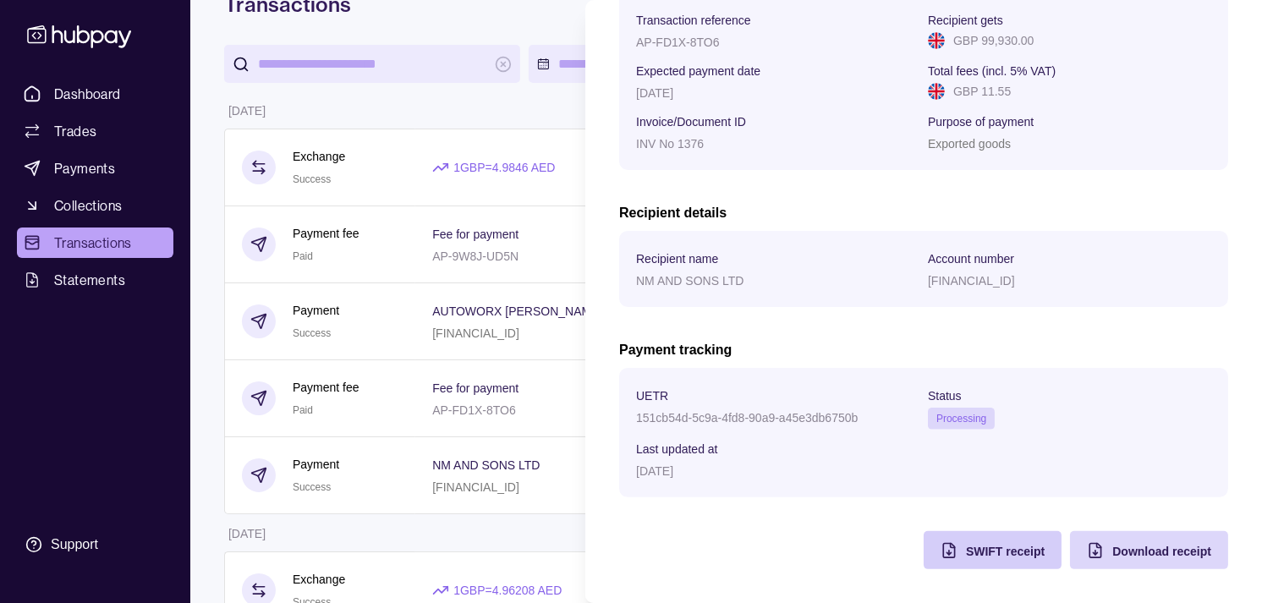
click at [948, 555] on div "SWIFT receipt" at bounding box center [979, 550] width 129 height 38
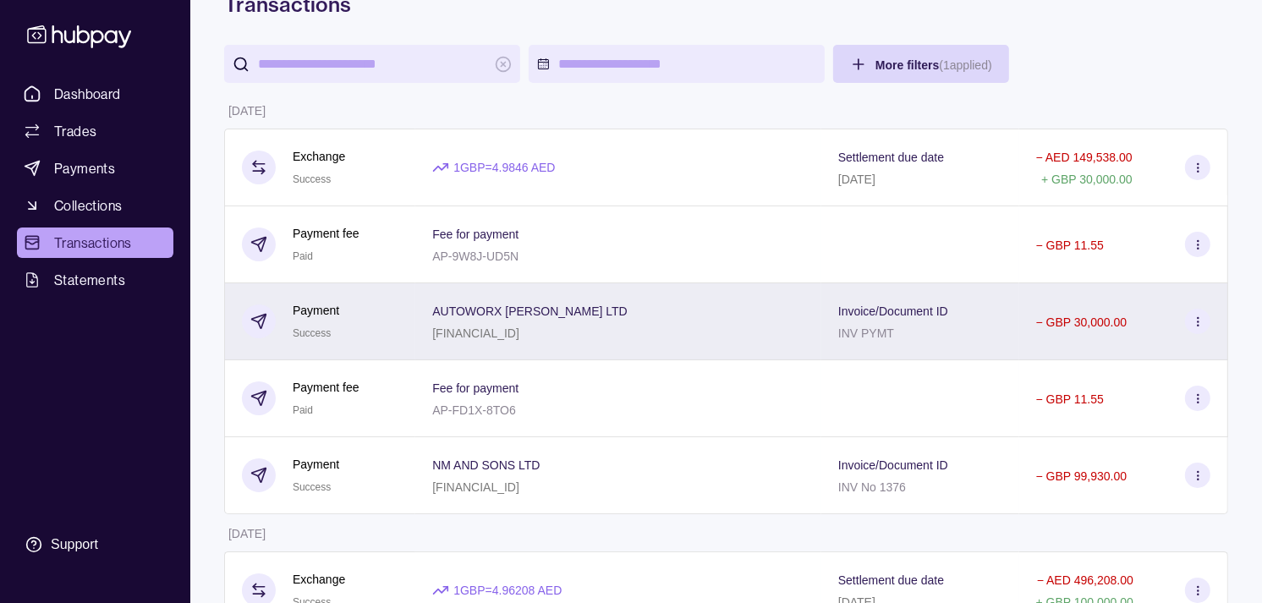
click at [470, 326] on div "[FINANCIAL_ID]" at bounding box center [529, 332] width 195 height 20
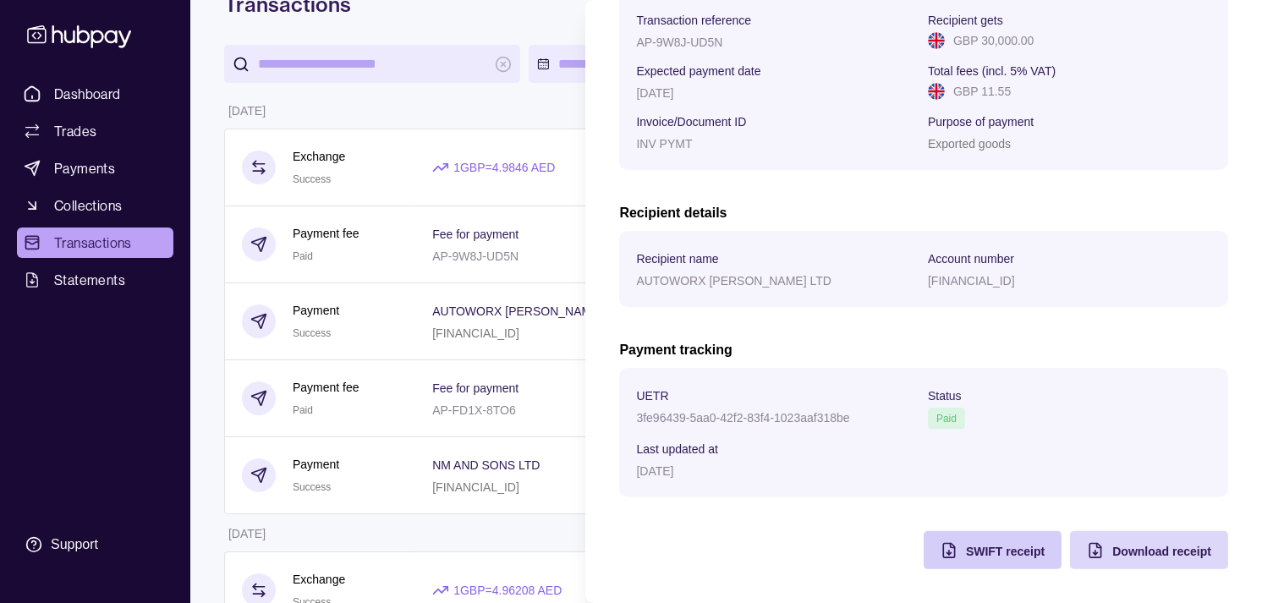
click at [959, 562] on div "SWIFT receipt" at bounding box center [979, 550] width 129 height 38
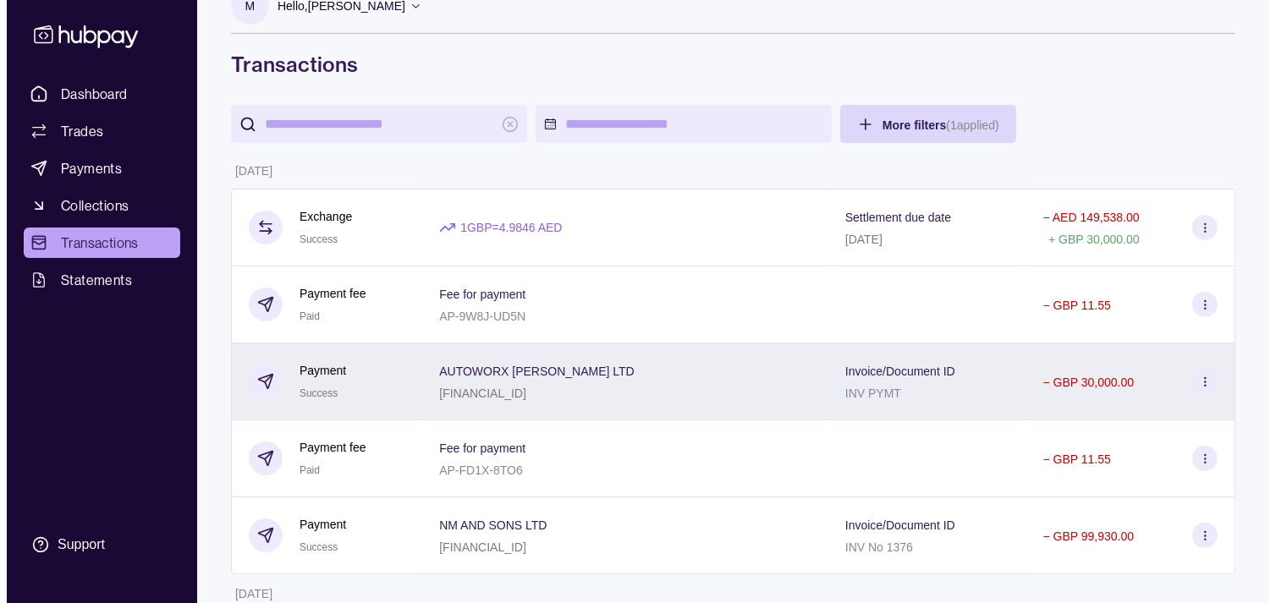
scroll to position [0, 0]
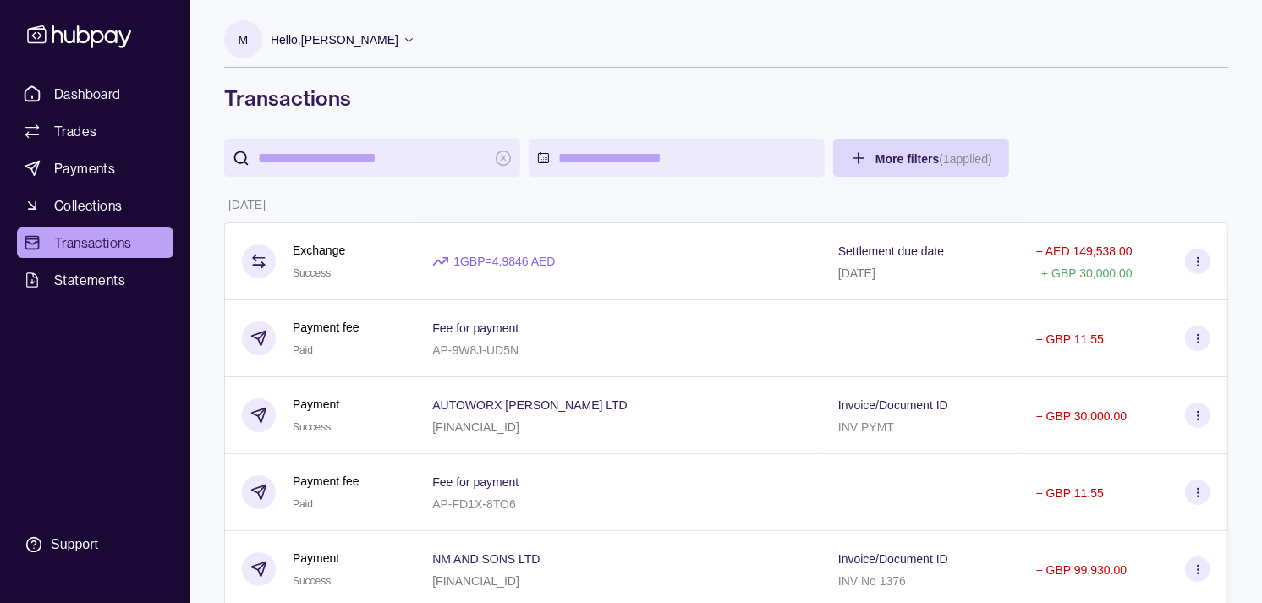
click at [134, 73] on div "Dashboard Trades Payments Collections Transactions Statements Support" at bounding box center [95, 301] width 190 height 603
click at [129, 85] on link "Dashboard" at bounding box center [95, 94] width 157 height 30
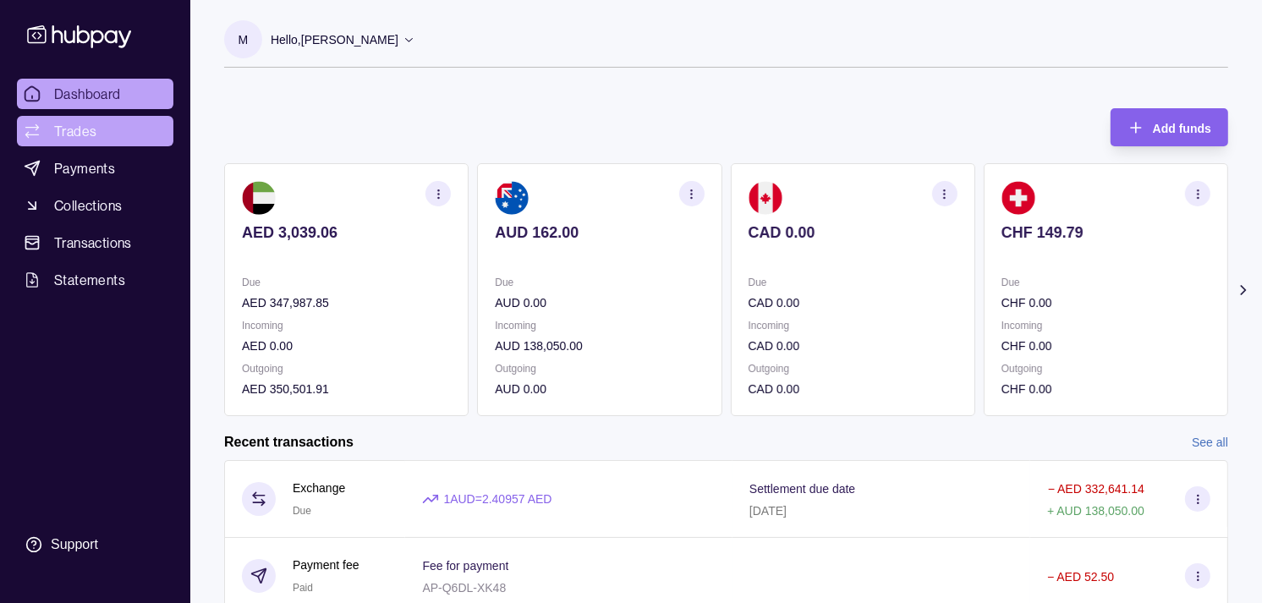
click at [128, 135] on link "Trades" at bounding box center [95, 131] width 157 height 30
click at [782, 310] on p "CAD 0.00" at bounding box center [853, 303] width 209 height 19
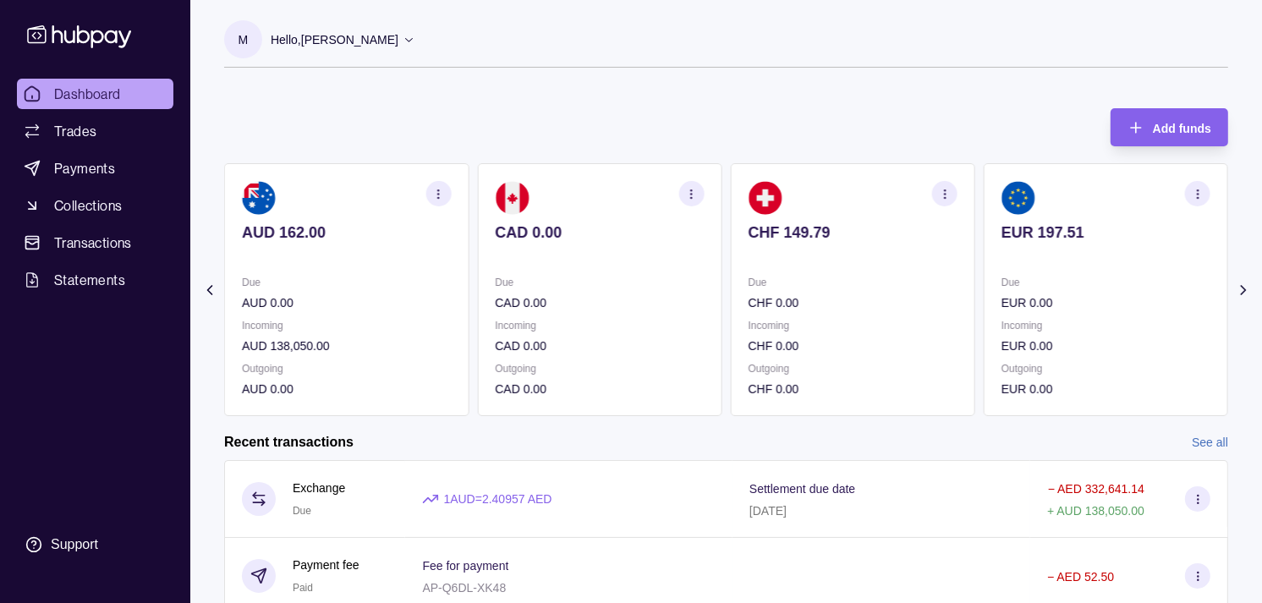
click at [869, 276] on p "Due" at bounding box center [853, 282] width 209 height 19
click at [722, 283] on section "CHF 149.79 Due CHF 0.00 Incoming CHF 0.00 Outgoing CHF 0.00" at bounding box center [599, 289] width 244 height 253
click at [792, 271] on section "CHF 149.79 Due CHF 0.00 Incoming CHF 0.00 Outgoing CHF 0.00" at bounding box center [853, 289] width 244 height 253
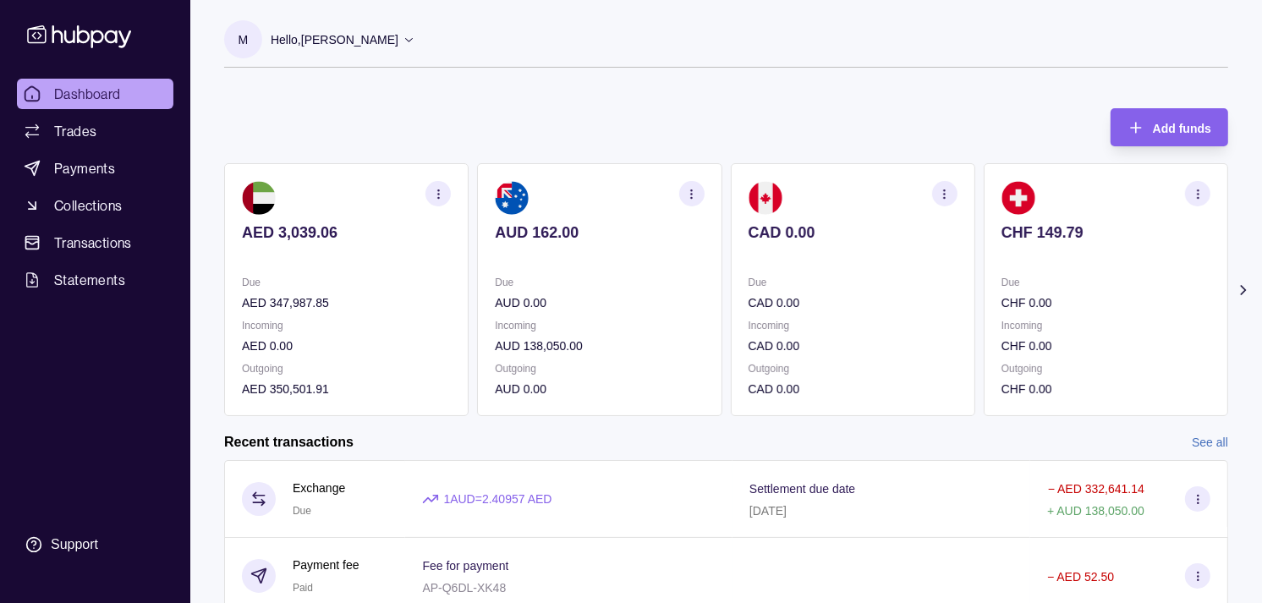
click at [799, 250] on p at bounding box center [853, 255] width 209 height 19
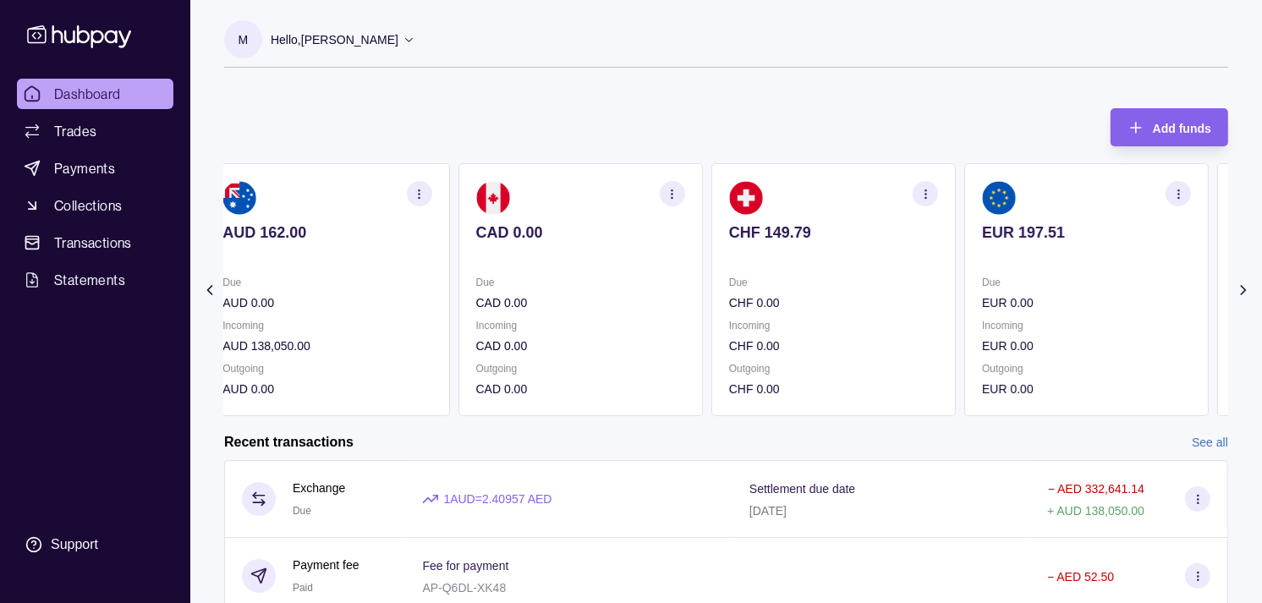
click at [791, 255] on p at bounding box center [833, 255] width 209 height 19
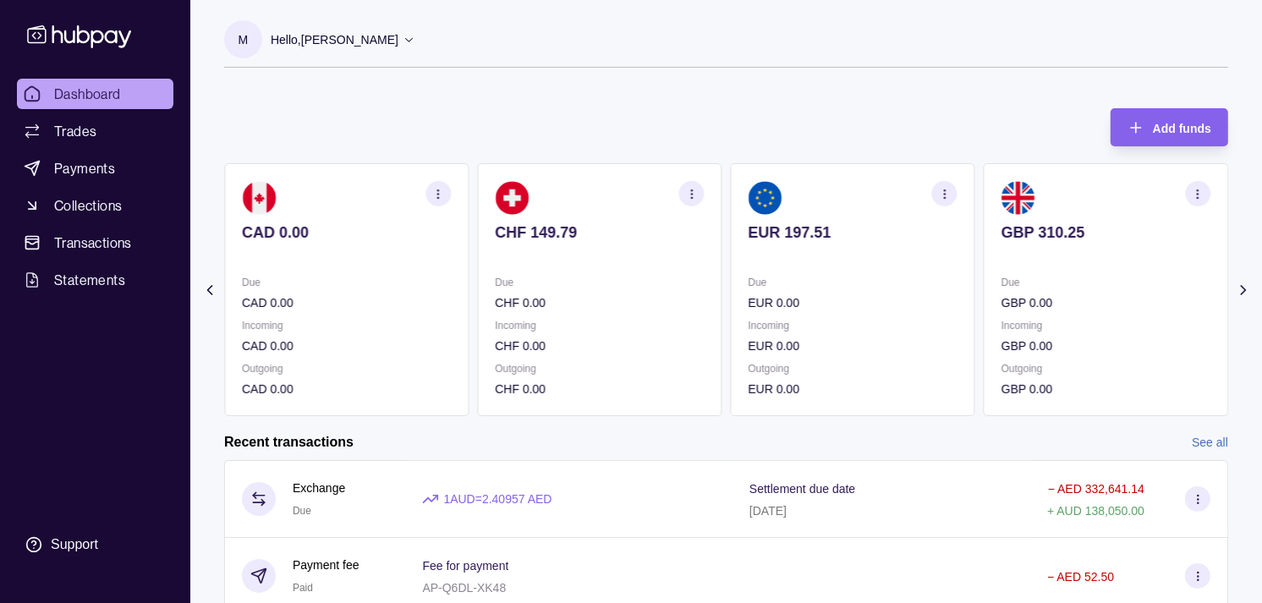
click at [813, 264] on p at bounding box center [853, 255] width 209 height 19
click at [1192, 198] on icon "button" at bounding box center [1198, 194] width 13 height 13
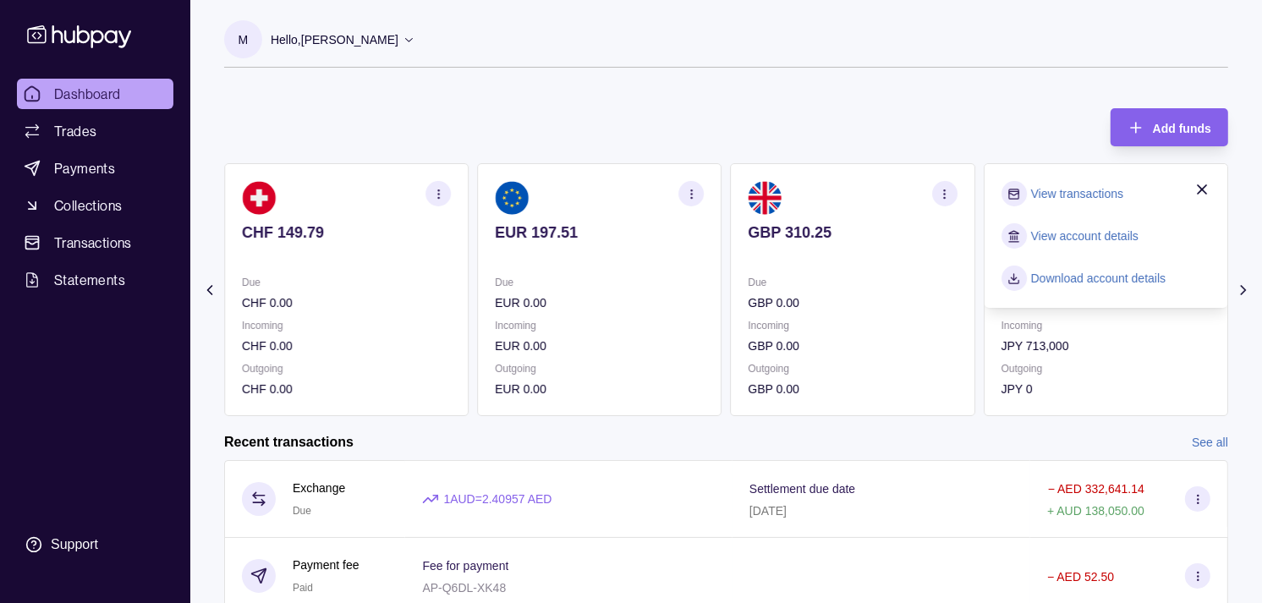
click at [1056, 200] on link "View transactions" at bounding box center [1077, 193] width 92 height 19
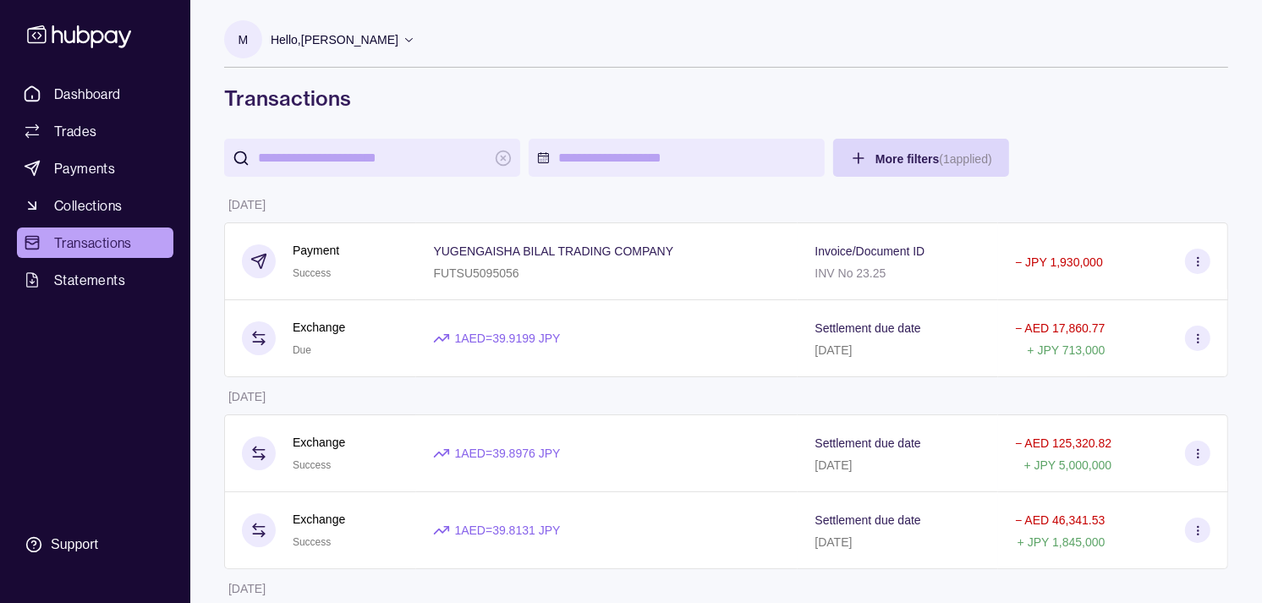
scroll to position [94, 0]
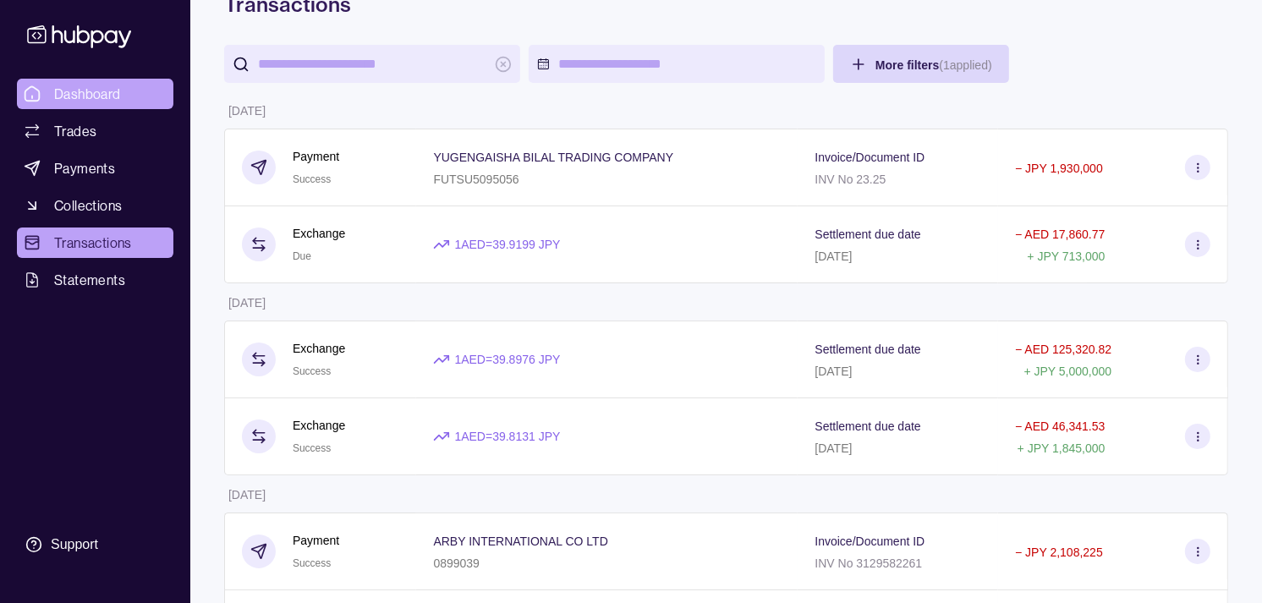
click at [105, 104] on link "Dashboard" at bounding box center [95, 94] width 157 height 30
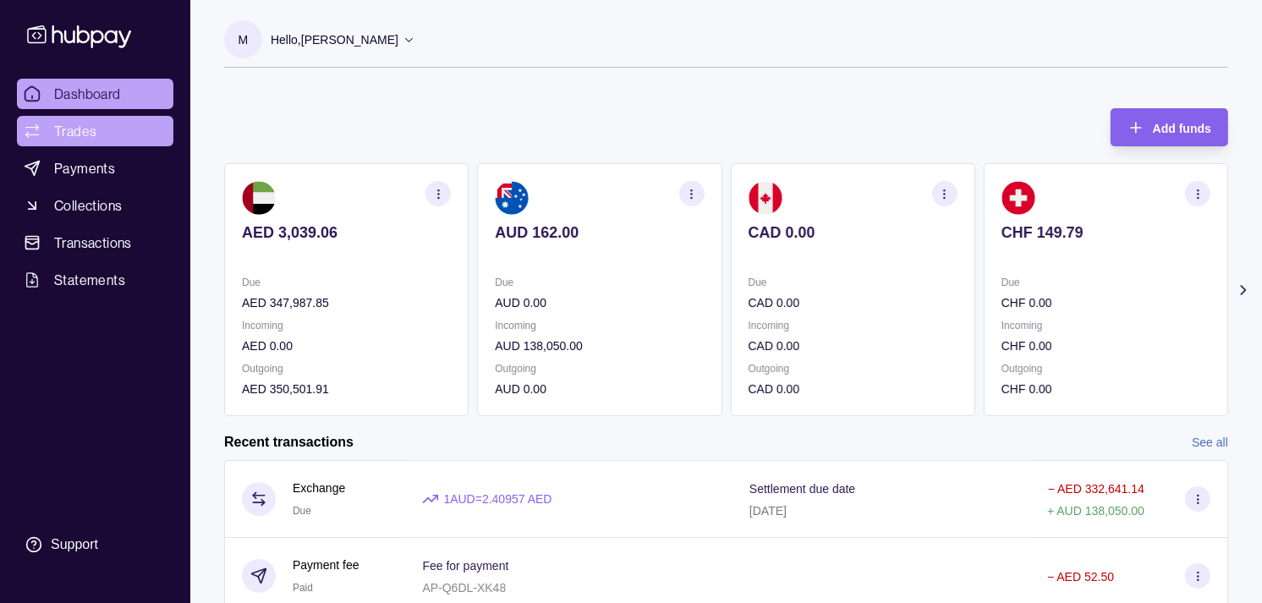
click at [102, 129] on link "Trades" at bounding box center [95, 131] width 157 height 30
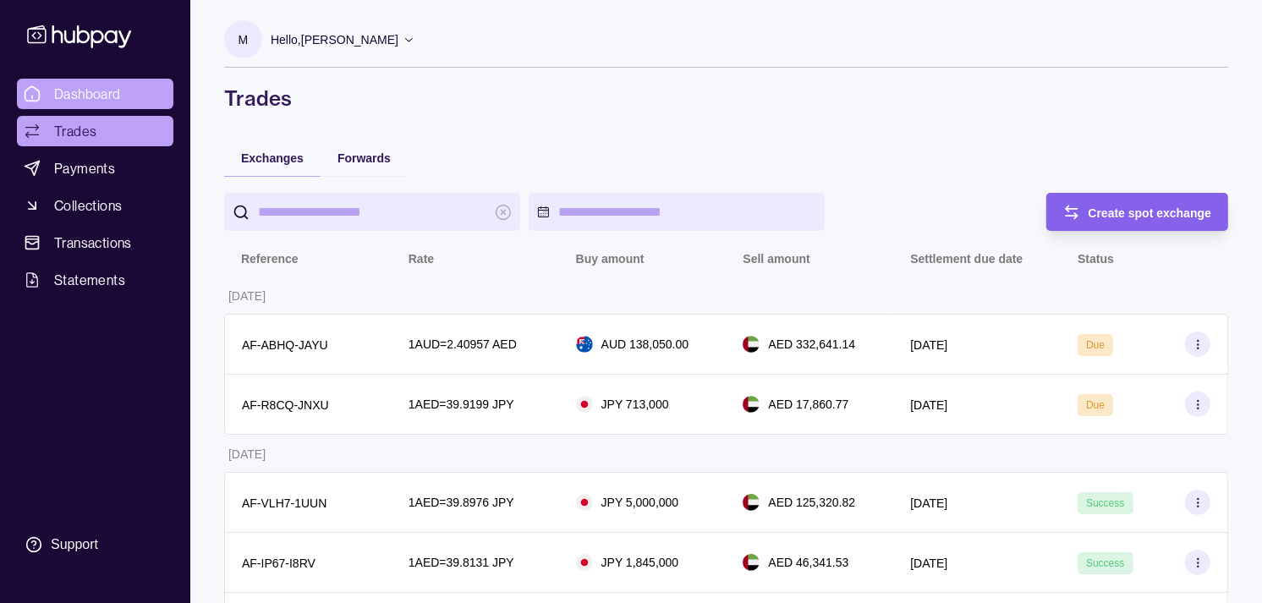
click at [102, 88] on span "Dashboard" at bounding box center [87, 94] width 67 height 20
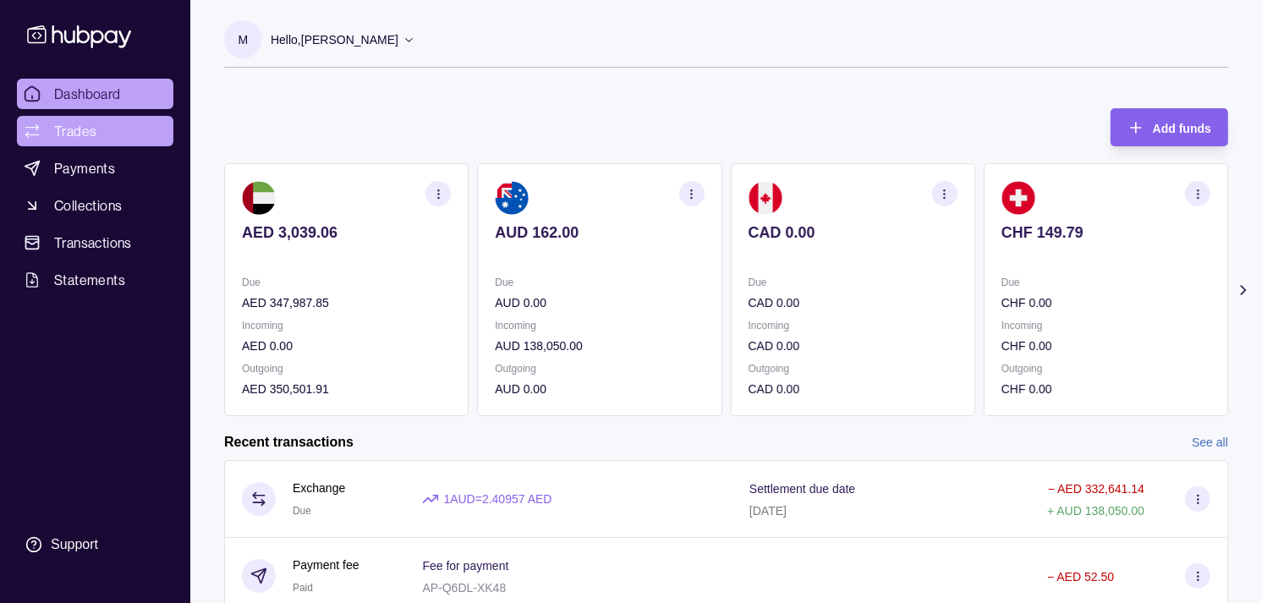
click at [100, 129] on link "Trades" at bounding box center [95, 131] width 157 height 30
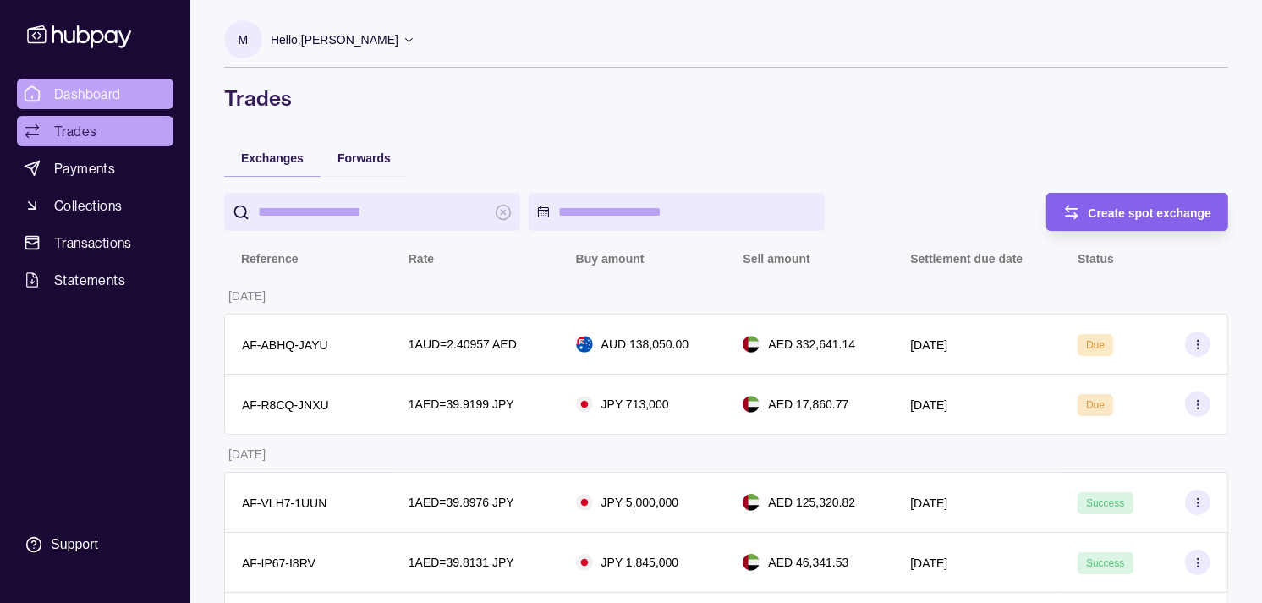
click at [91, 102] on span "Dashboard" at bounding box center [87, 94] width 67 height 20
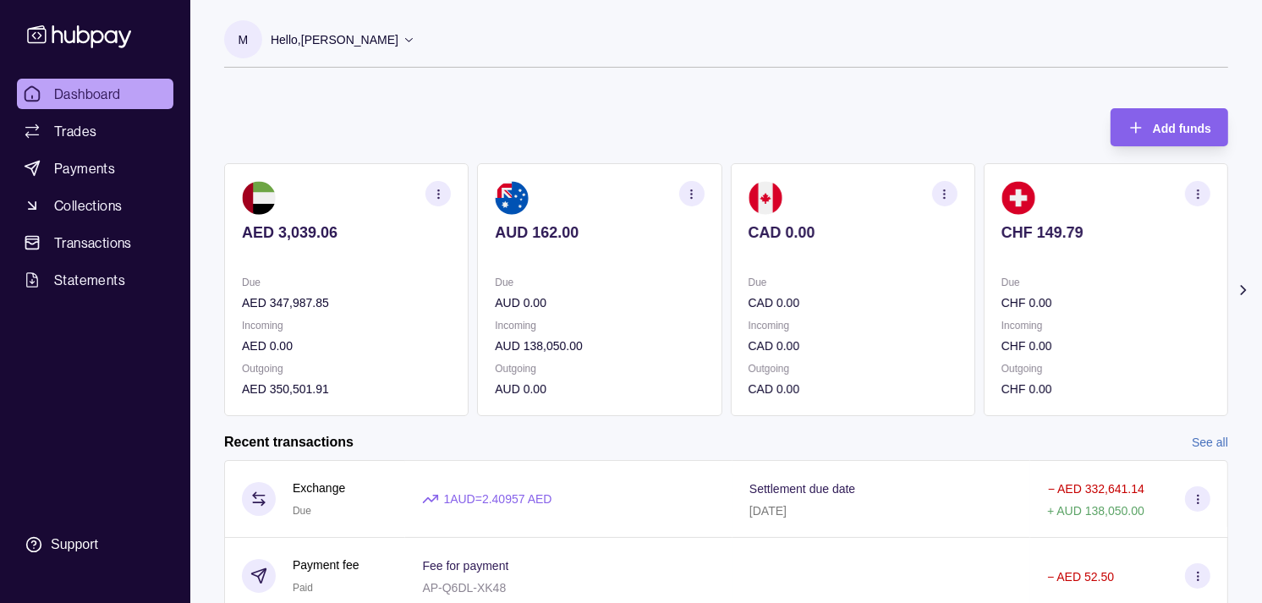
click at [1012, 294] on div "Due CHF 0.00" at bounding box center [1106, 292] width 209 height 39
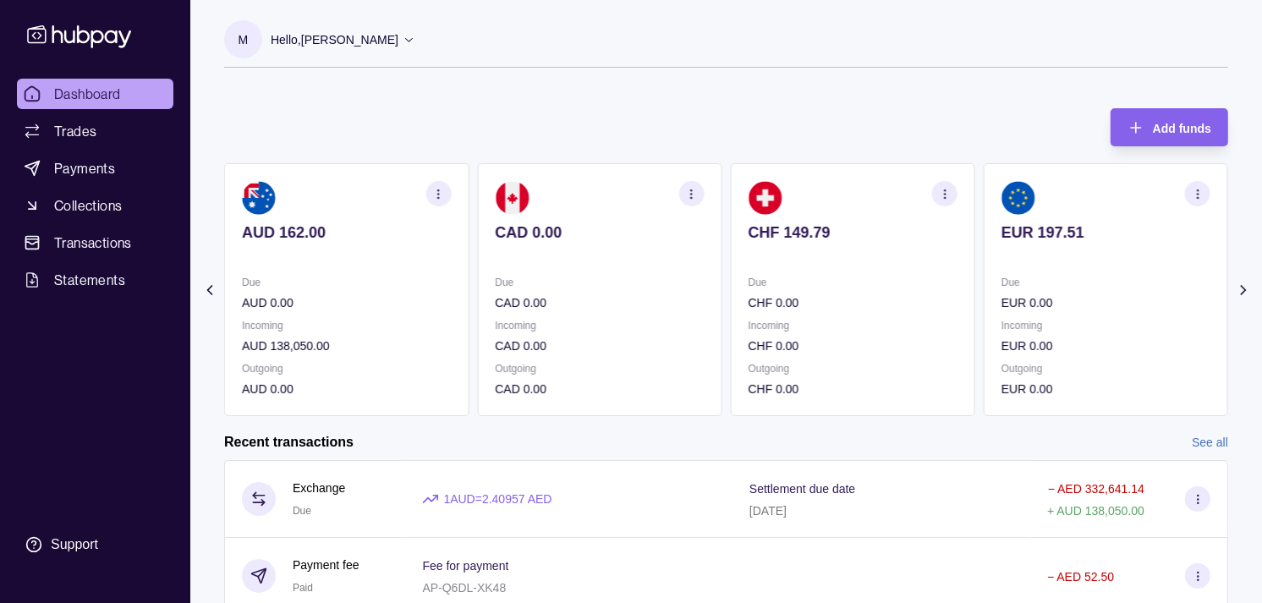
click at [1050, 293] on div "Due EUR 0.00" at bounding box center [1106, 292] width 209 height 39
click at [1046, 288] on p "Due" at bounding box center [1106, 282] width 209 height 19
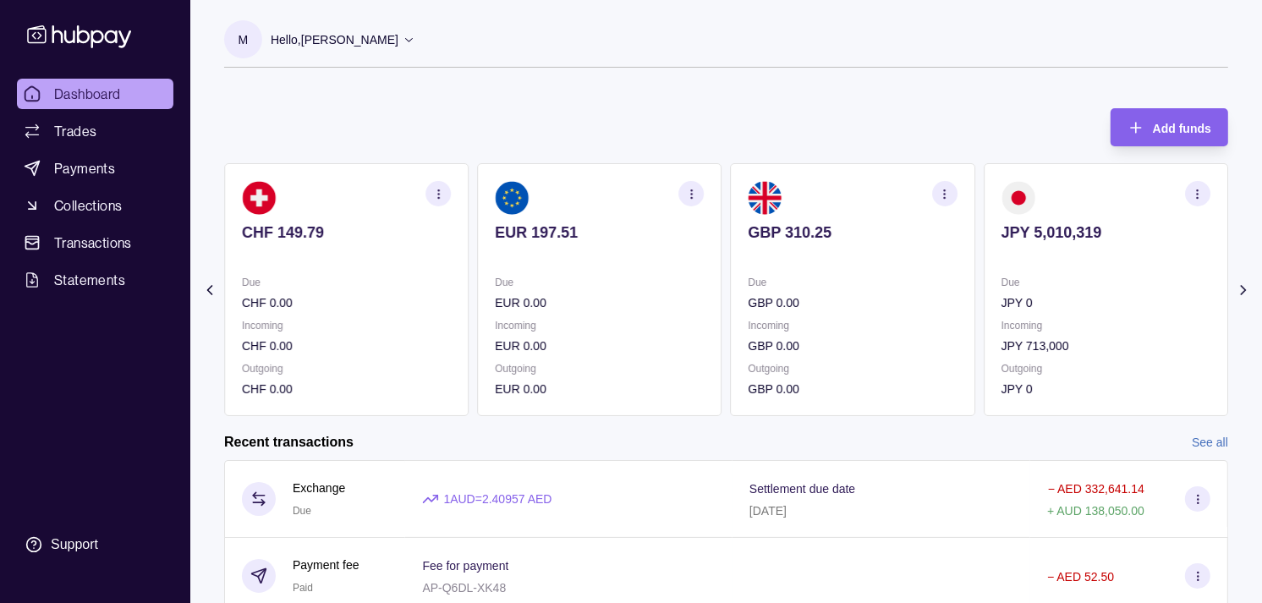
click at [1038, 289] on p "Due" at bounding box center [1106, 282] width 209 height 19
click at [96, 165] on span "Payments" at bounding box center [84, 168] width 61 height 20
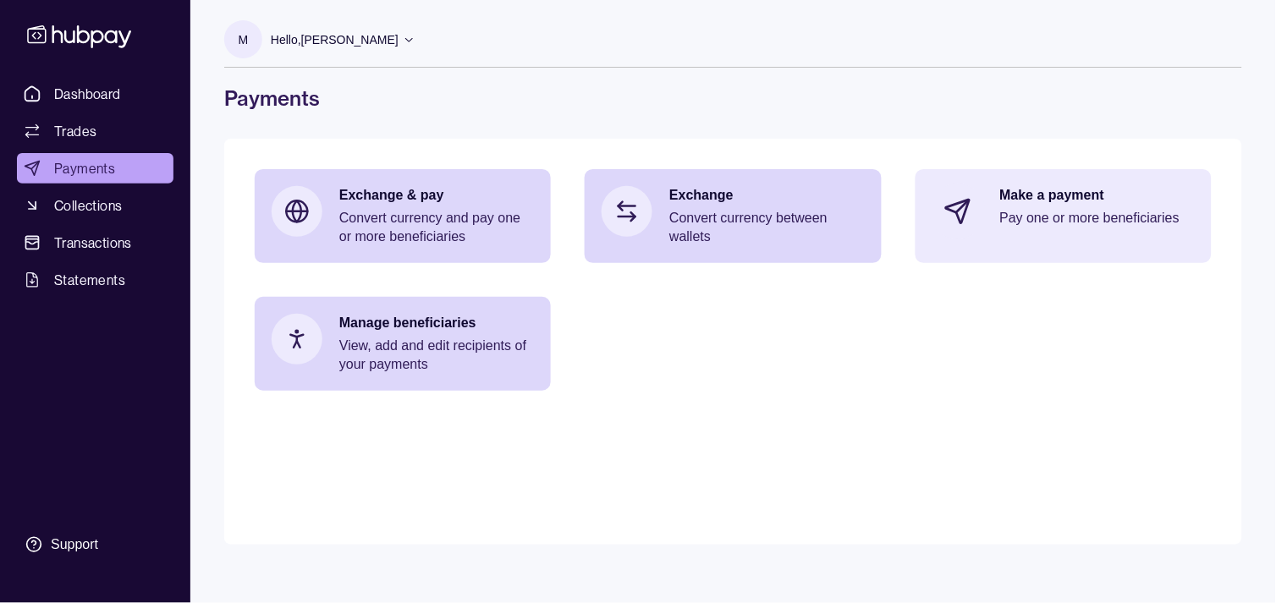
click at [1015, 186] on p "Make a payment" at bounding box center [1097, 195] width 195 height 19
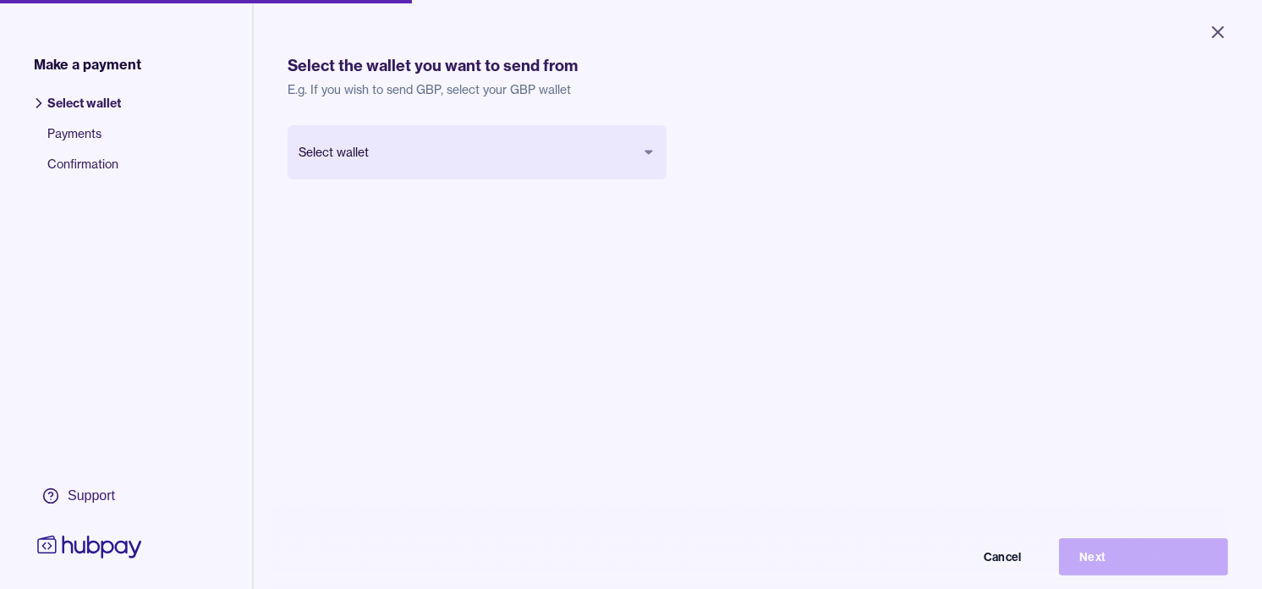
click at [435, 158] on body "Close Make a payment Select wallet Payments Confirmation Support Select the wal…" at bounding box center [631, 294] width 1262 height 589
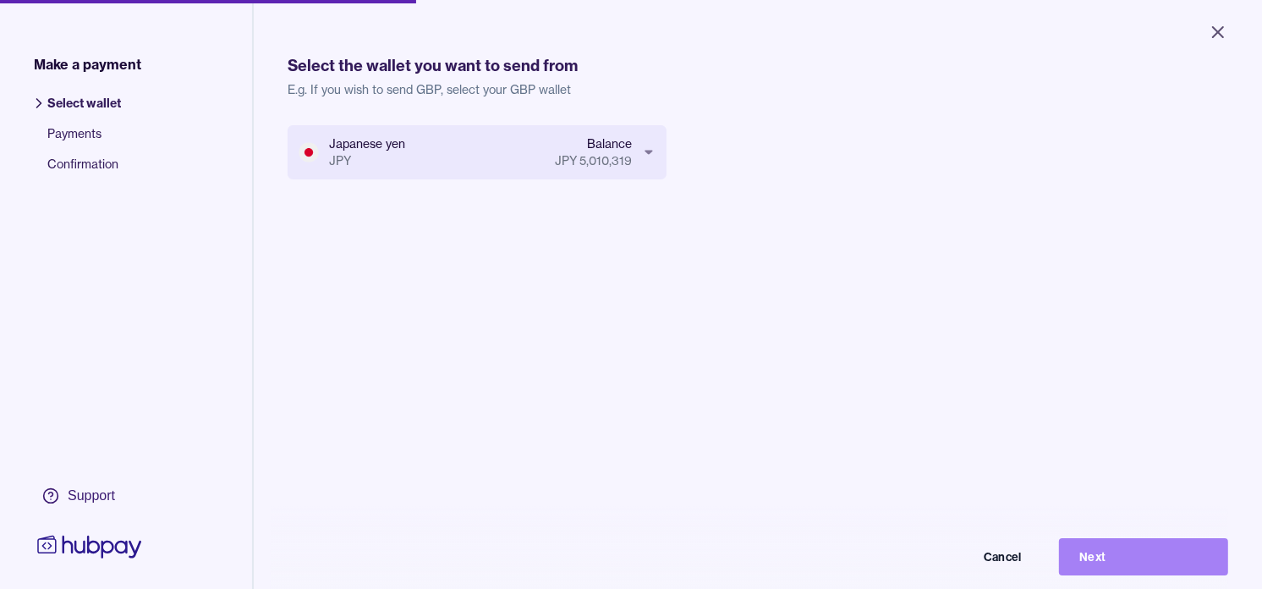
click at [1115, 559] on button "Next" at bounding box center [1143, 556] width 169 height 37
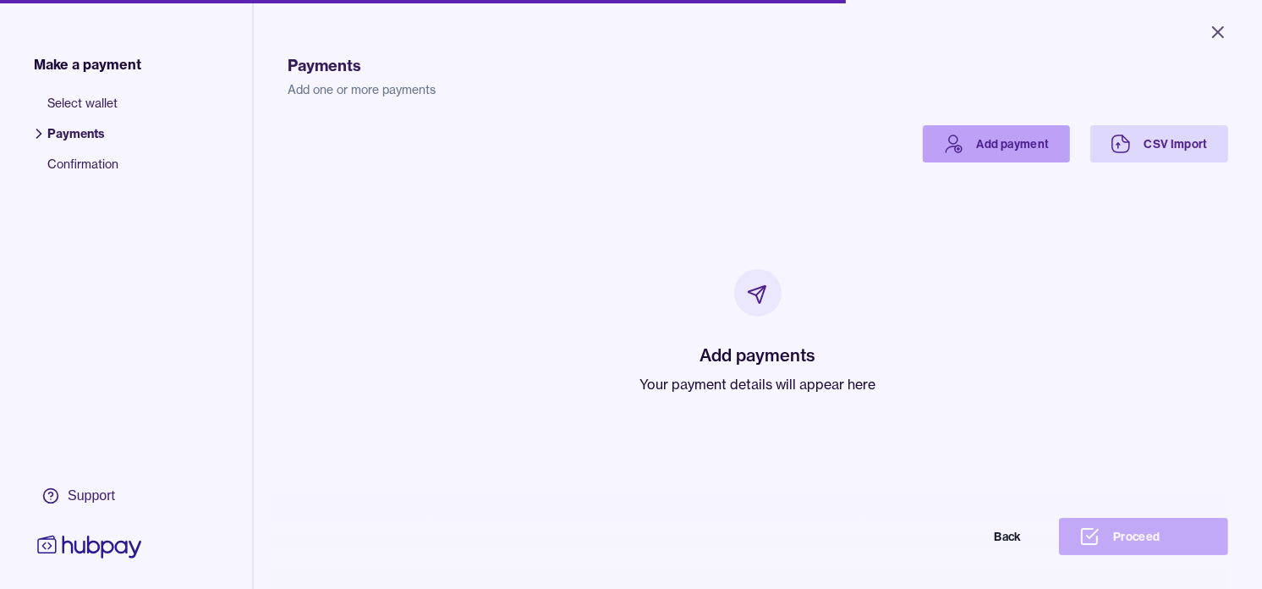
click at [967, 142] on link "Add payment" at bounding box center [996, 143] width 147 height 37
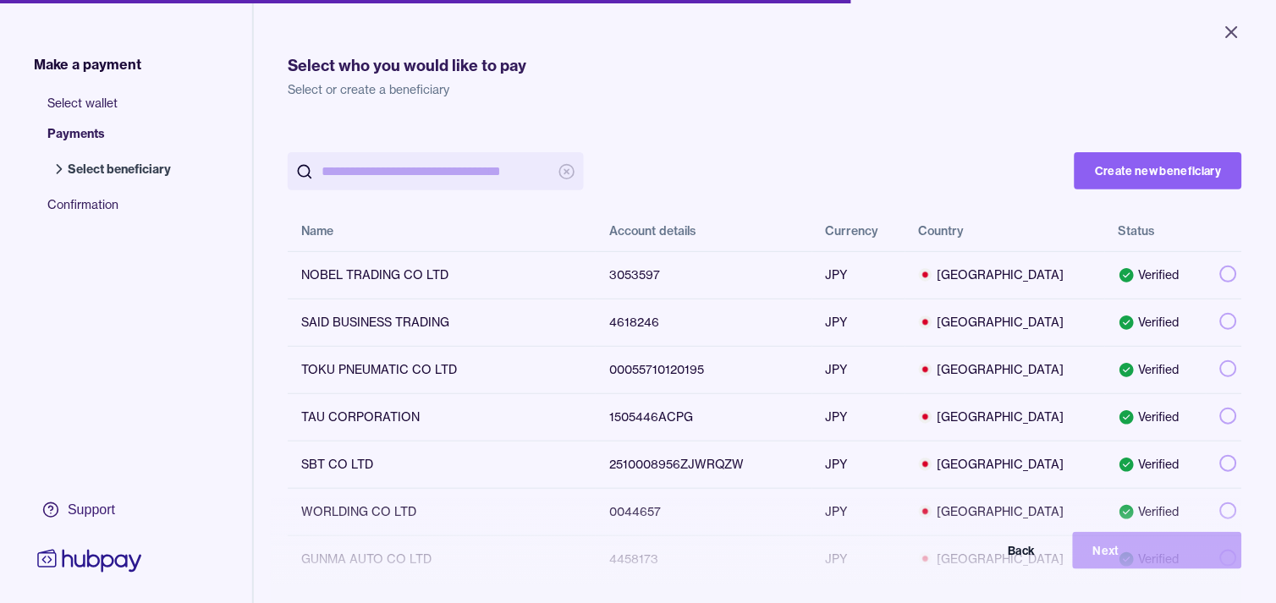
click at [477, 180] on input "search" at bounding box center [435, 171] width 228 height 38
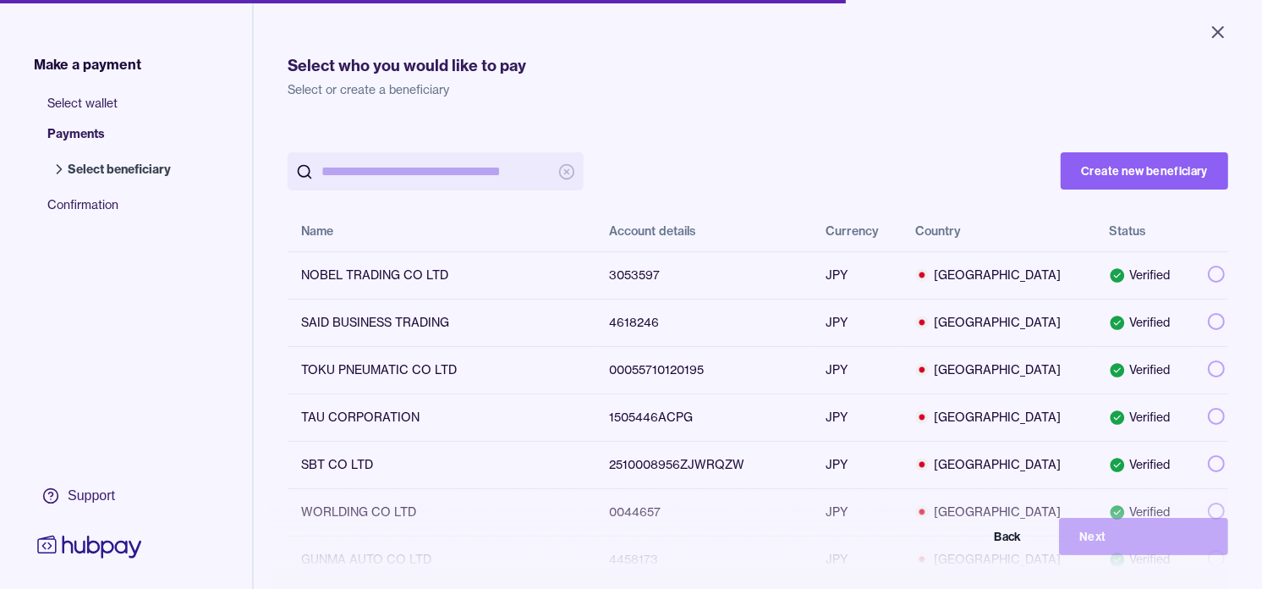
paste input "*******"
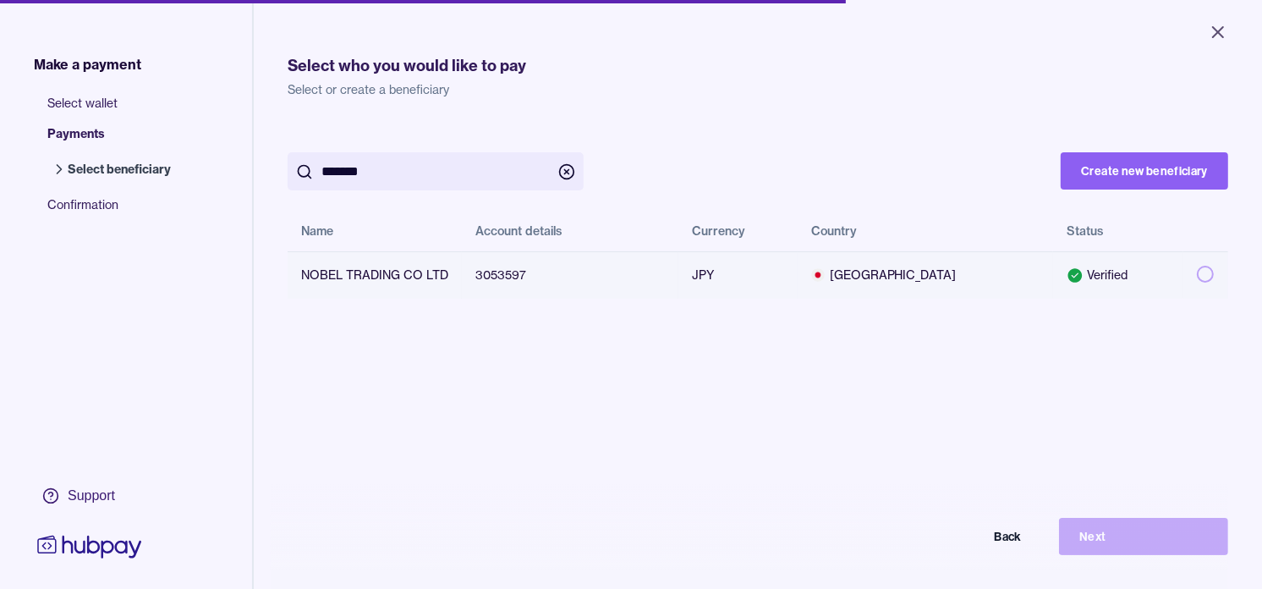
type input "*******"
click at [1197, 272] on button "button" at bounding box center [1205, 274] width 17 height 17
click at [1156, 551] on button "Next" at bounding box center [1143, 536] width 169 height 37
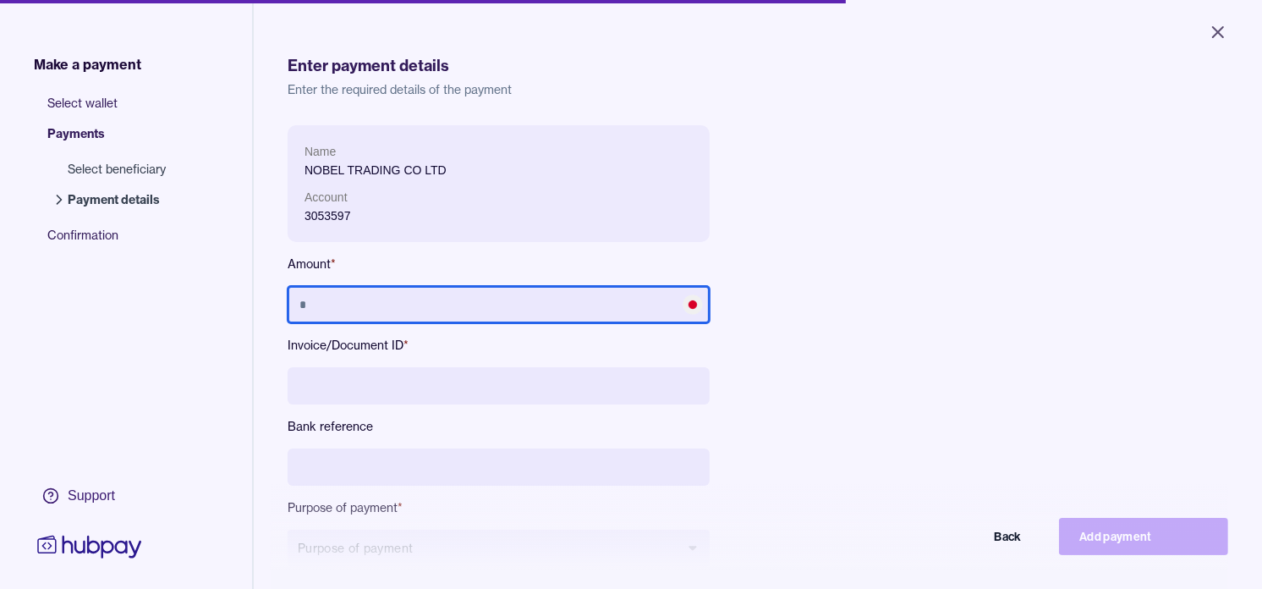
click at [373, 301] on input "text" at bounding box center [499, 304] width 422 height 37
type input "*******"
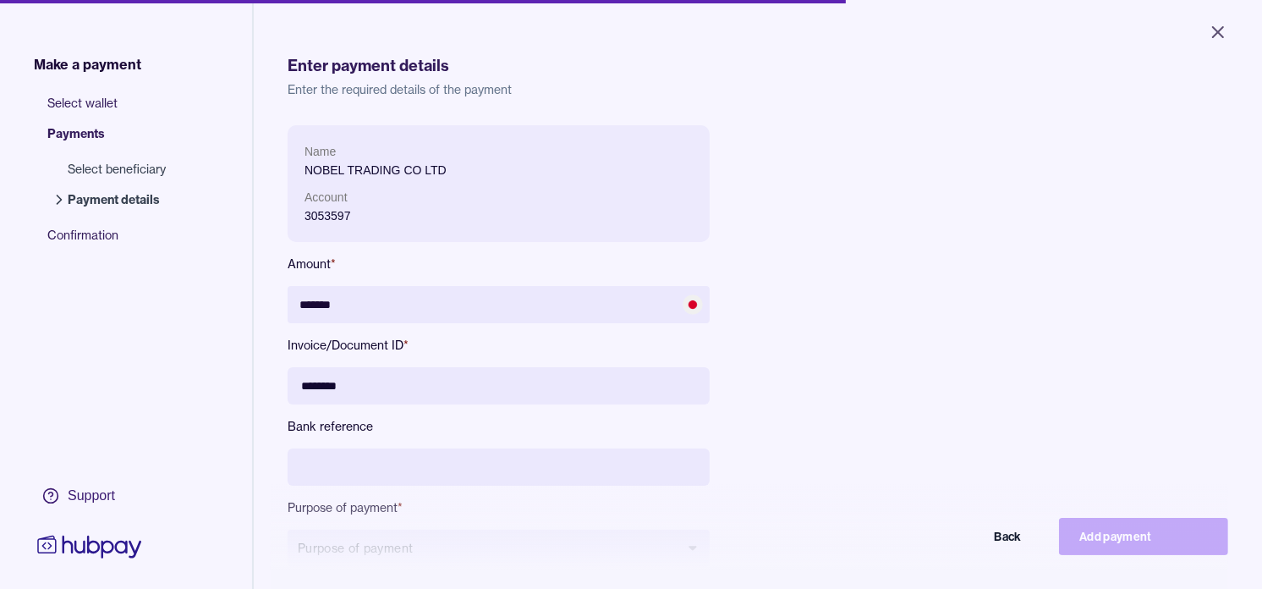
type input "********"
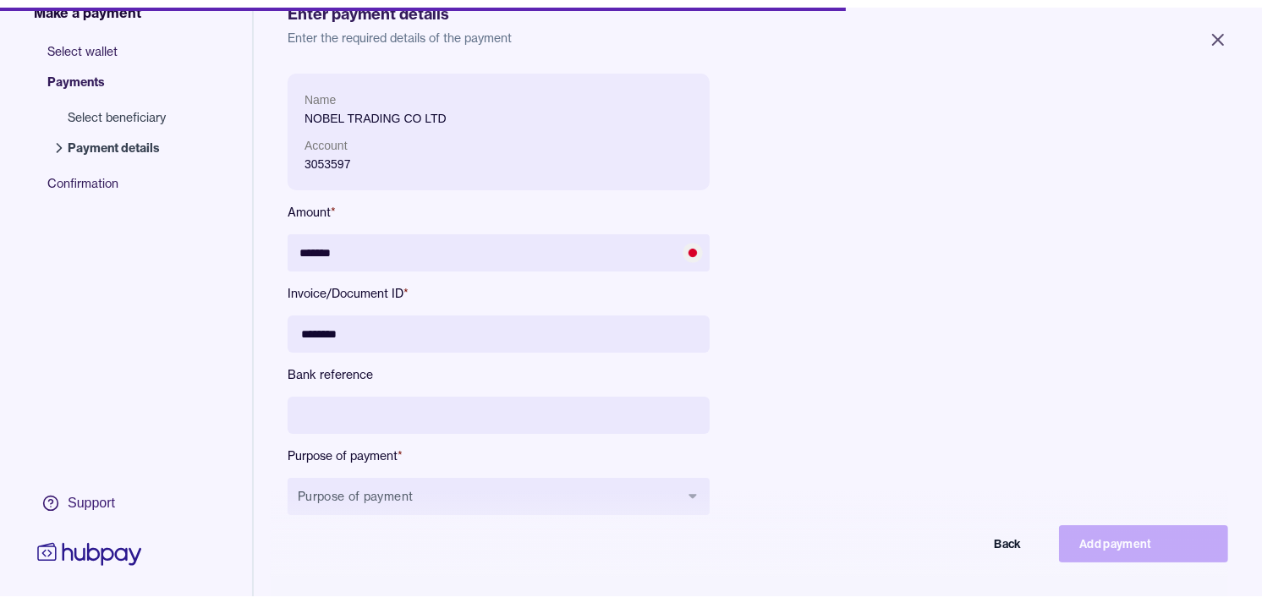
scroll to position [188, 0]
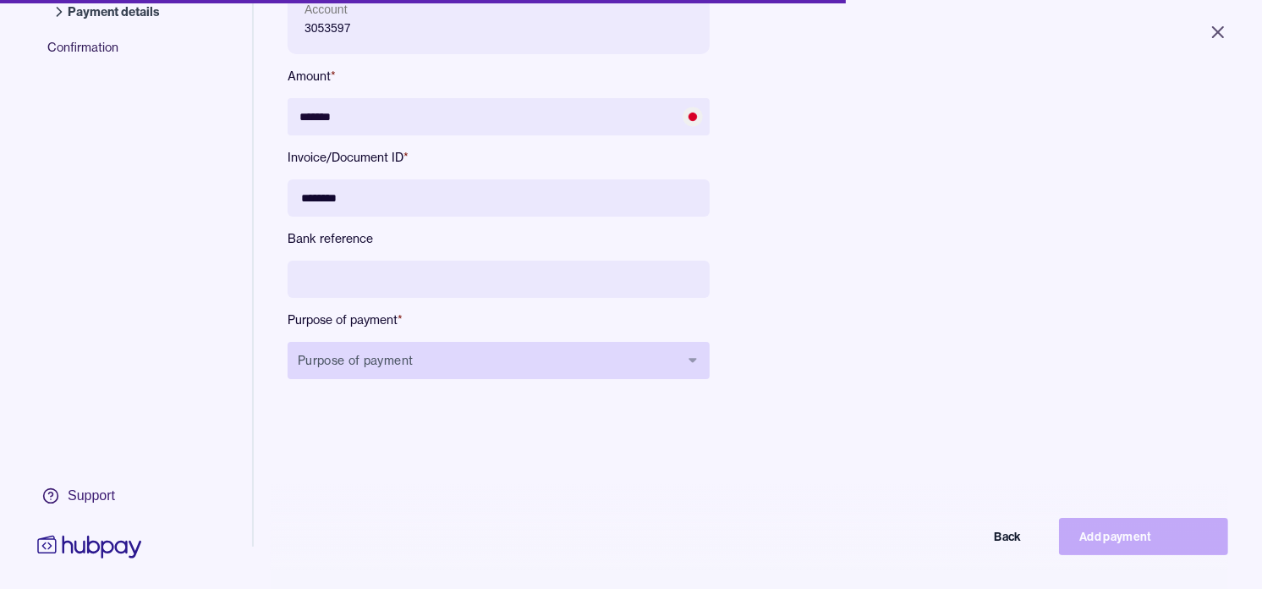
click at [378, 359] on button "Purpose of payment" at bounding box center [499, 360] width 422 height 37
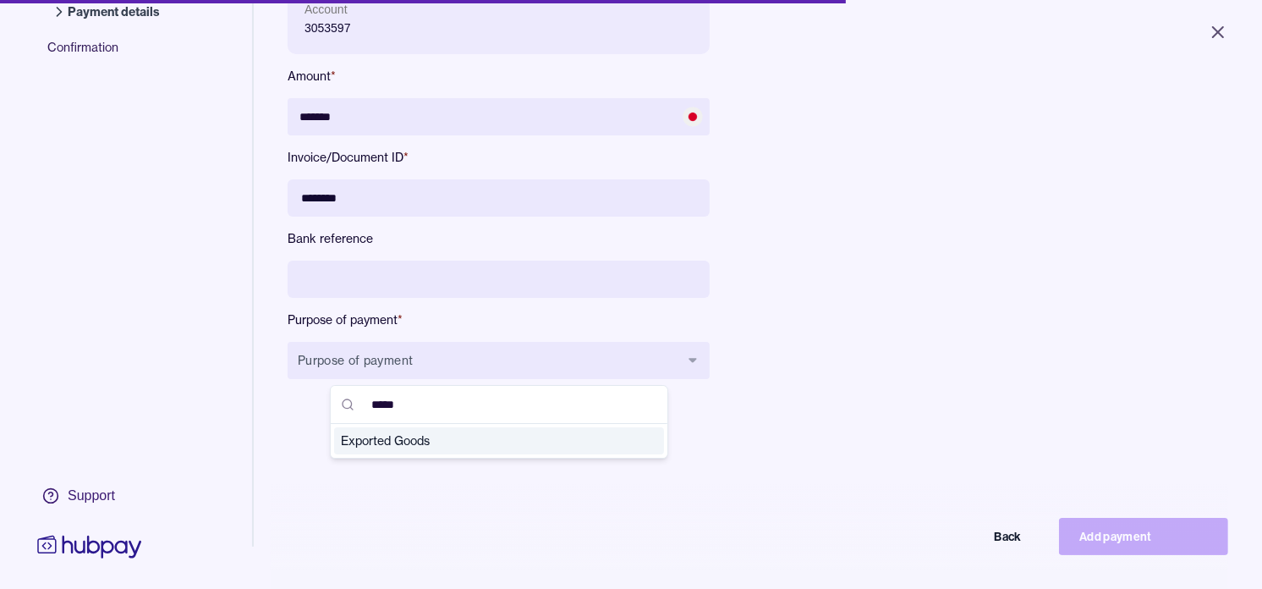
type input "*****"
click at [407, 442] on span "Exported Goods" at bounding box center [489, 440] width 296 height 17
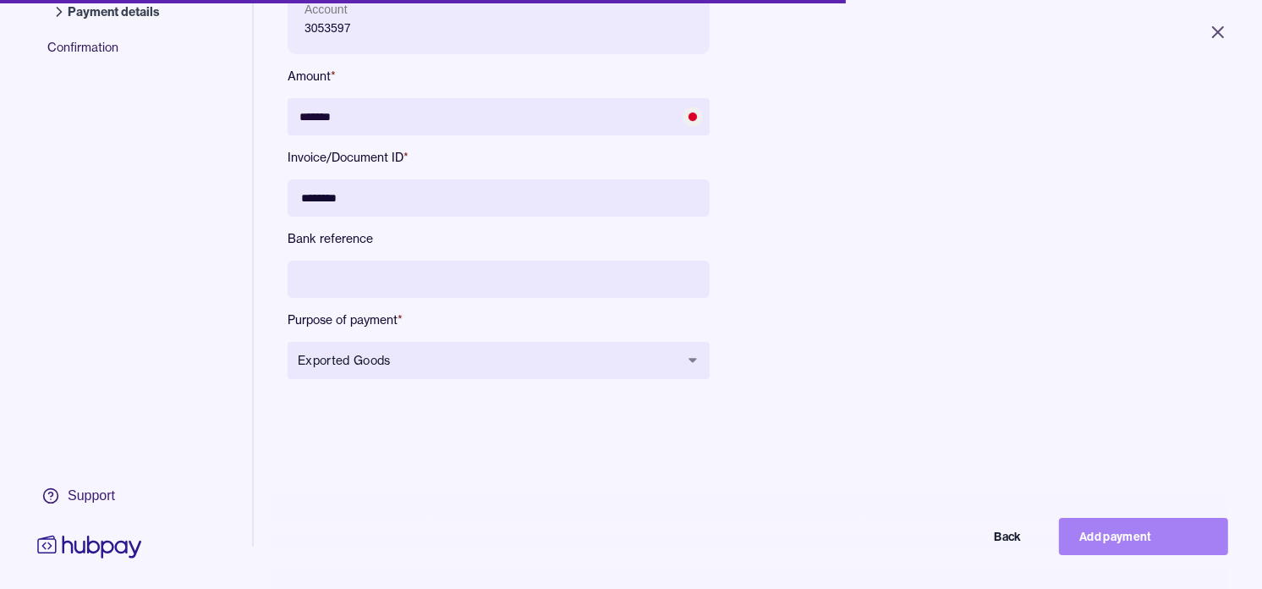
click at [1144, 552] on button "Add payment" at bounding box center [1143, 536] width 169 height 37
type input "******"
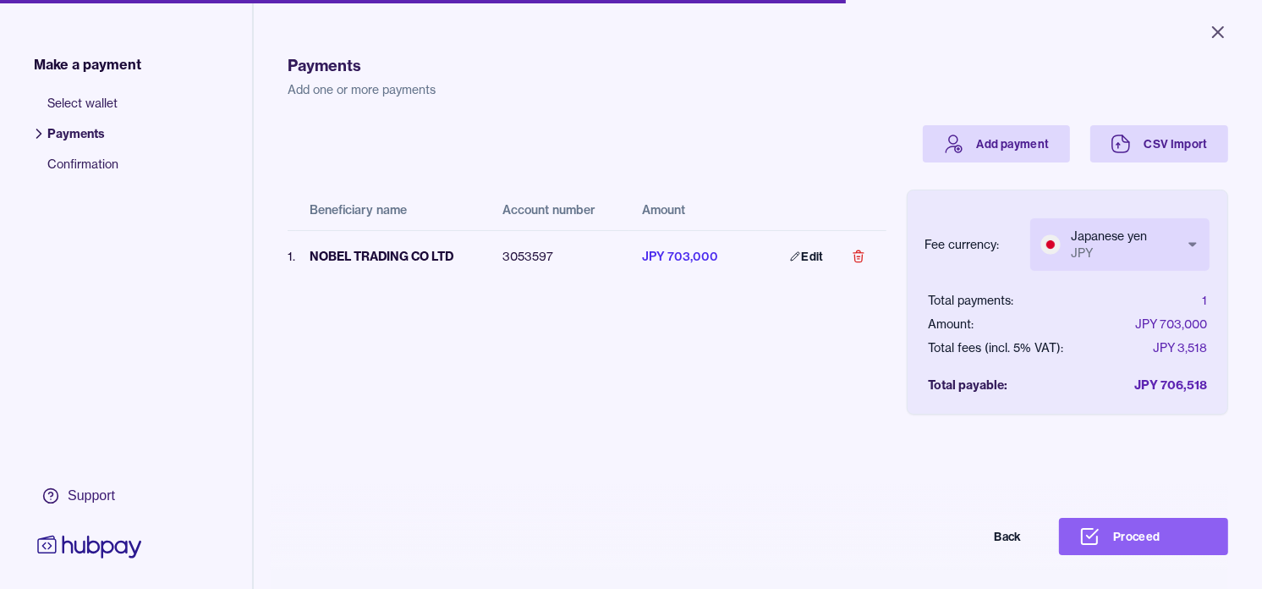
click at [1110, 245] on body "Close Make a payment Select wallet Payments Confirmation Support Payments Add o…" at bounding box center [631, 294] width 1262 height 589
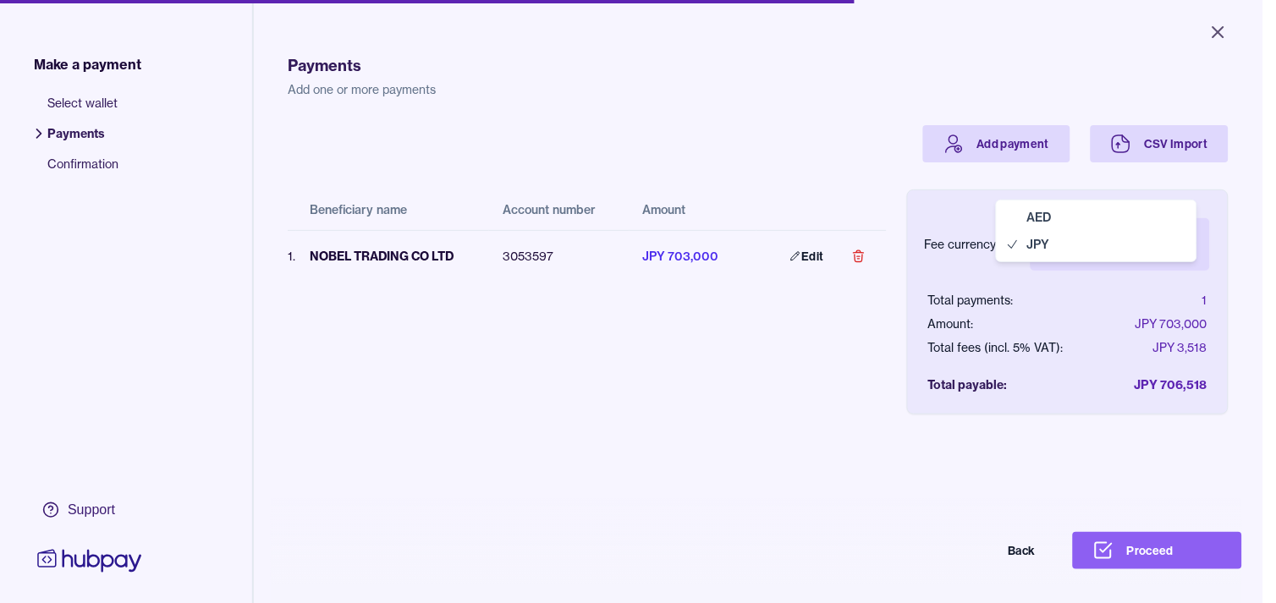
select select "***"
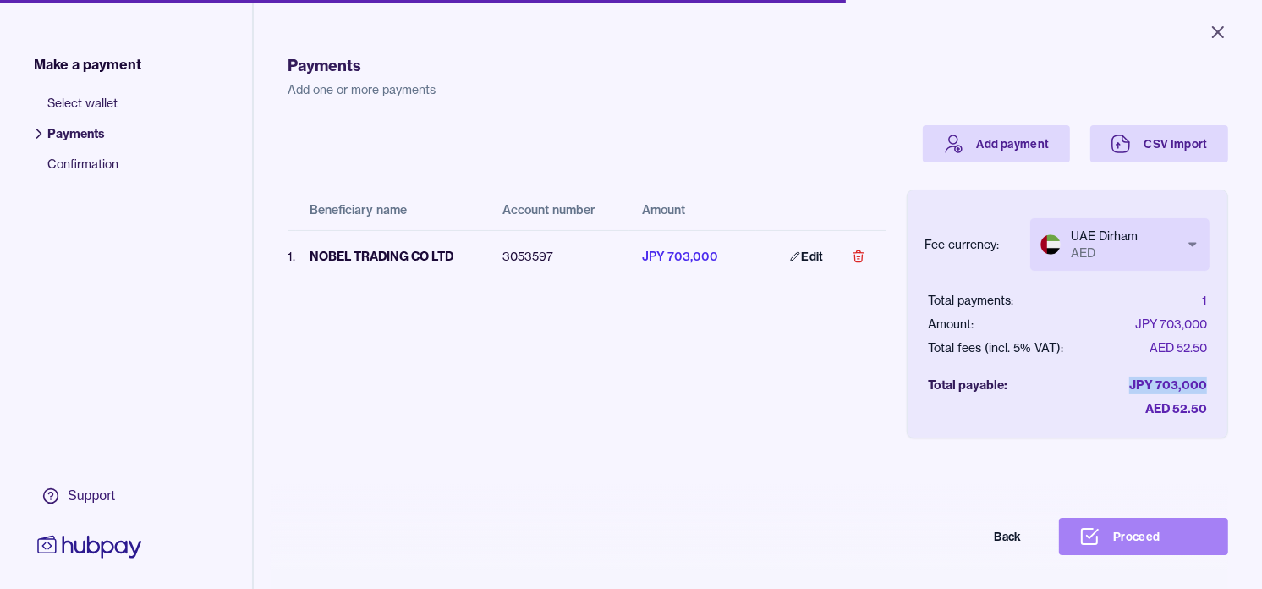
click at [1159, 554] on button "Proceed" at bounding box center [1143, 536] width 169 height 37
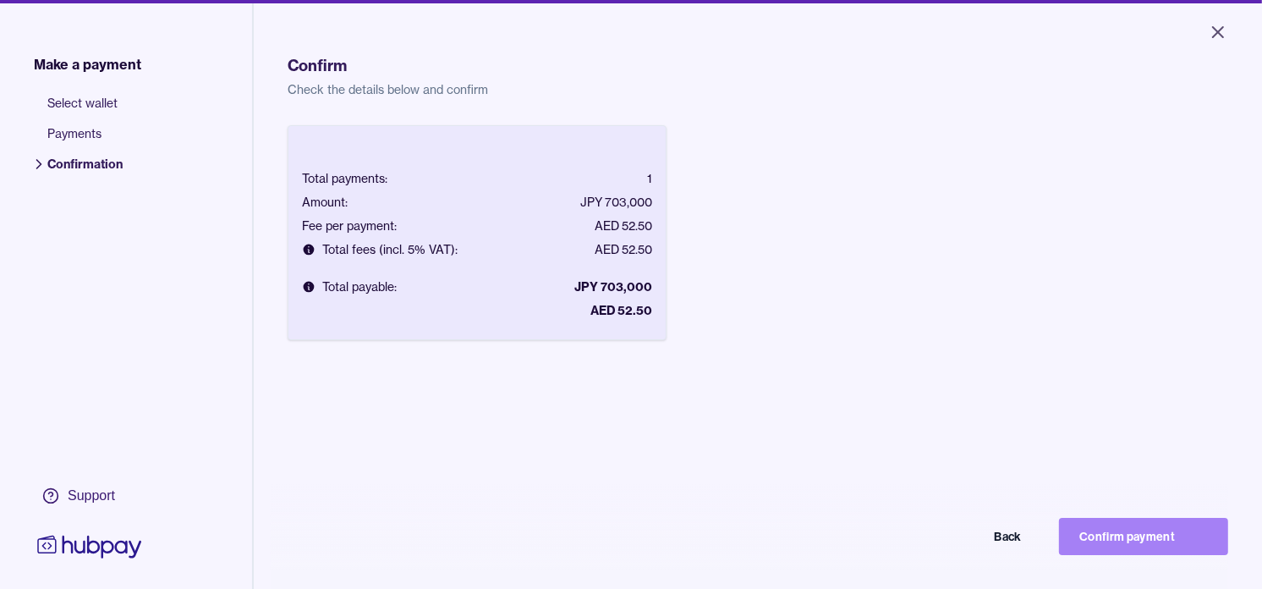
click at [1139, 542] on button "Confirm payment" at bounding box center [1143, 536] width 169 height 37
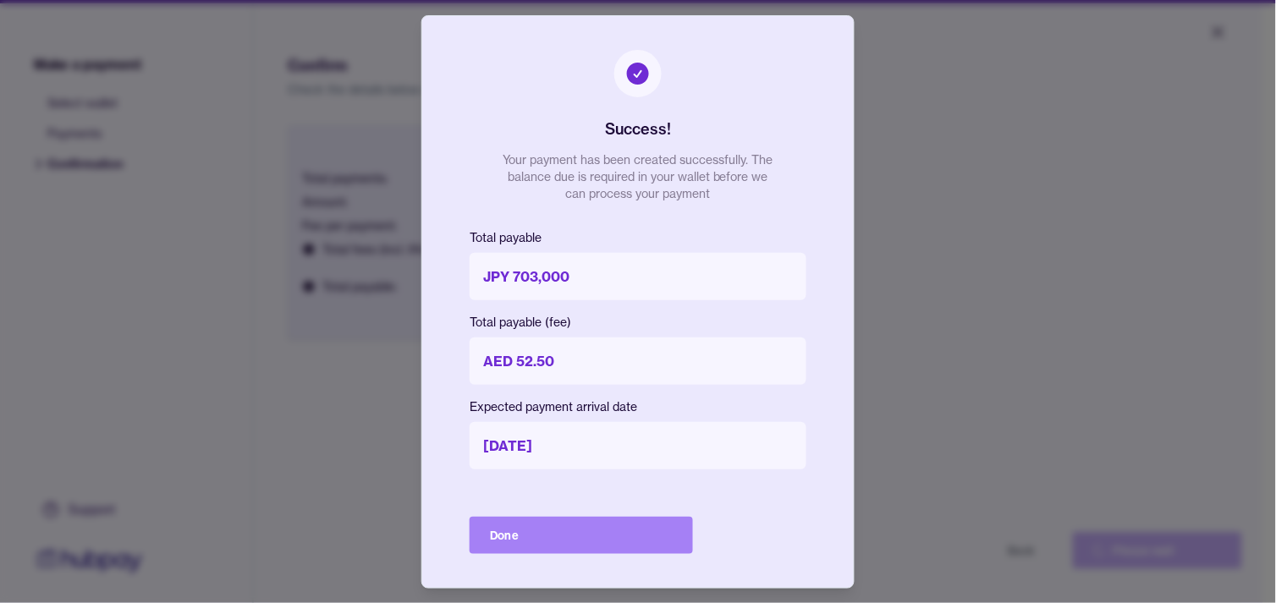
click at [618, 519] on button "Done" at bounding box center [581, 535] width 223 height 37
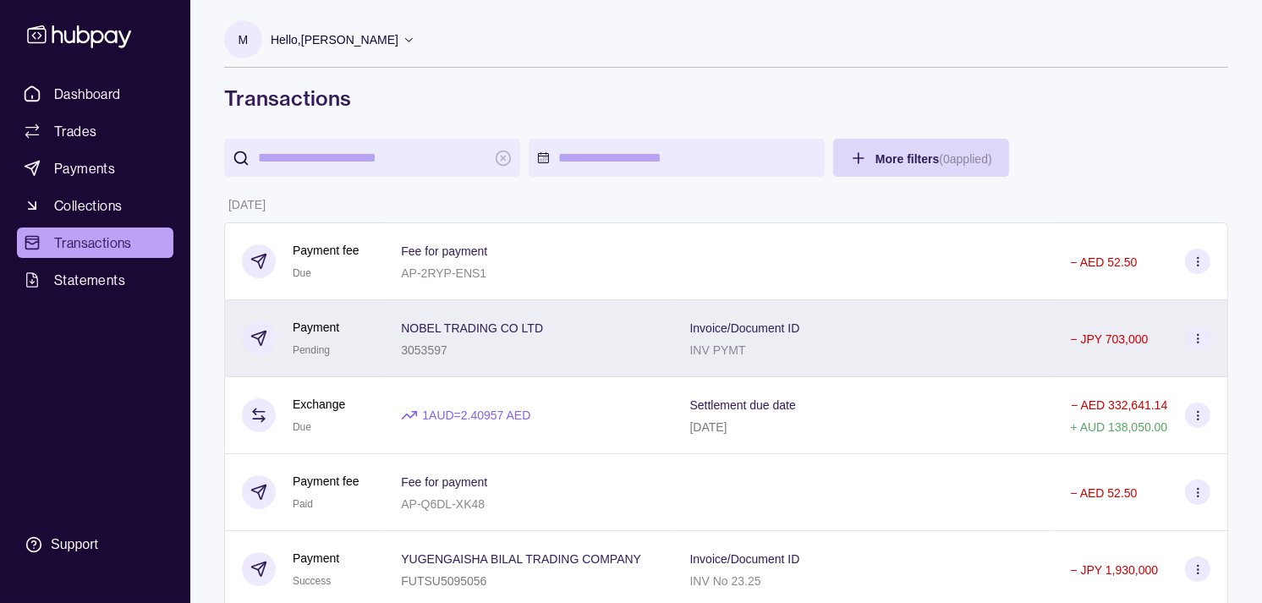
click at [406, 332] on p "NOBEL TRADING CO LTD" at bounding box center [472, 328] width 142 height 14
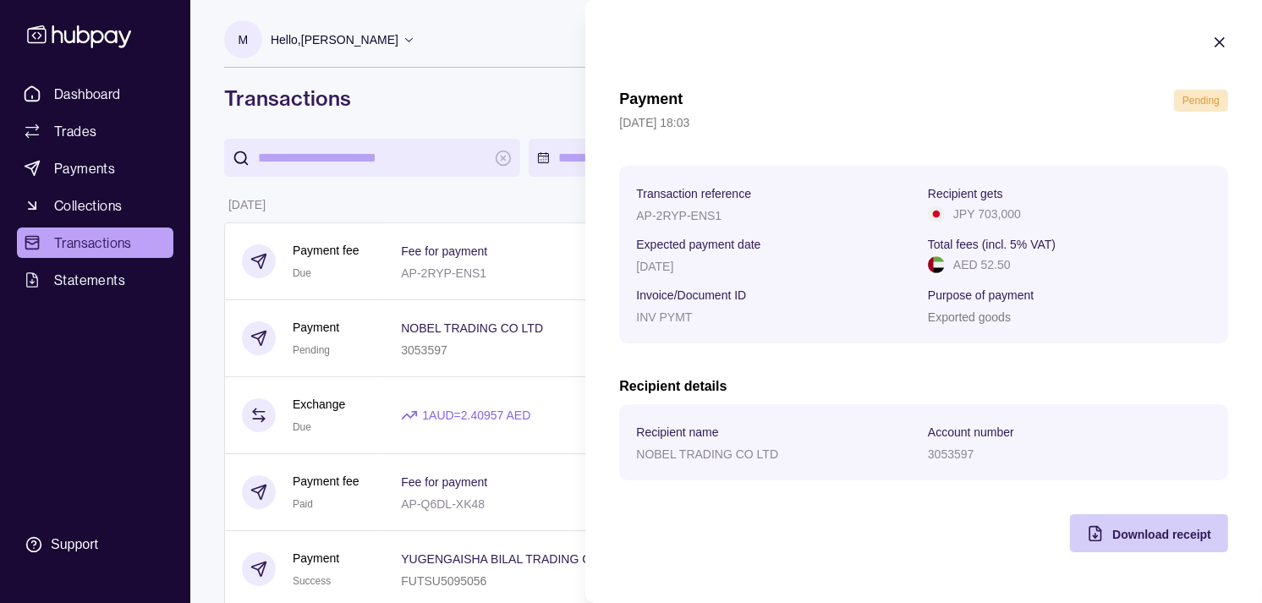
click at [1118, 529] on span "Download receipt" at bounding box center [1161, 535] width 99 height 14
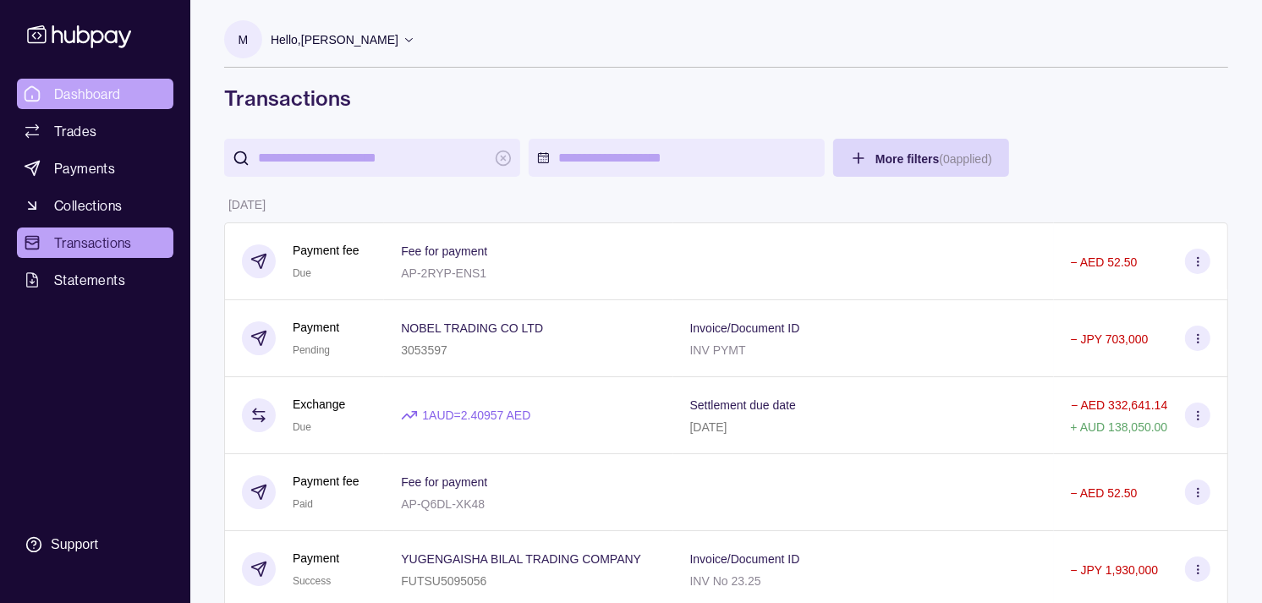
click at [125, 87] on link "Dashboard" at bounding box center [95, 94] width 157 height 30
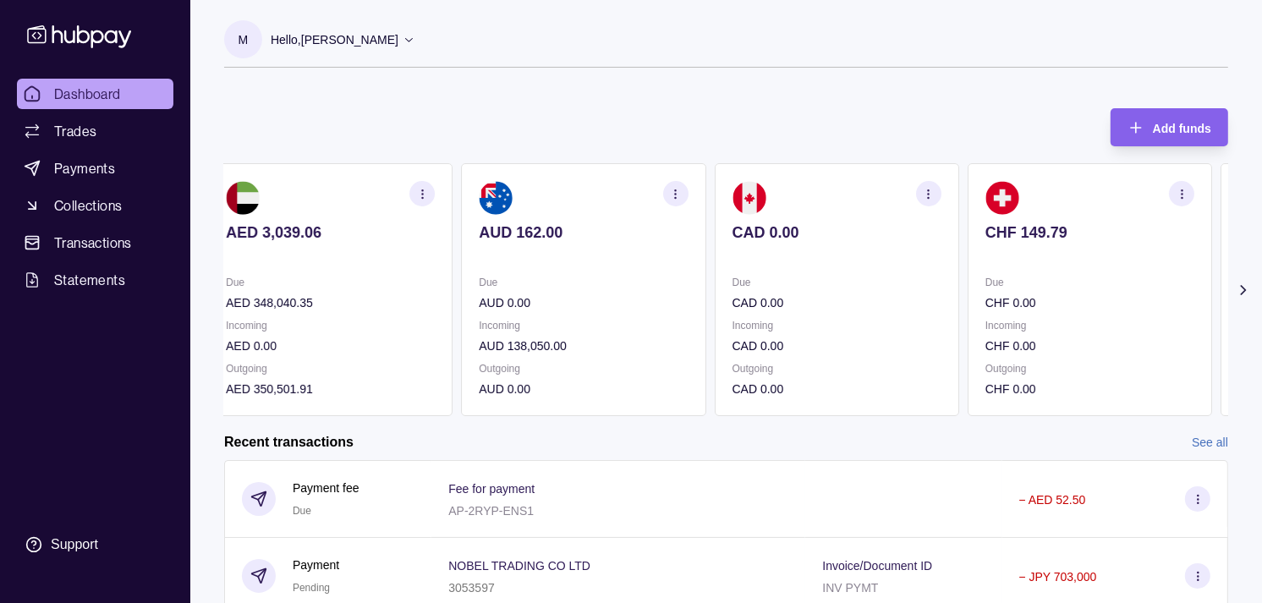
click at [808, 247] on p at bounding box center [837, 255] width 209 height 19
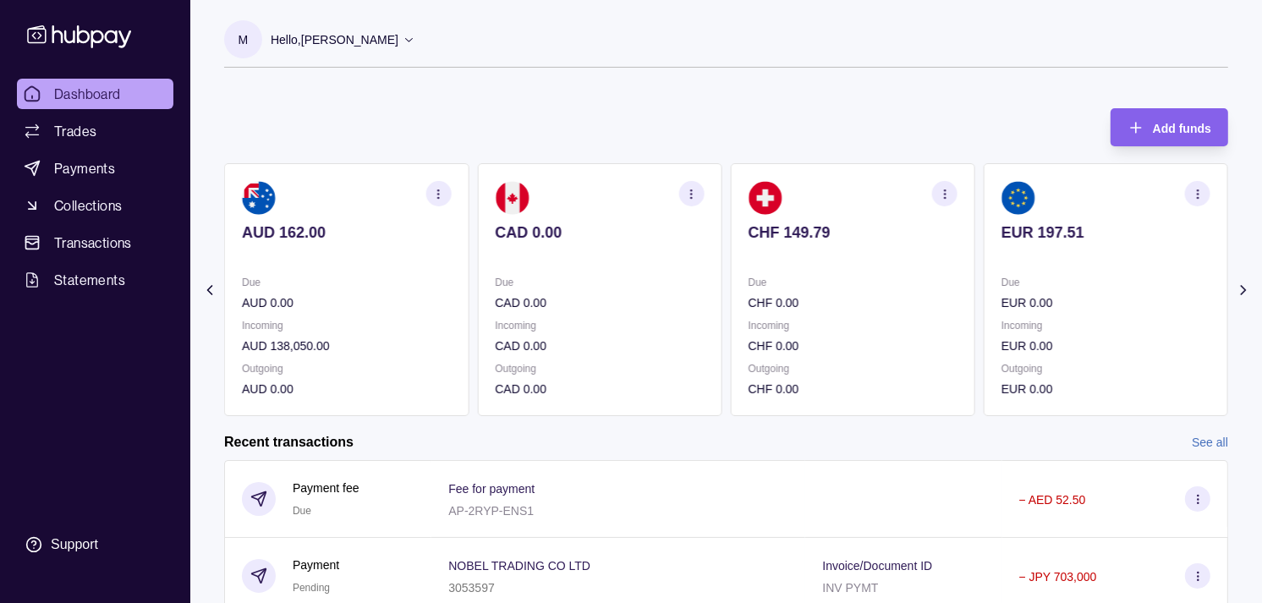
click at [801, 244] on div "CHF 149.79" at bounding box center [853, 243] width 209 height 41
click at [790, 240] on div "EUR 197.51" at bounding box center [853, 243] width 209 height 41
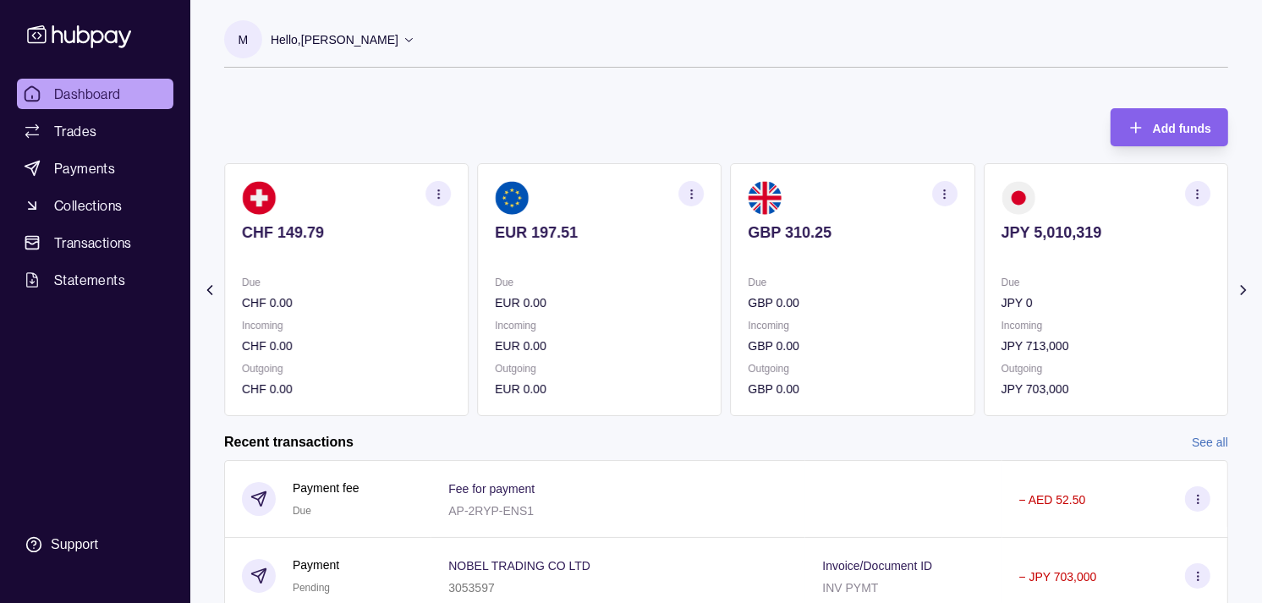
click at [812, 229] on p "GBP 310.25" at bounding box center [853, 232] width 209 height 19
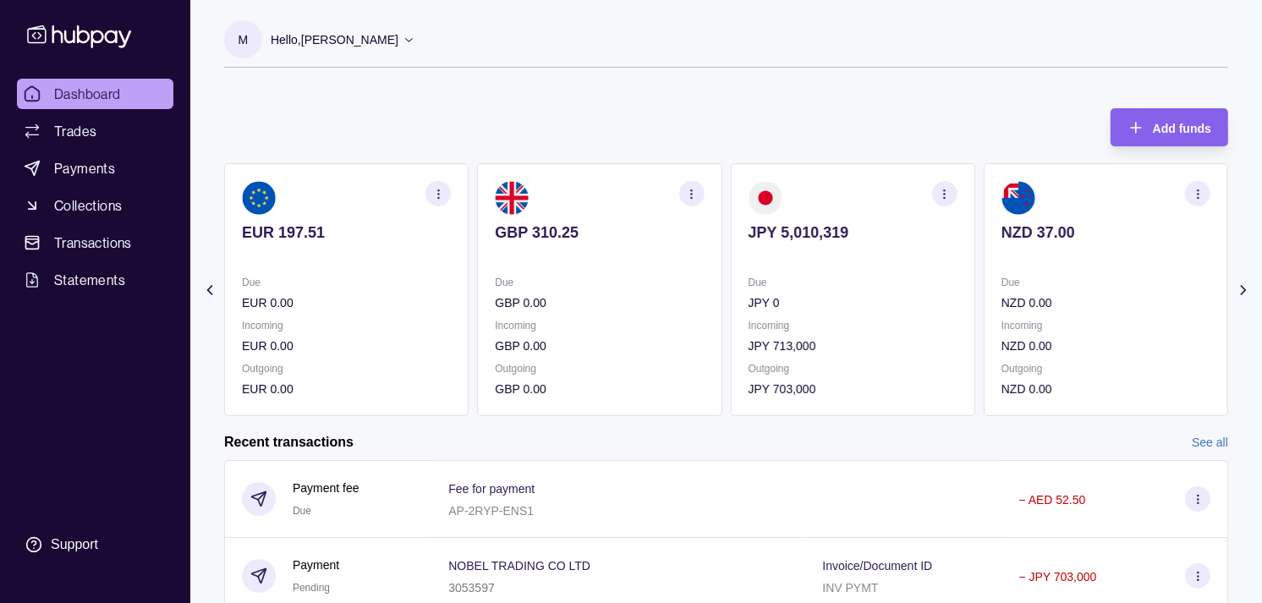
click at [445, 305] on p "EUR 0.00" at bounding box center [346, 303] width 209 height 19
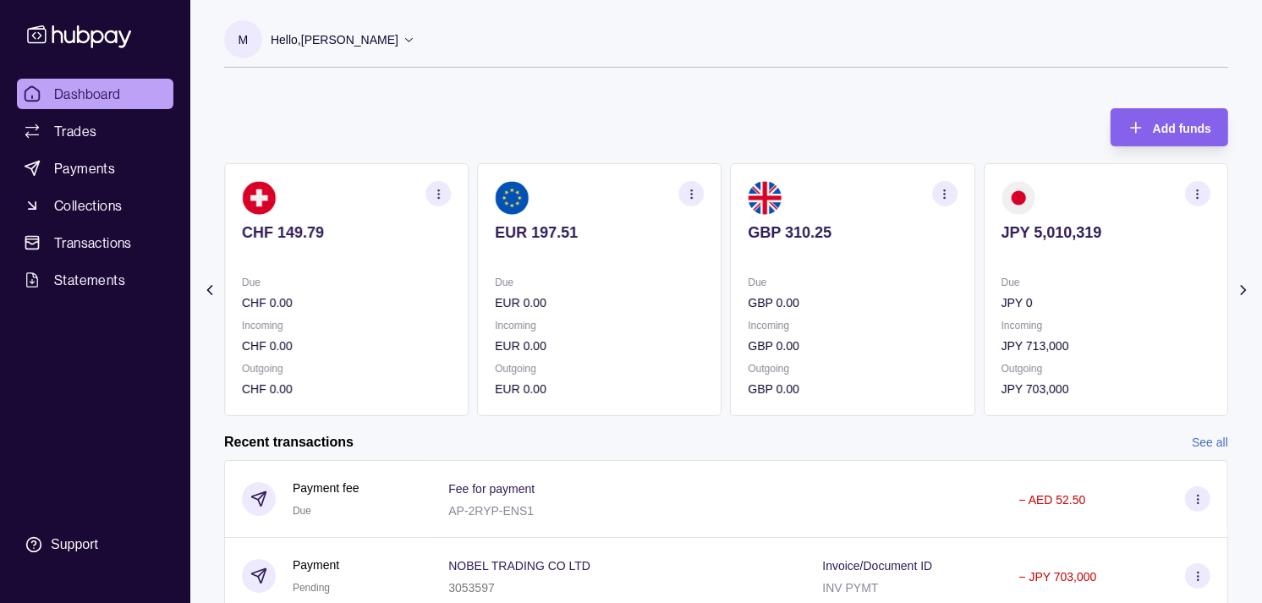
click at [451, 292] on div "Due CHF 0.00" at bounding box center [346, 292] width 209 height 39
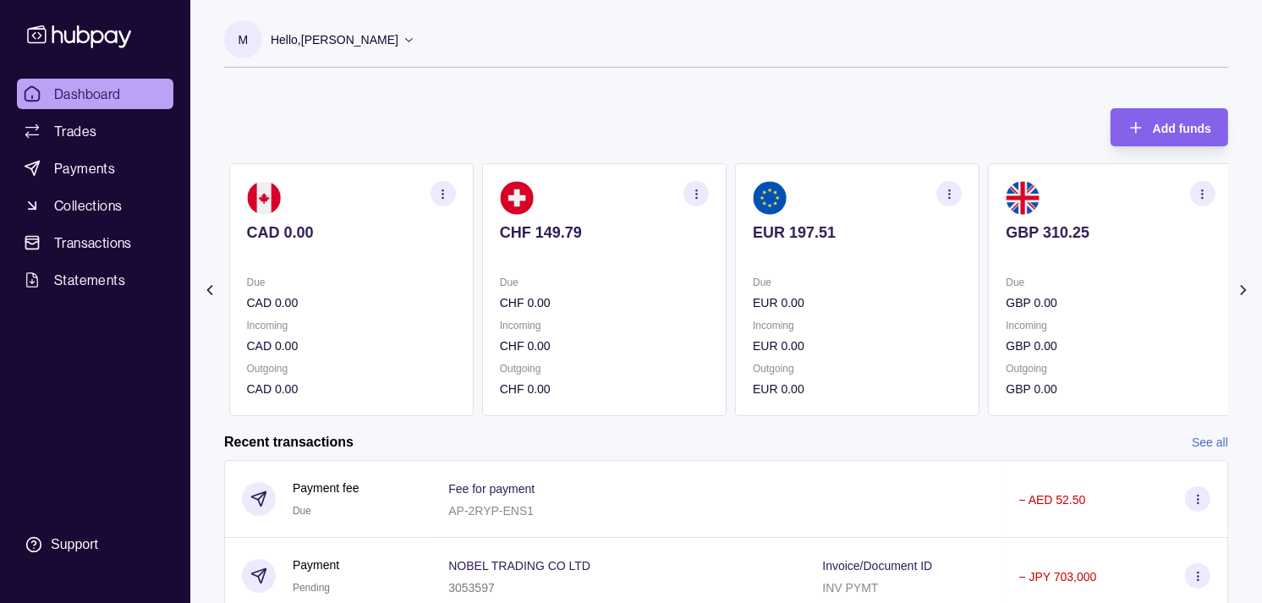
click at [456, 290] on p "Due" at bounding box center [351, 282] width 209 height 19
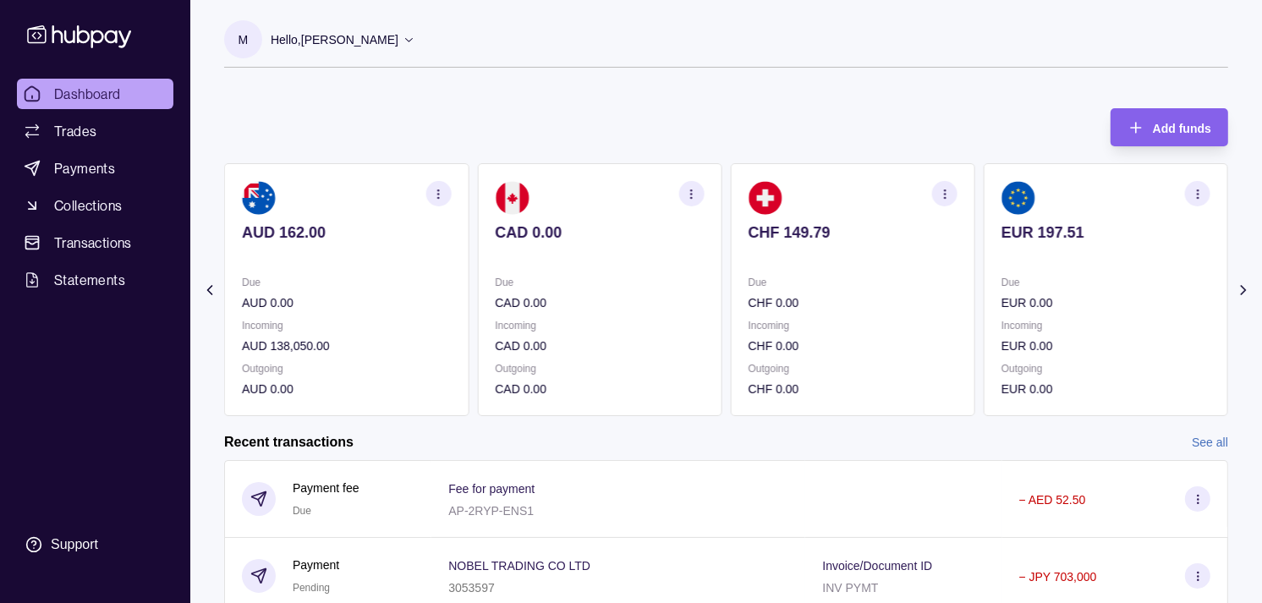
click at [469, 292] on section "AUD 162.00 Due AUD 0.00 Incoming AUD 138,050.00 Outgoing AUD 0.00" at bounding box center [346, 289] width 244 height 253
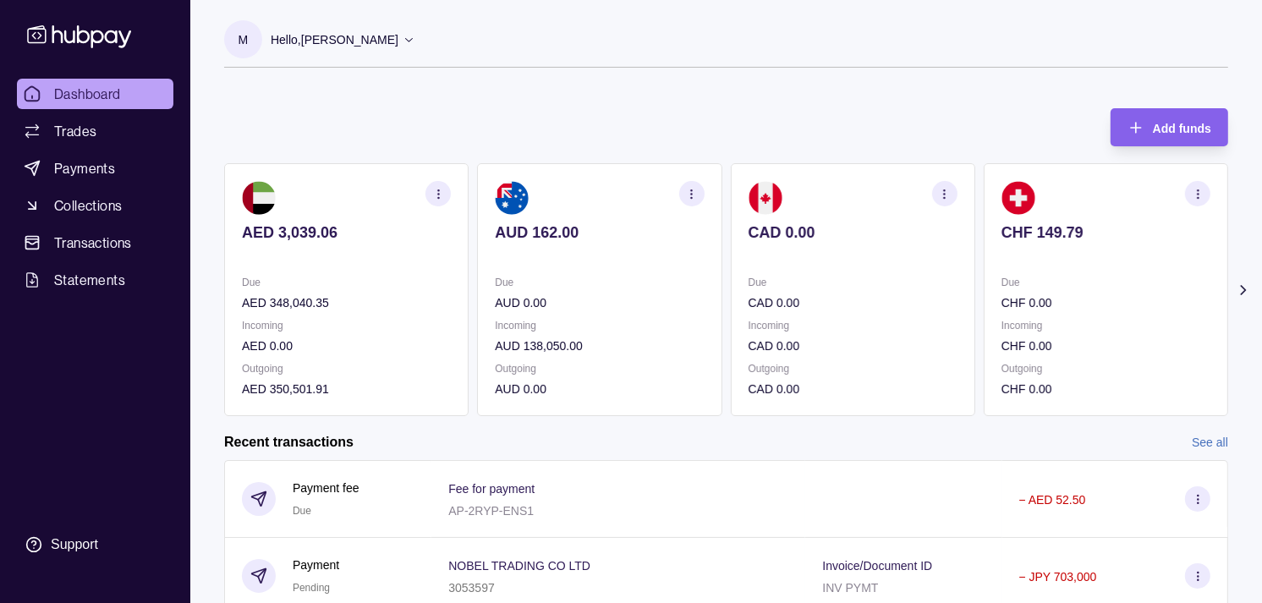
click at [448, 277] on p "Due" at bounding box center [346, 282] width 209 height 19
click at [69, 116] on link "Trades" at bounding box center [95, 131] width 157 height 30
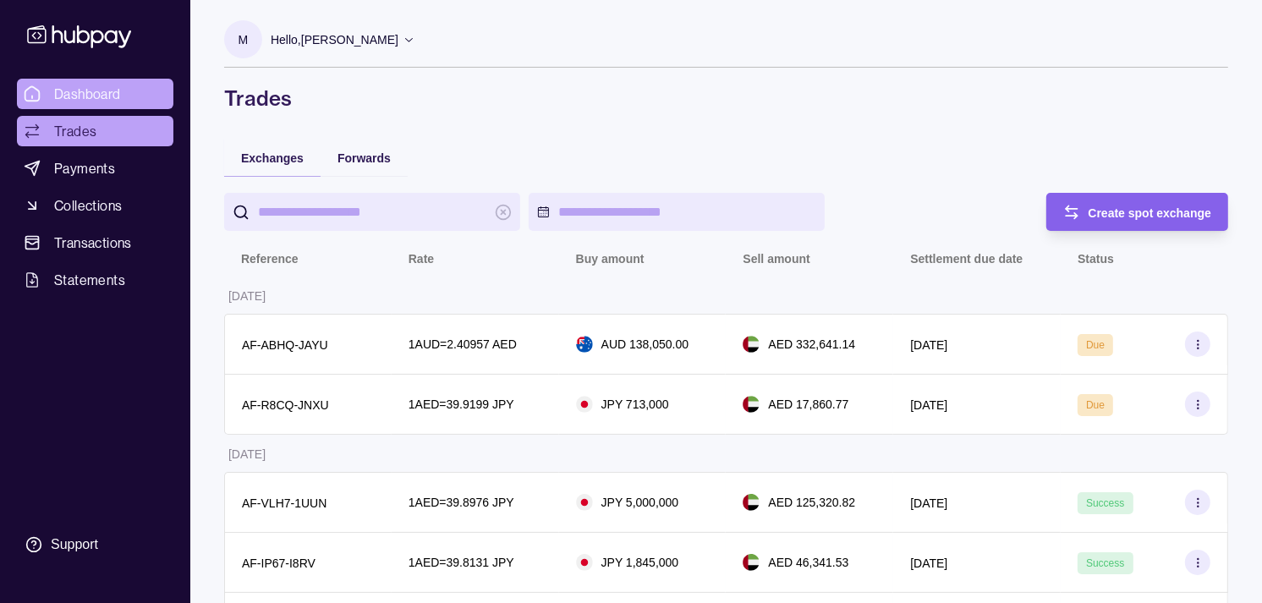
click at [91, 97] on span "Dashboard" at bounding box center [87, 94] width 67 height 20
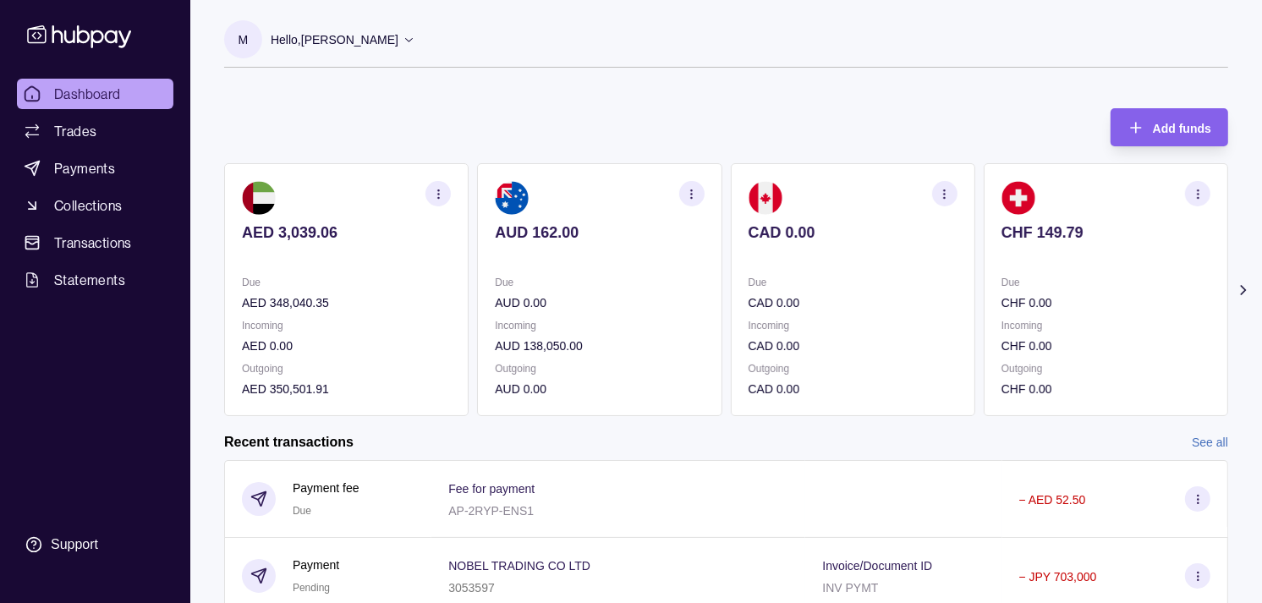
click at [942, 272] on section "CAD 0.00 Due CAD 0.00 Incoming CAD 0.00 Outgoing CAD 0.00" at bounding box center [853, 289] width 244 height 253
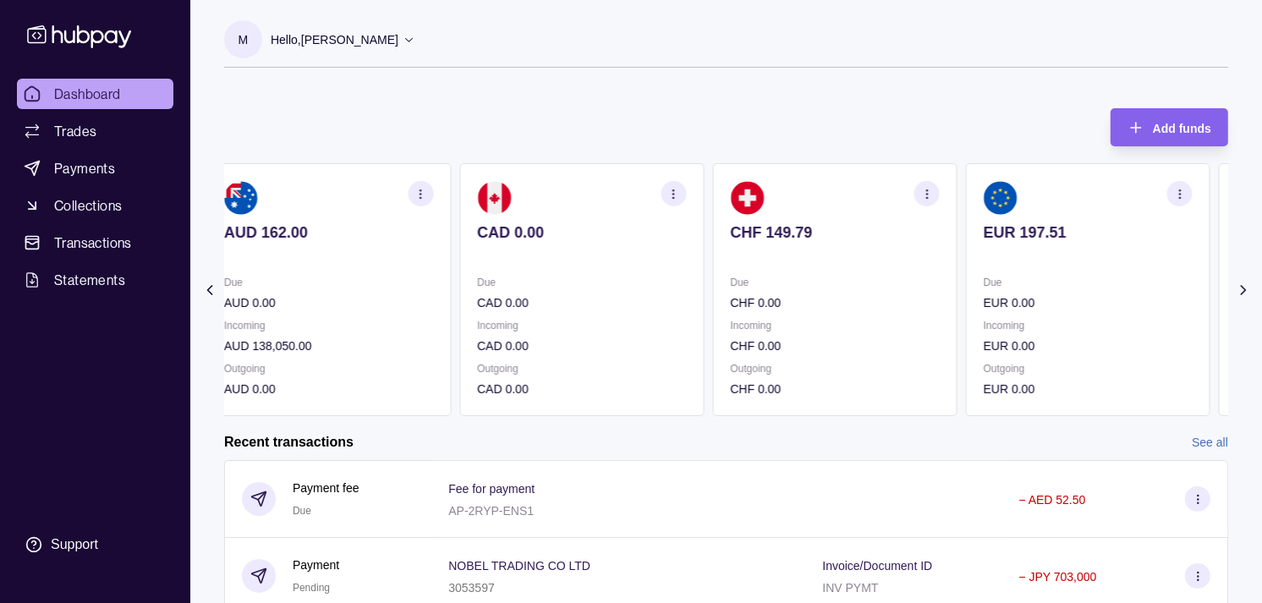
click at [916, 266] on section "CHF 149.79 Due CHF 0.00 Incoming CHF 0.00 Outgoing CHF 0.00" at bounding box center [834, 289] width 244 height 253
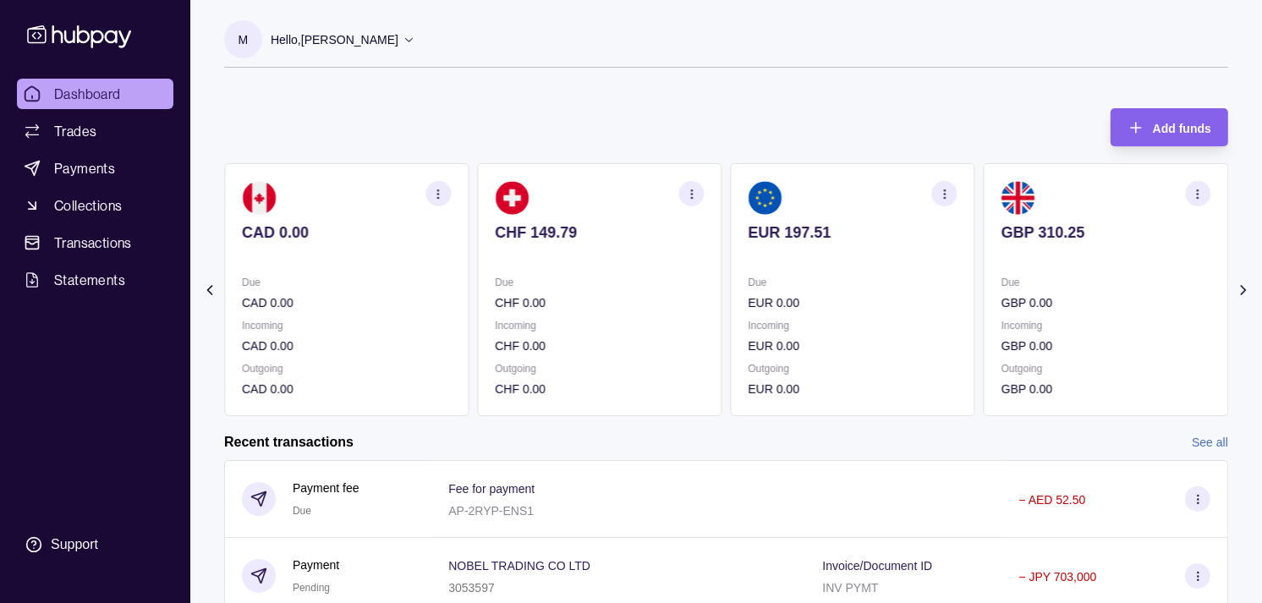
click at [944, 259] on p at bounding box center [853, 255] width 209 height 19
click at [948, 255] on p at bounding box center [853, 255] width 209 height 19
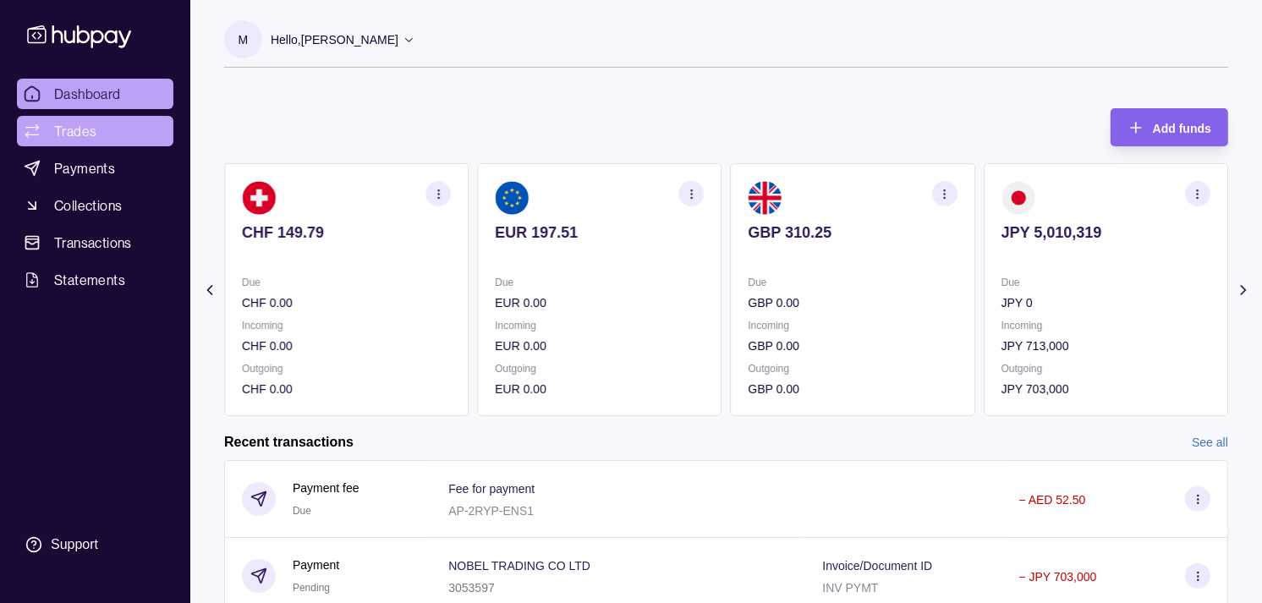
click at [99, 140] on link "Trades" at bounding box center [95, 131] width 157 height 30
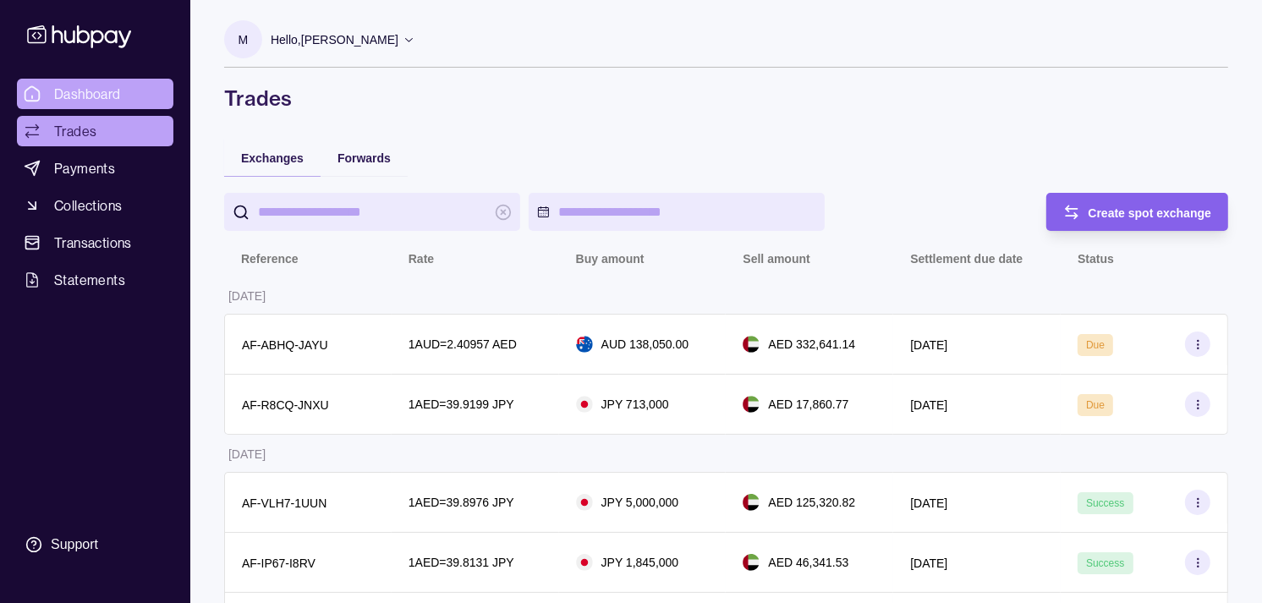
click at [117, 93] on span "Dashboard" at bounding box center [87, 94] width 67 height 20
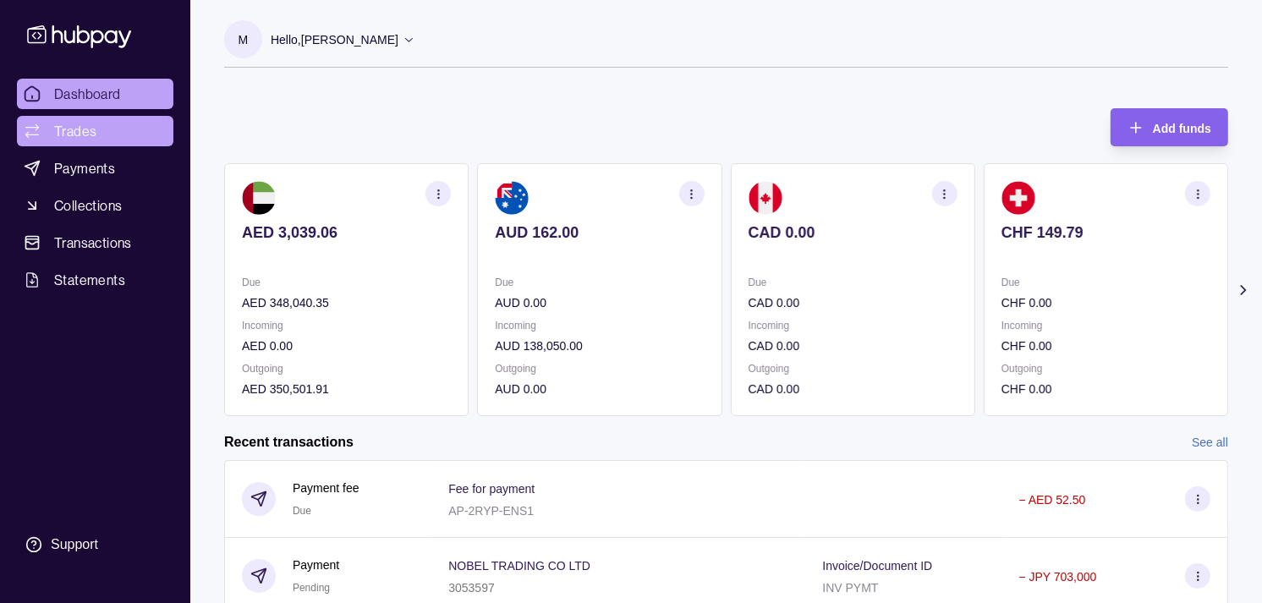
click at [74, 118] on link "Trades" at bounding box center [95, 131] width 157 height 30
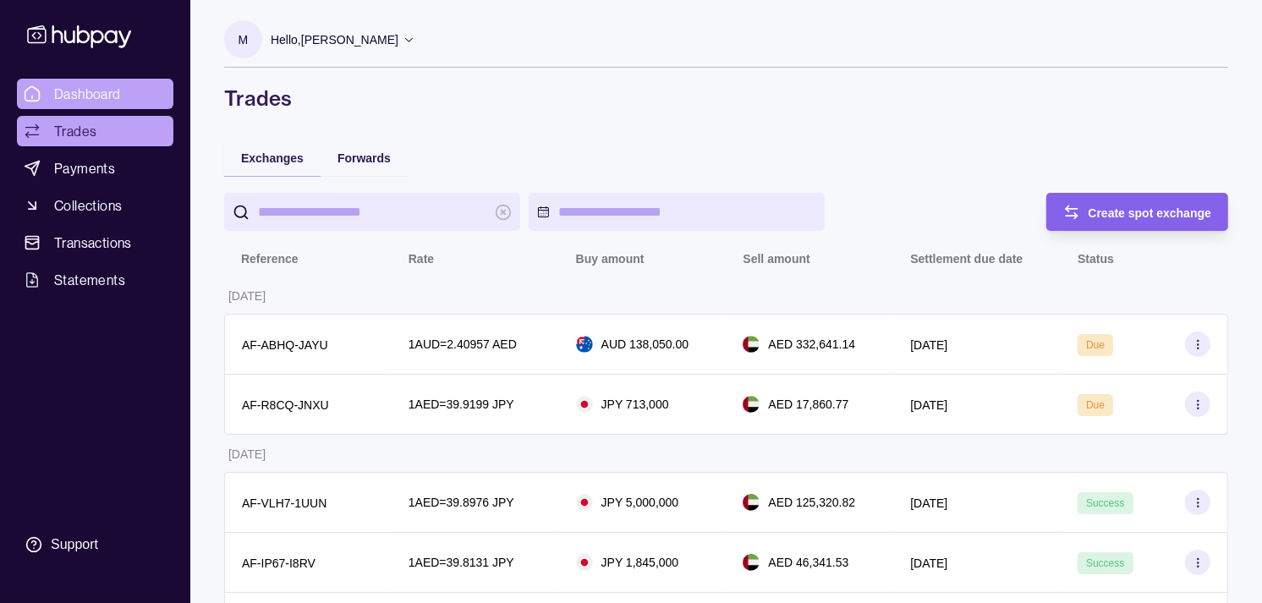
click at [102, 85] on span "Dashboard" at bounding box center [87, 94] width 67 height 20
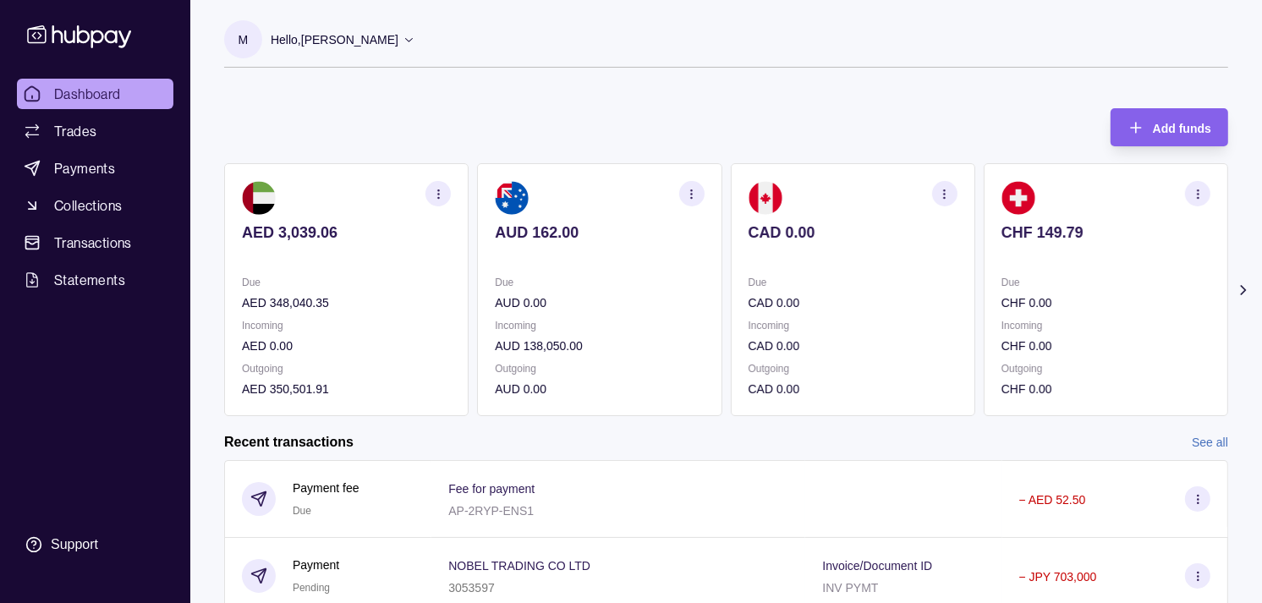
click at [597, 283] on p "Due" at bounding box center [599, 282] width 209 height 19
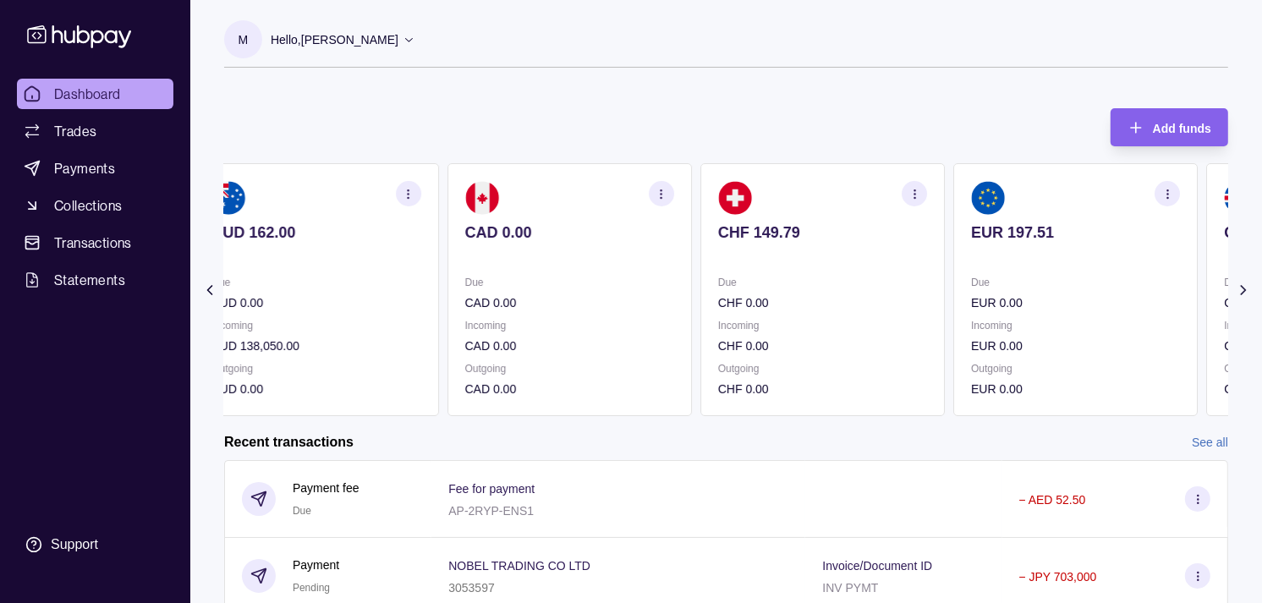
click at [664, 269] on section "CAD 0.00 Due CAD 0.00 Incoming CAD 0.00 Outgoing CAD 0.00" at bounding box center [570, 289] width 244 height 253
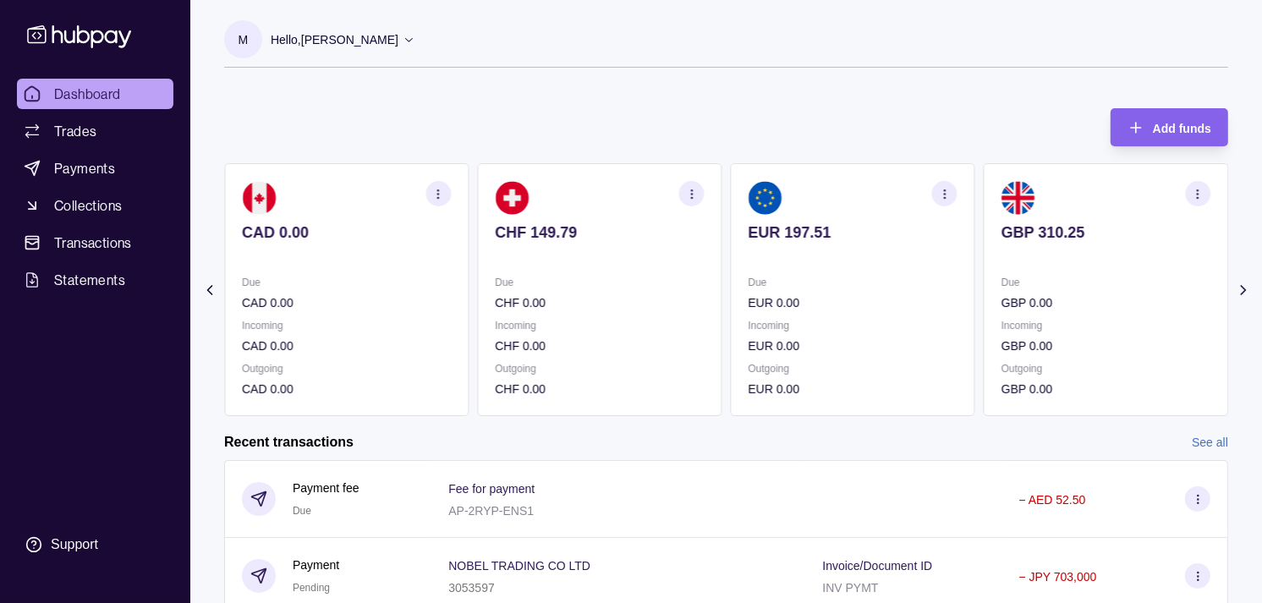
click at [948, 193] on icon "button" at bounding box center [944, 194] width 13 height 13
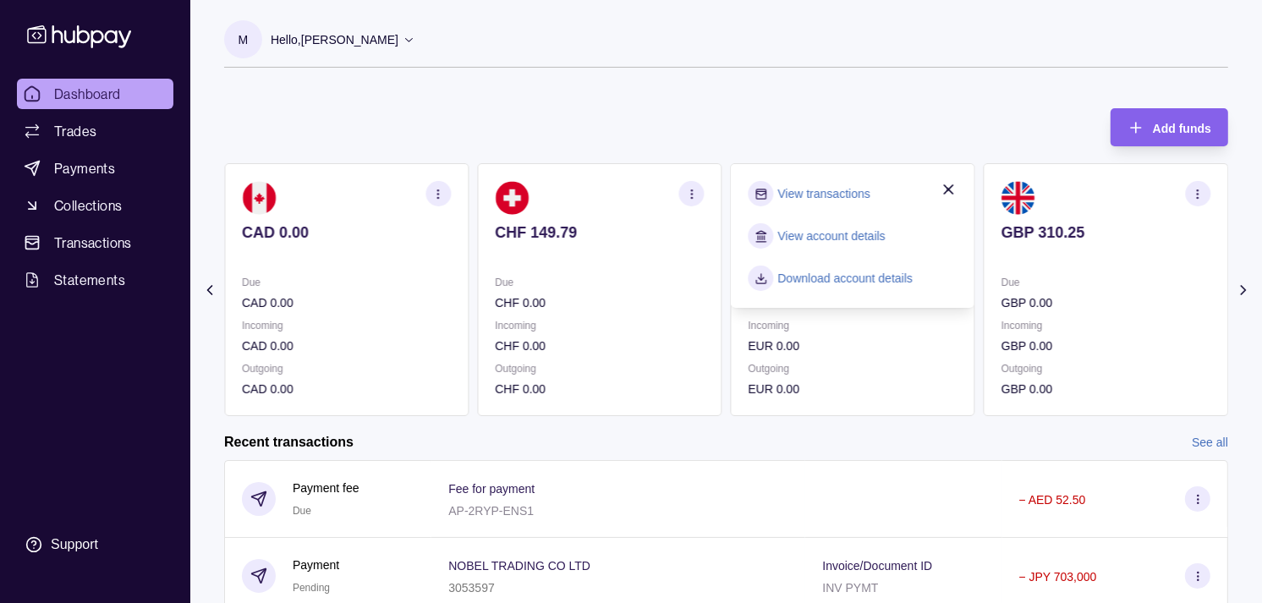
click at [798, 196] on link "View transactions" at bounding box center [824, 193] width 92 height 19
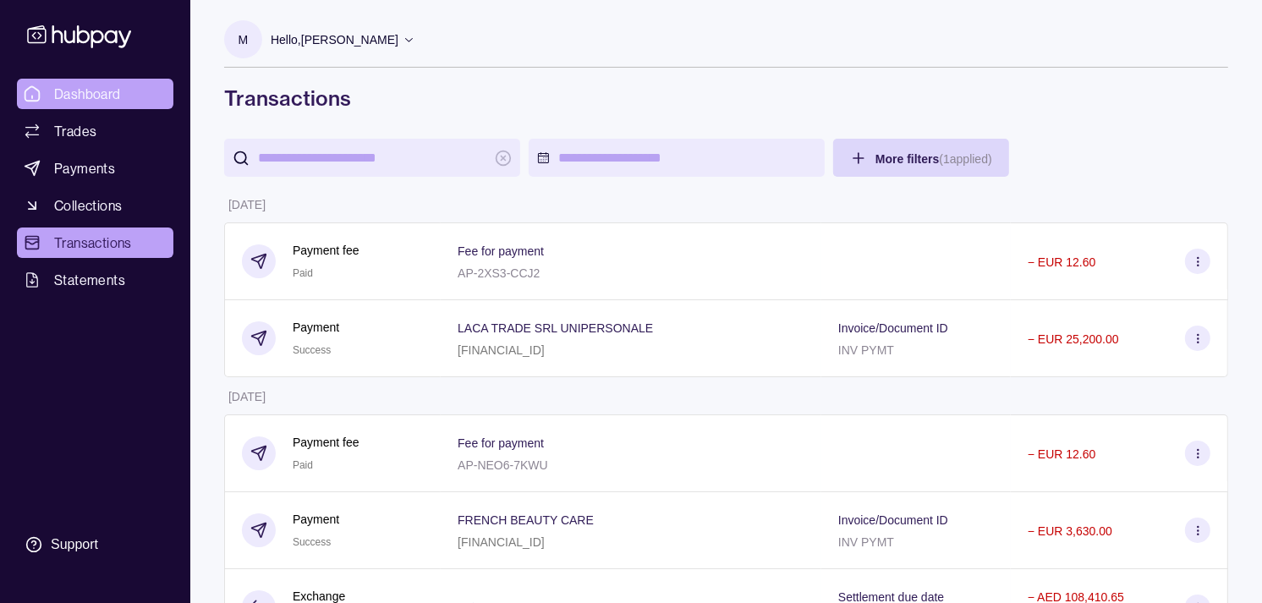
click at [76, 93] on span "Dashboard" at bounding box center [87, 94] width 67 height 20
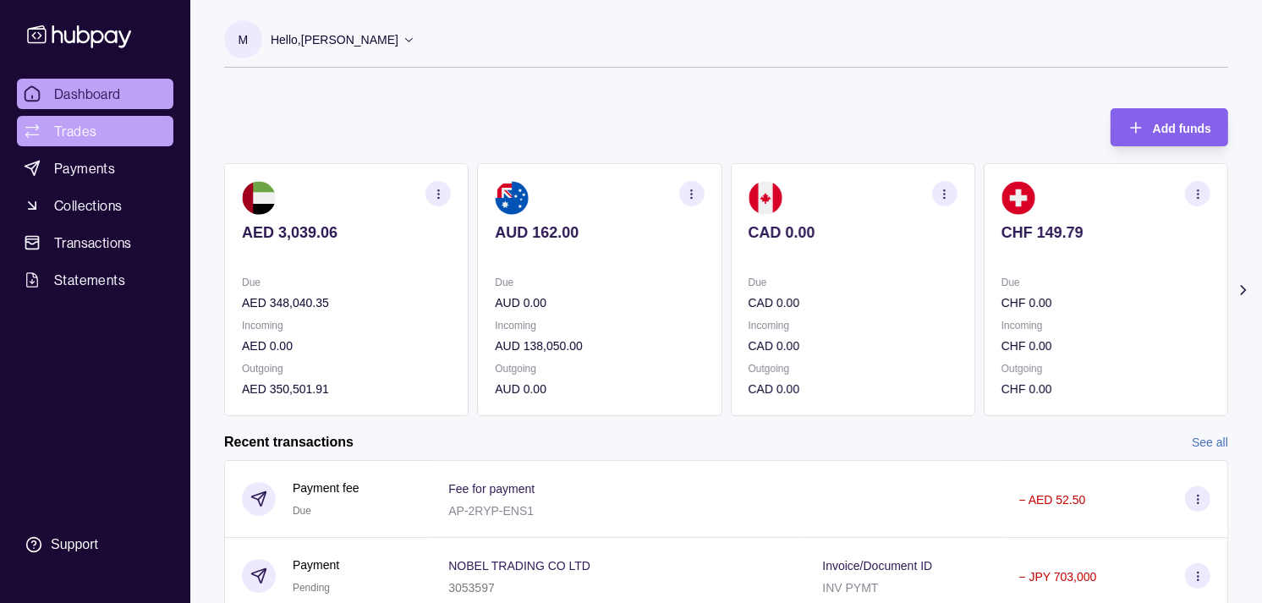
click at [87, 123] on span "Trades" at bounding box center [75, 131] width 42 height 20
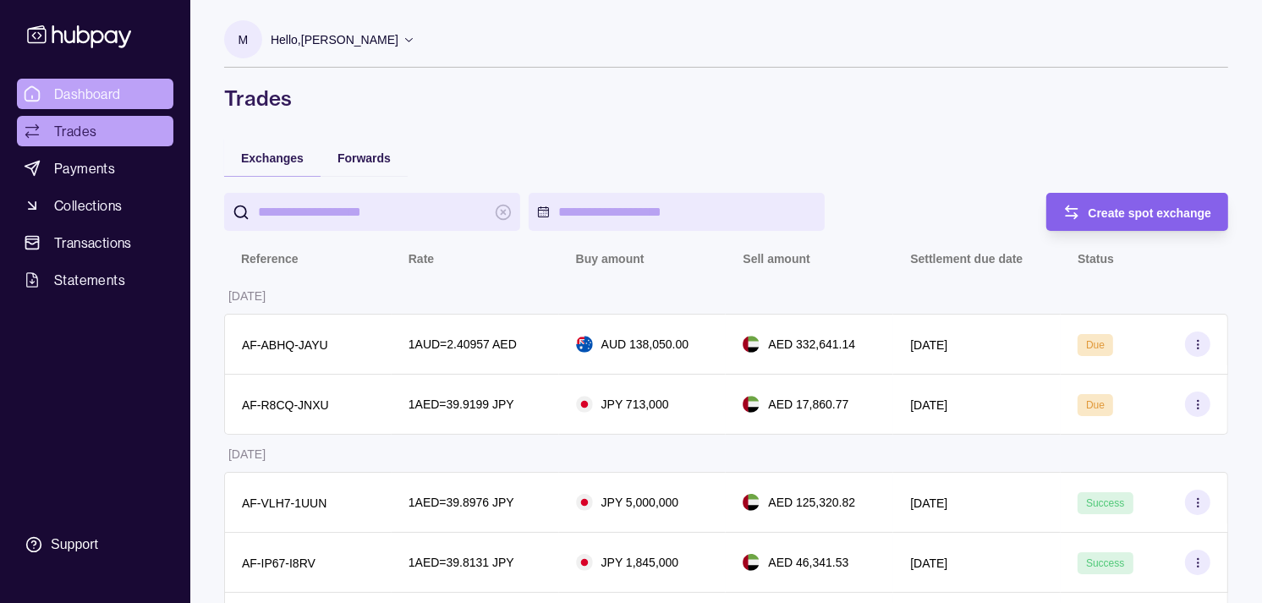
click at [119, 99] on span "Dashboard" at bounding box center [87, 94] width 67 height 20
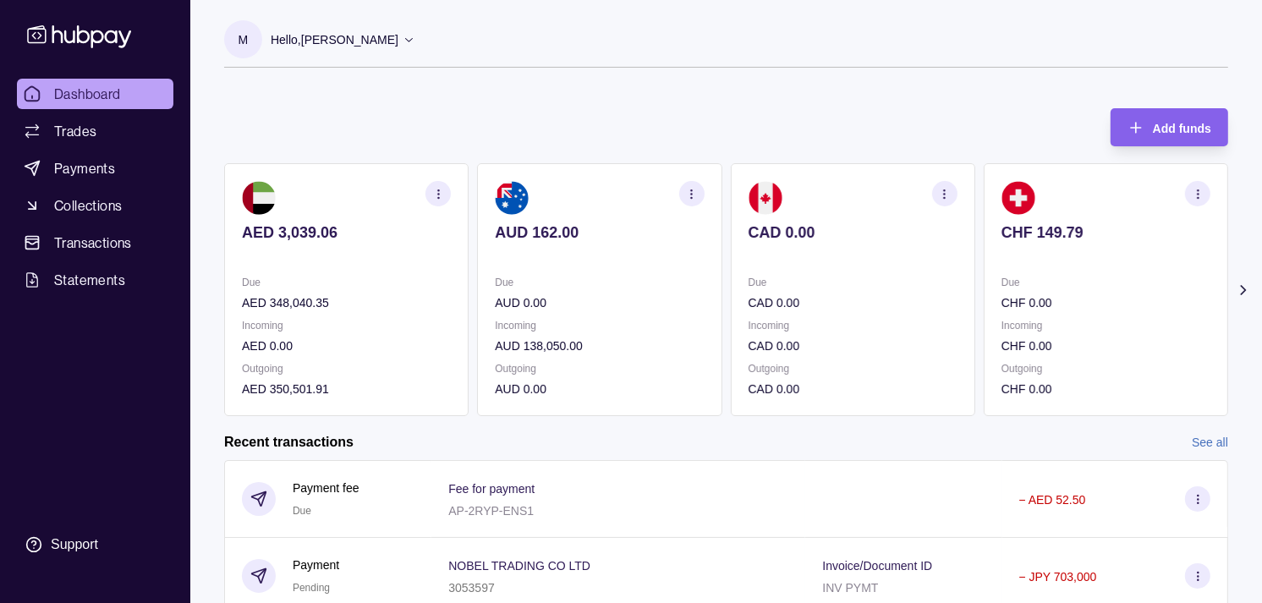
click at [679, 353] on section "AUD 162.00 Due AUD 0.00 Incoming AUD 138,050.00 Outgoing AUD 0.00" at bounding box center [599, 289] width 244 height 253
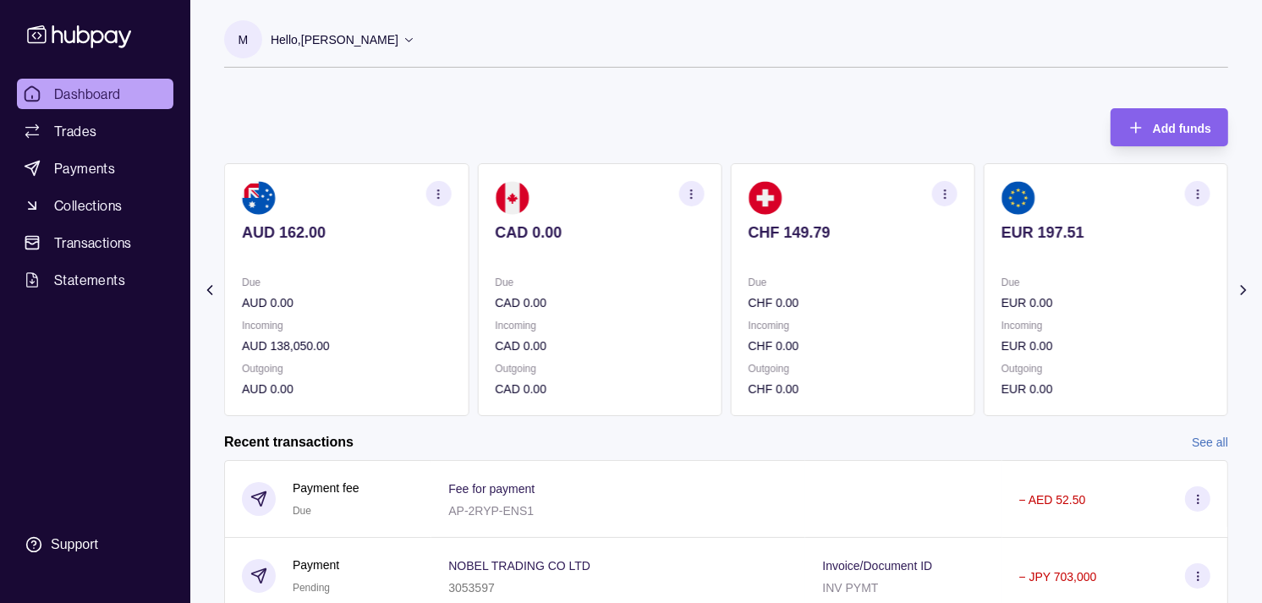
click at [932, 337] on p "CHF 0.00" at bounding box center [853, 346] width 209 height 19
click at [919, 337] on p "EUR 0.00" at bounding box center [853, 346] width 209 height 19
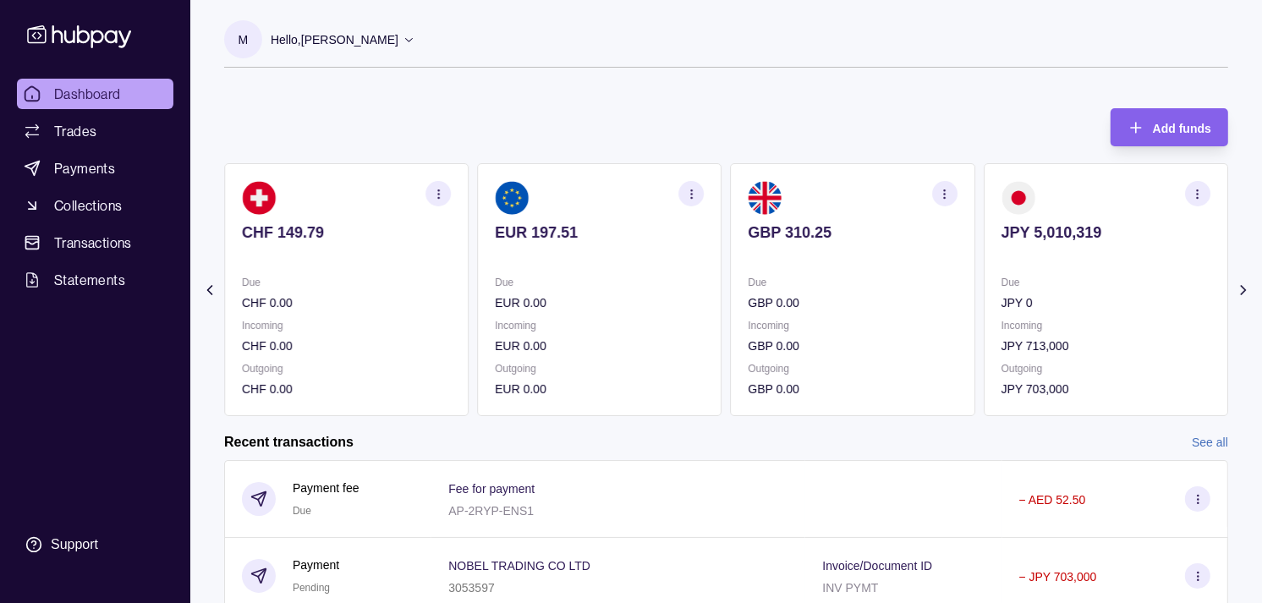
click at [940, 197] on icon "button" at bounding box center [944, 194] width 13 height 13
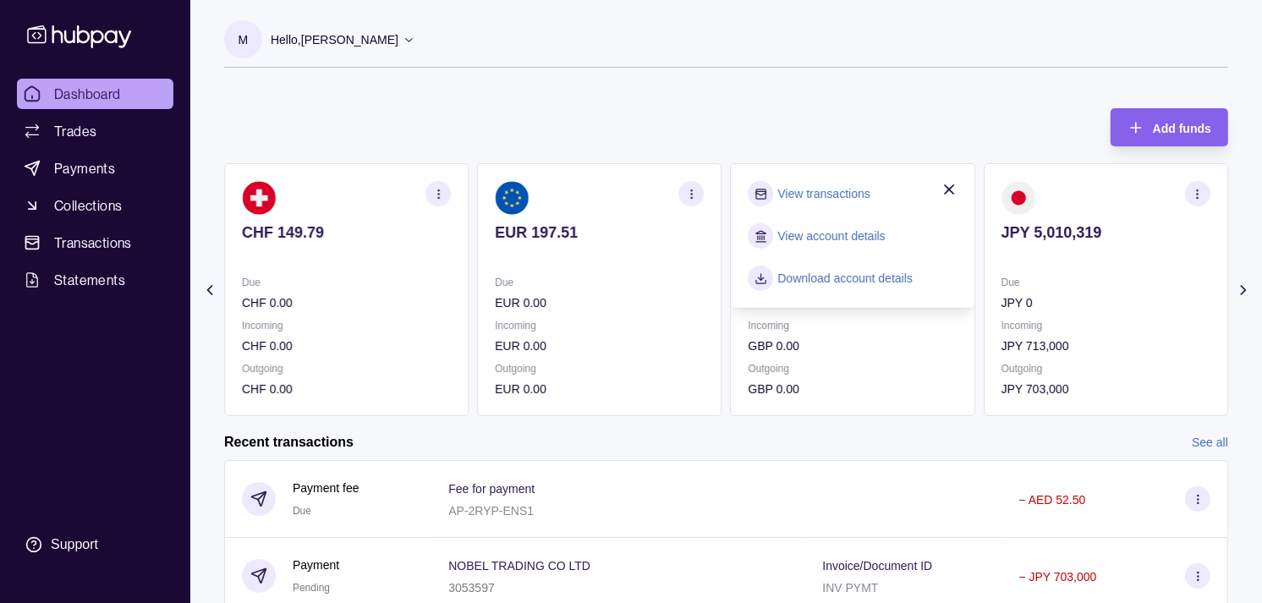
click at [823, 190] on link "View transactions" at bounding box center [824, 193] width 92 height 19
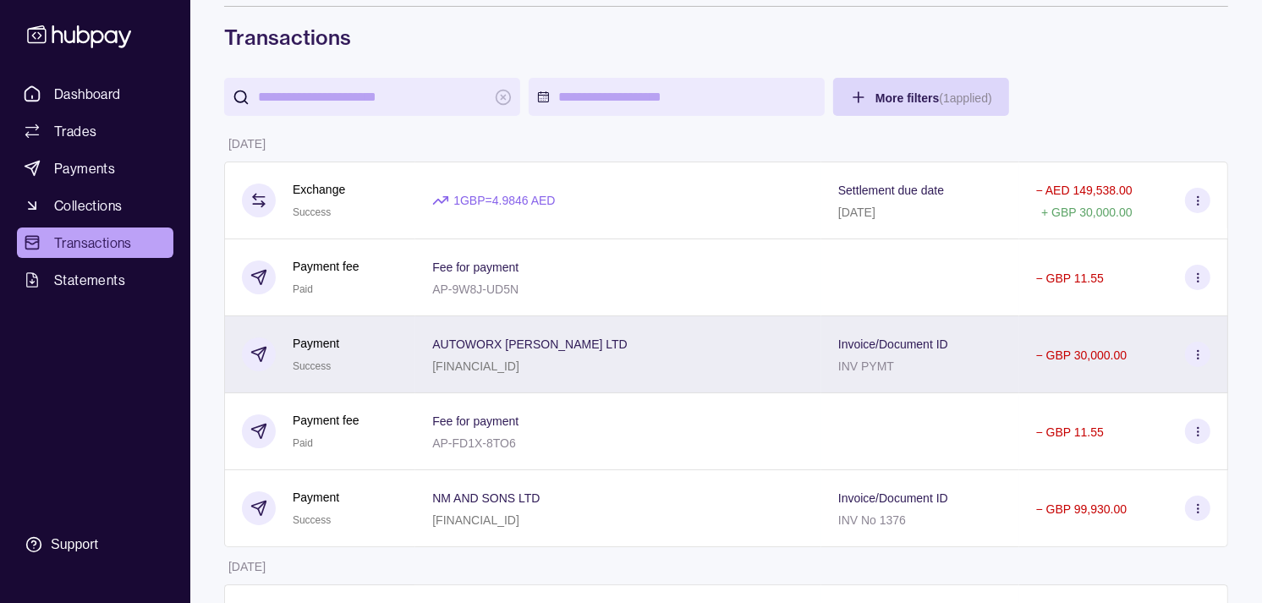
scroll to position [94, 0]
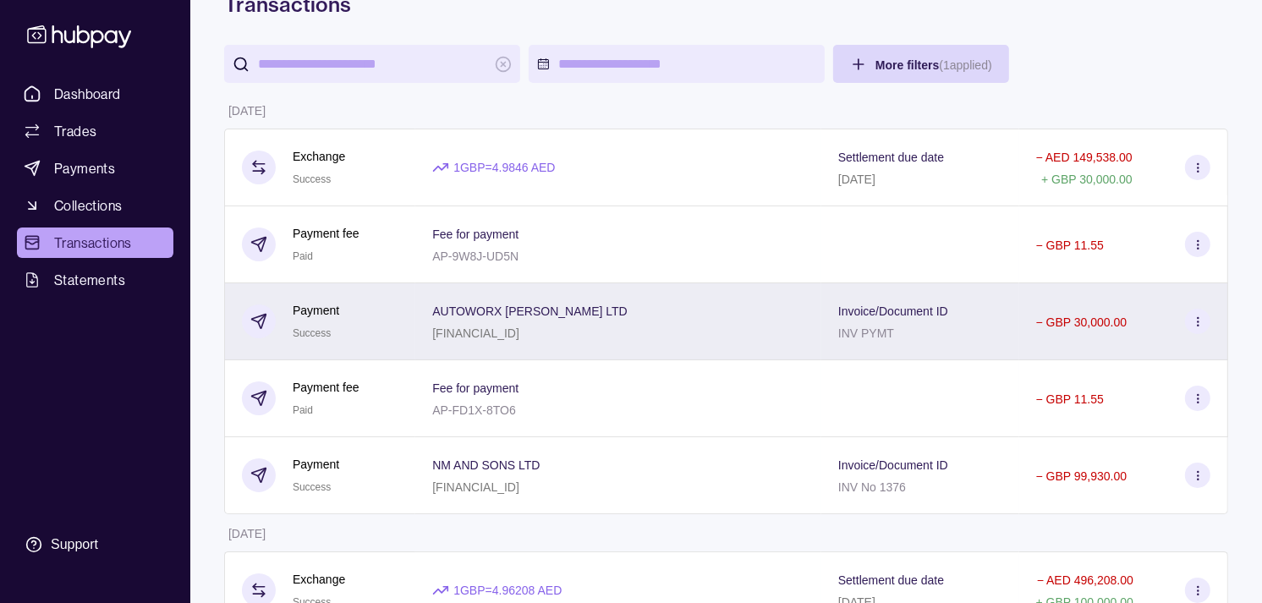
click at [400, 353] on div "Payment Success" at bounding box center [319, 321] width 191 height 77
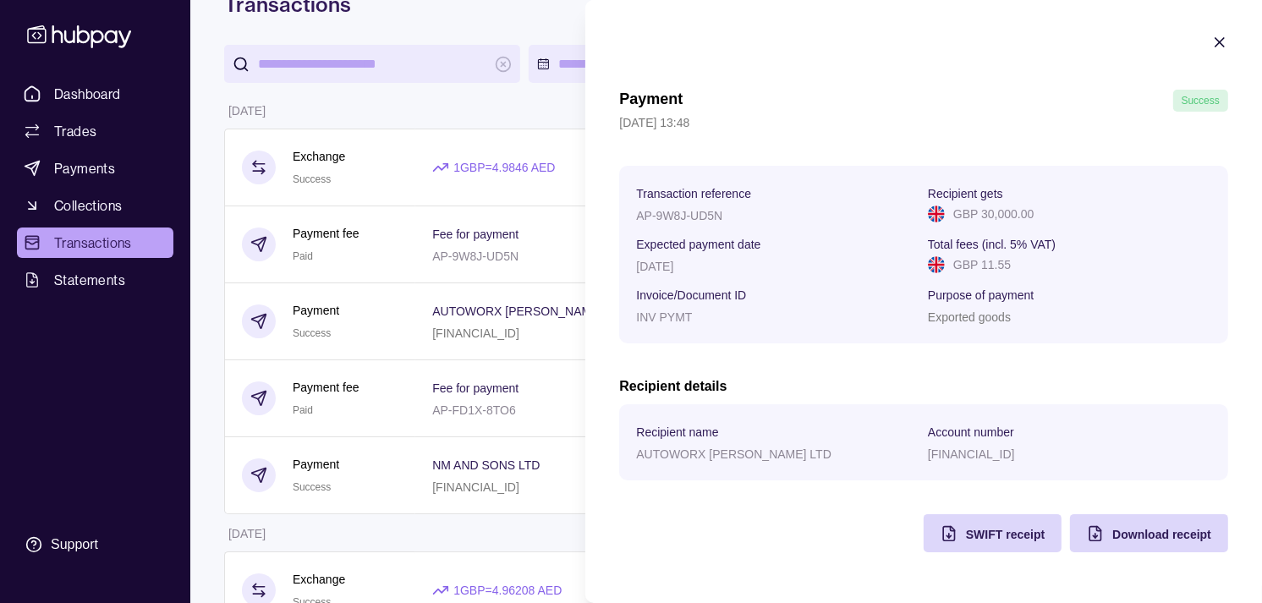
click at [1218, 42] on icon "button" at bounding box center [1219, 42] width 17 height 17
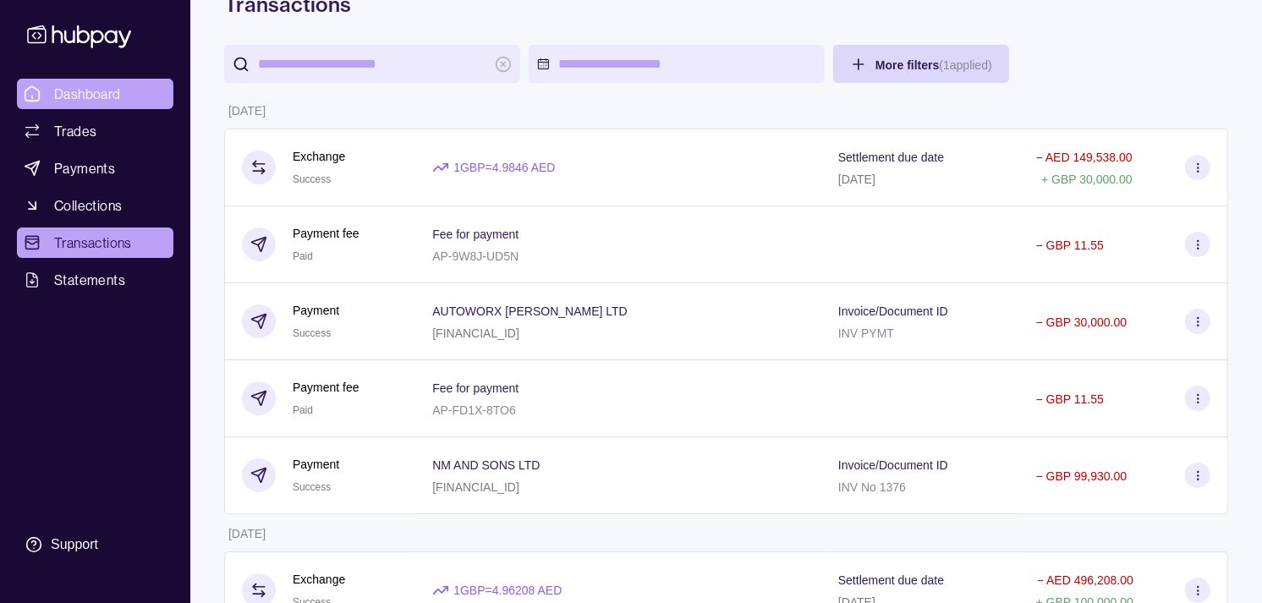
click at [100, 90] on span "Dashboard" at bounding box center [87, 94] width 67 height 20
